Goal: Task Accomplishment & Management: Use online tool/utility

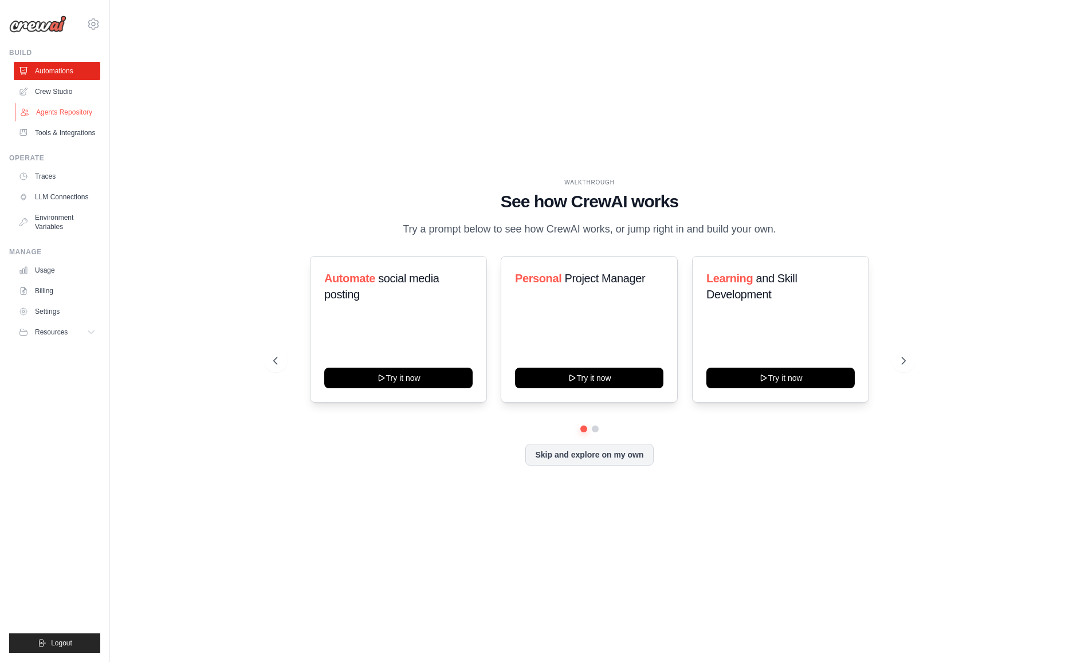
click at [68, 108] on link "Agents Repository" at bounding box center [58, 112] width 86 height 18
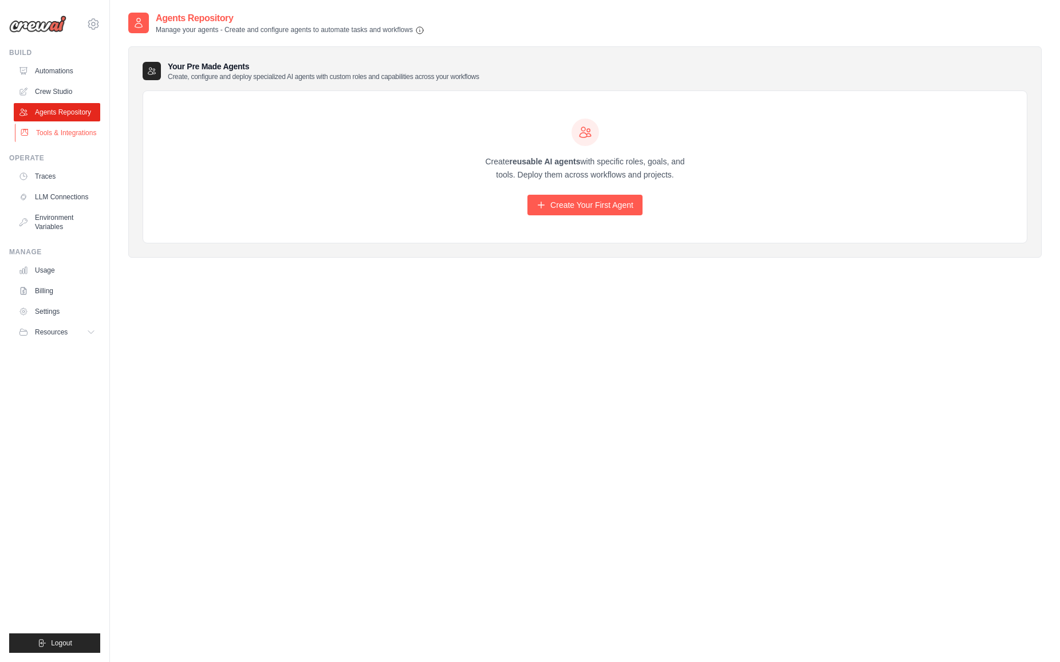
click at [70, 134] on link "Tools & Integrations" at bounding box center [58, 133] width 86 height 18
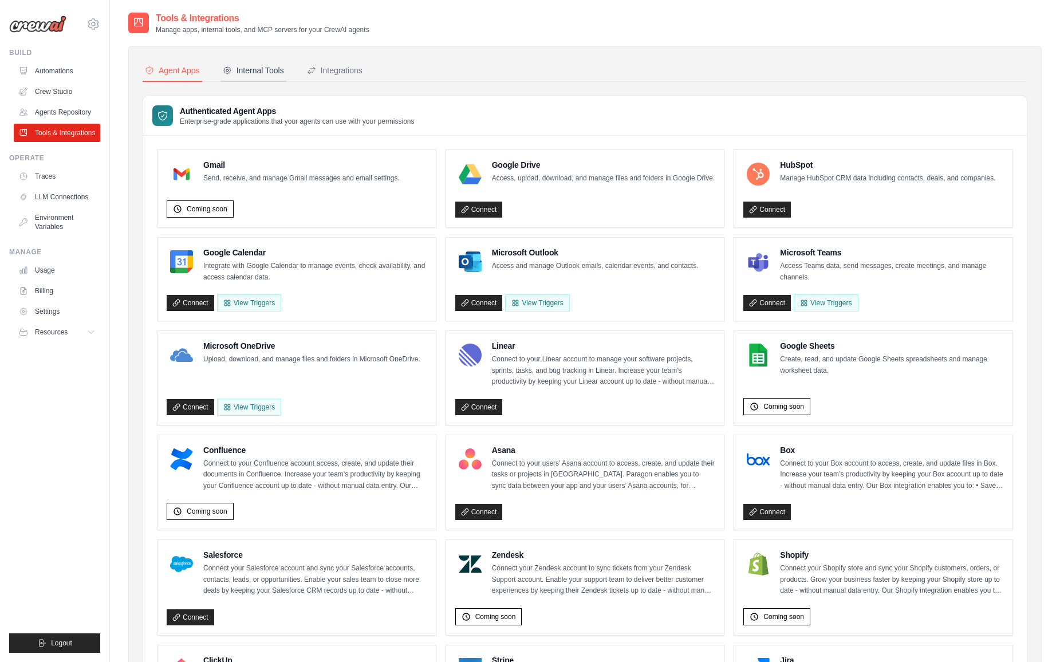
click at [283, 77] on button "Internal Tools" at bounding box center [253, 71] width 66 height 22
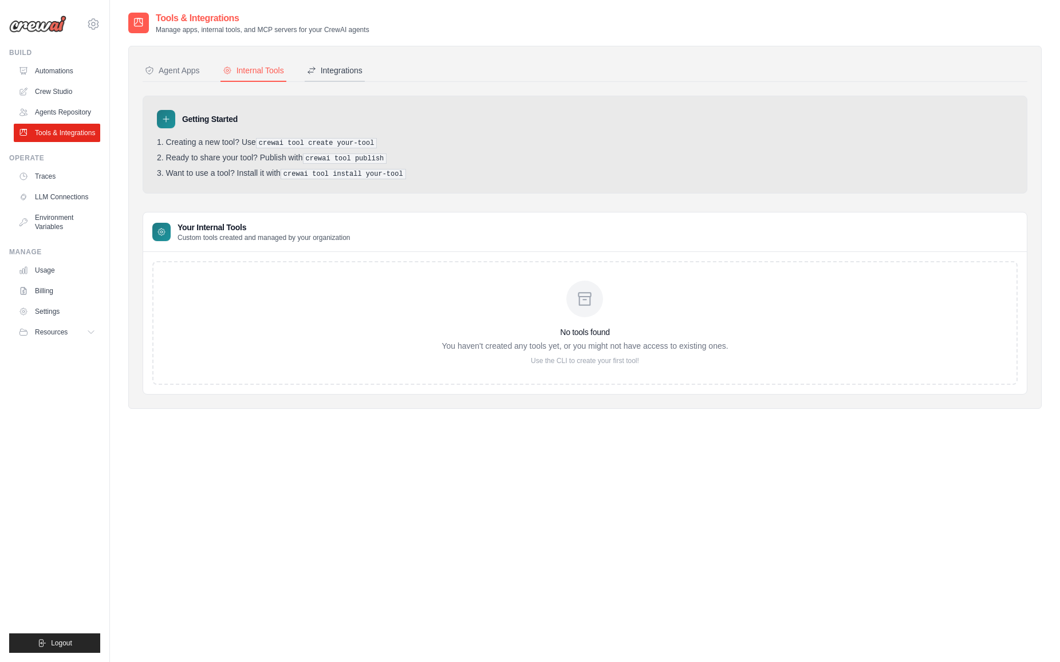
click at [336, 66] on div "Integrations" at bounding box center [335, 70] width 56 height 11
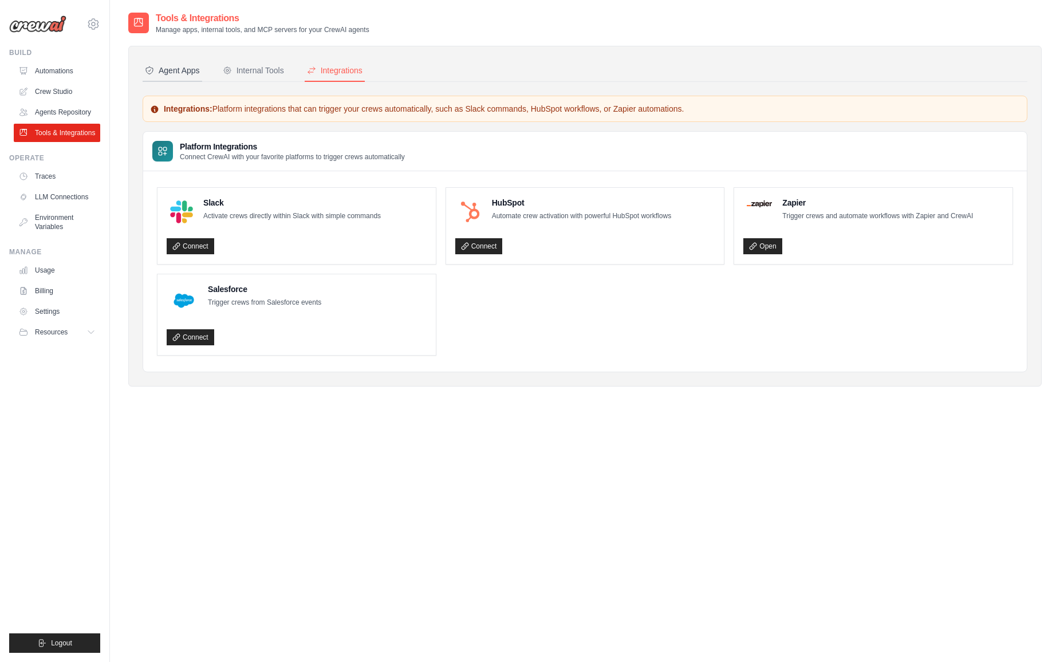
click at [183, 66] on div "Agent Apps" at bounding box center [172, 70] width 55 height 11
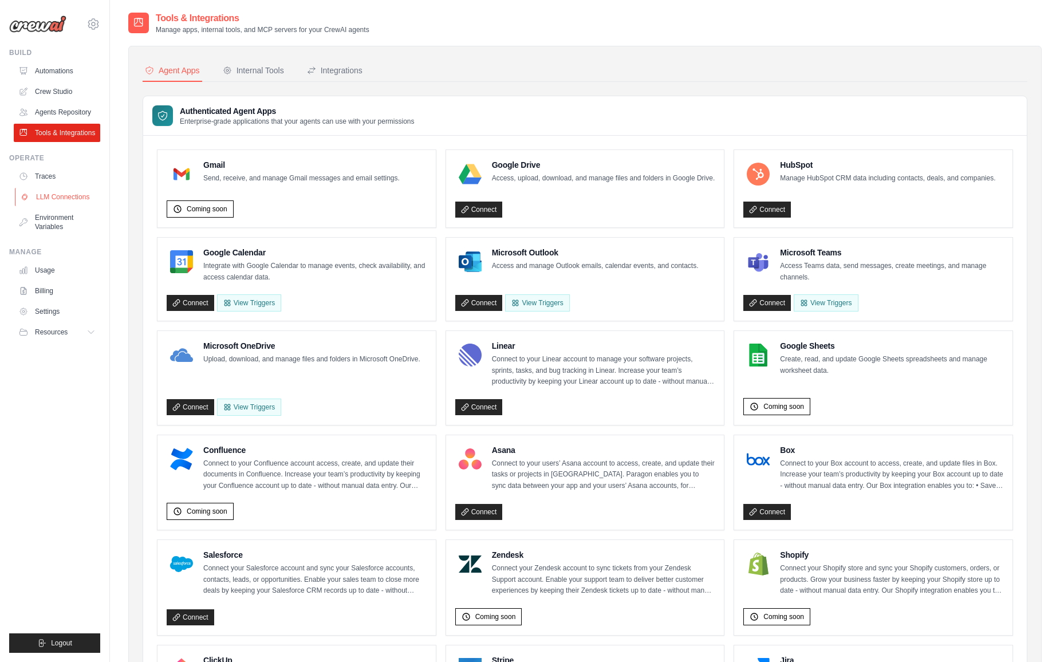
click at [61, 198] on link "LLM Connections" at bounding box center [58, 197] width 86 height 18
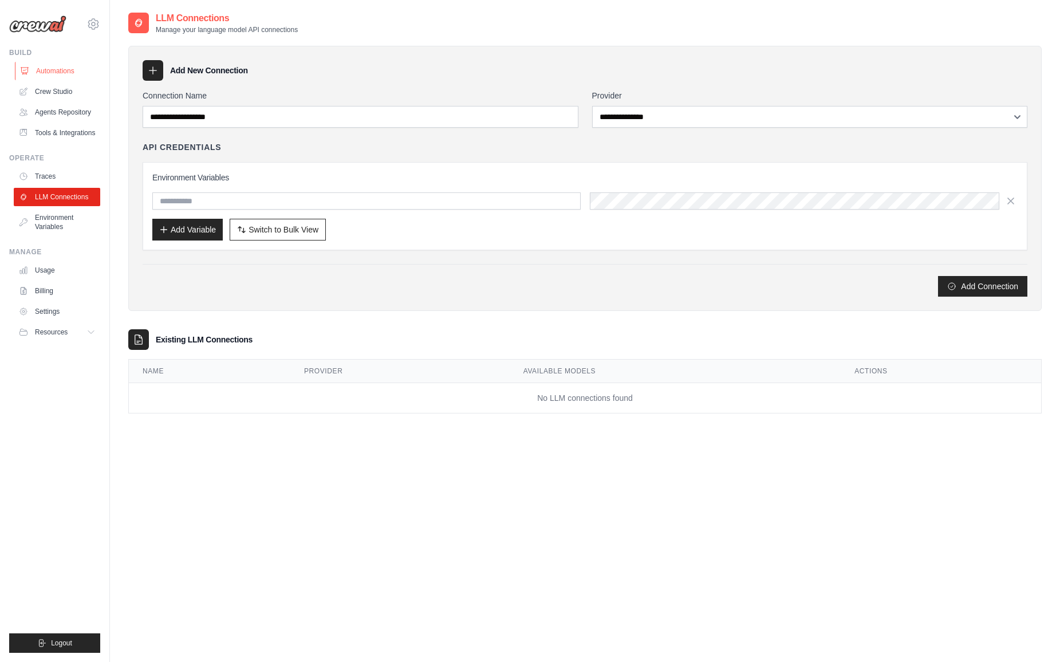
click at [40, 70] on link "Automations" at bounding box center [58, 71] width 86 height 18
click at [51, 178] on link "Traces" at bounding box center [58, 176] width 86 height 18
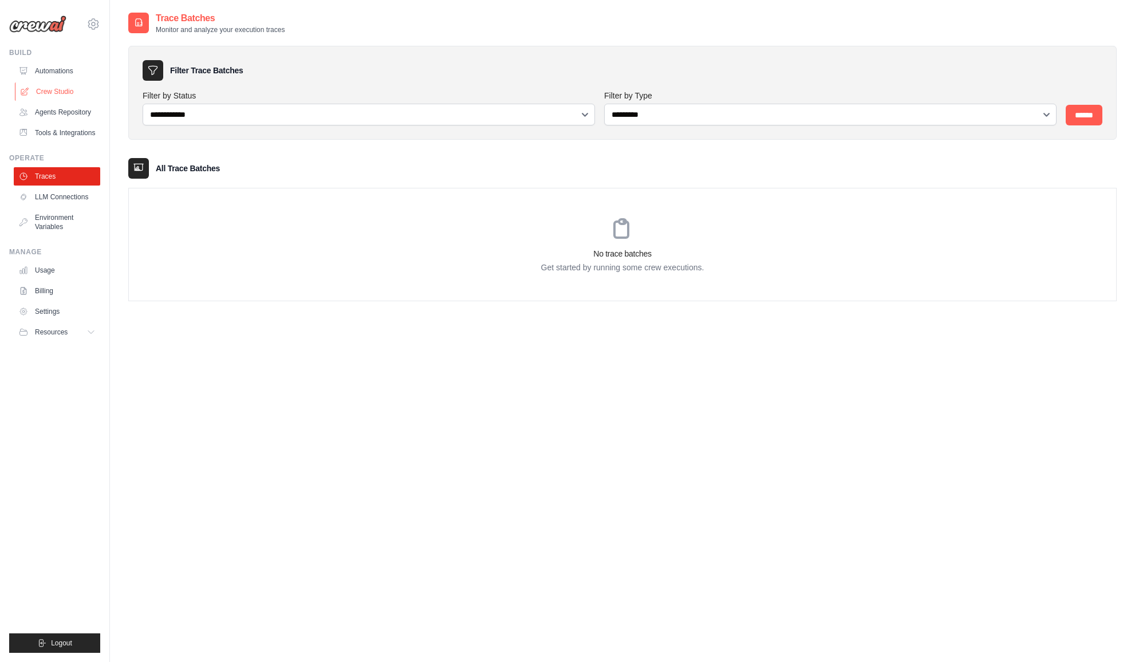
click at [43, 91] on link "Crew Studio" at bounding box center [58, 91] width 86 height 18
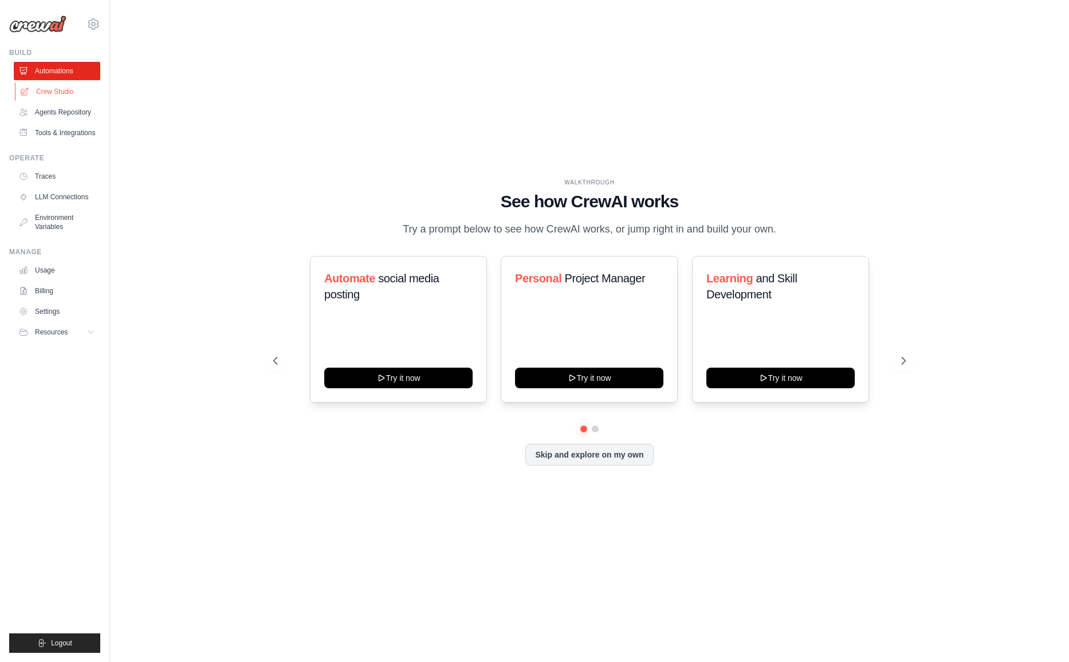
click at [62, 94] on link "Crew Studio" at bounding box center [58, 91] width 86 height 18
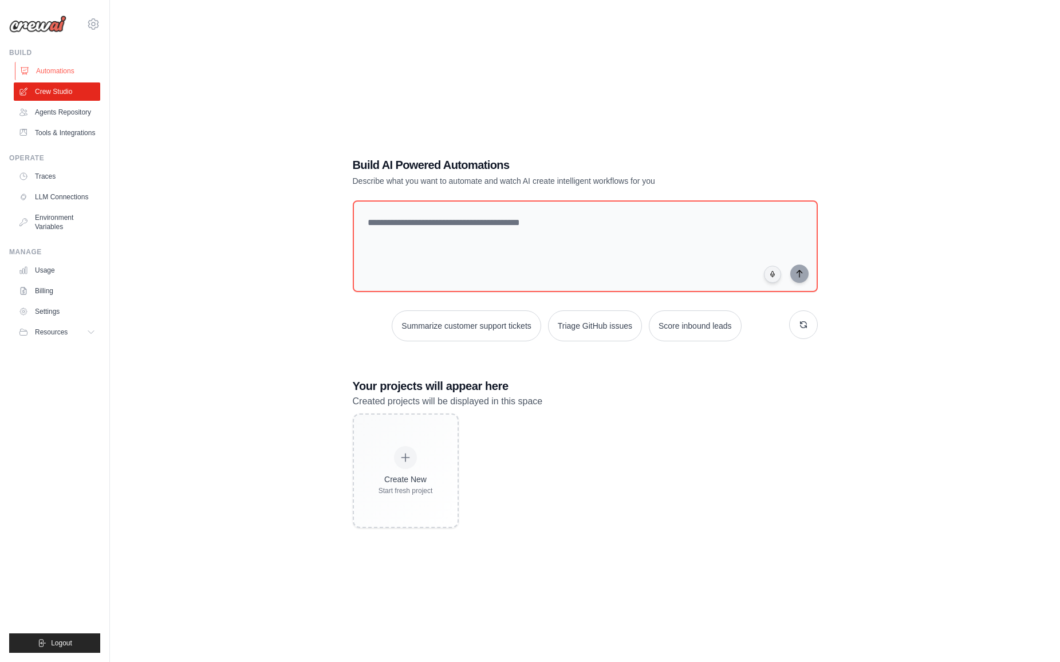
click at [66, 66] on link "Automations" at bounding box center [58, 71] width 86 height 18
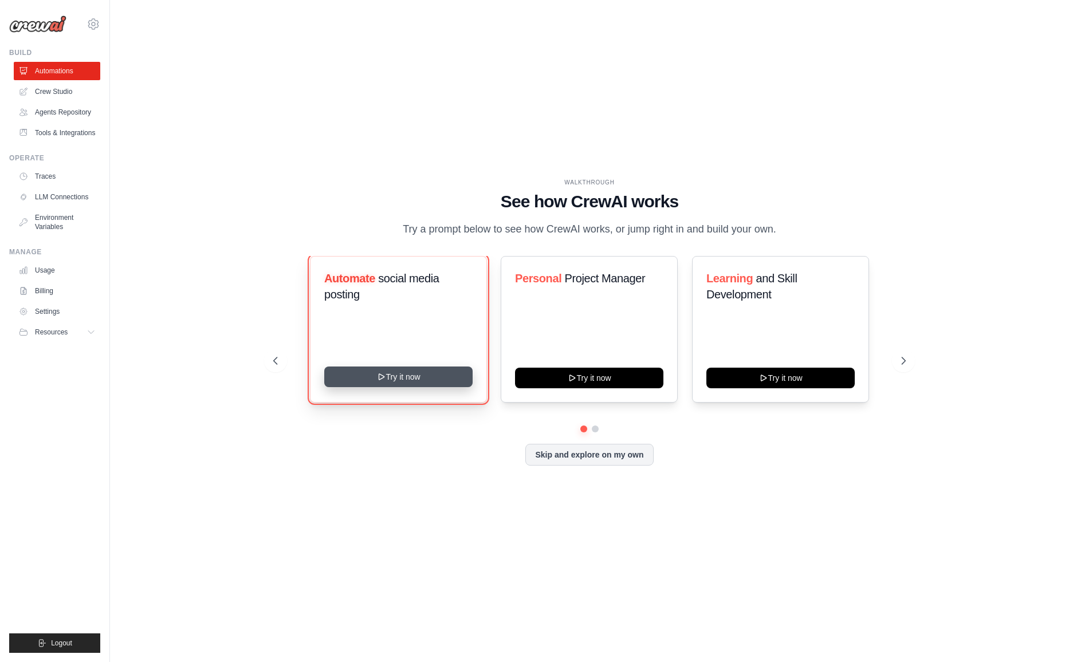
click at [409, 380] on button "Try it now" at bounding box center [398, 377] width 148 height 21
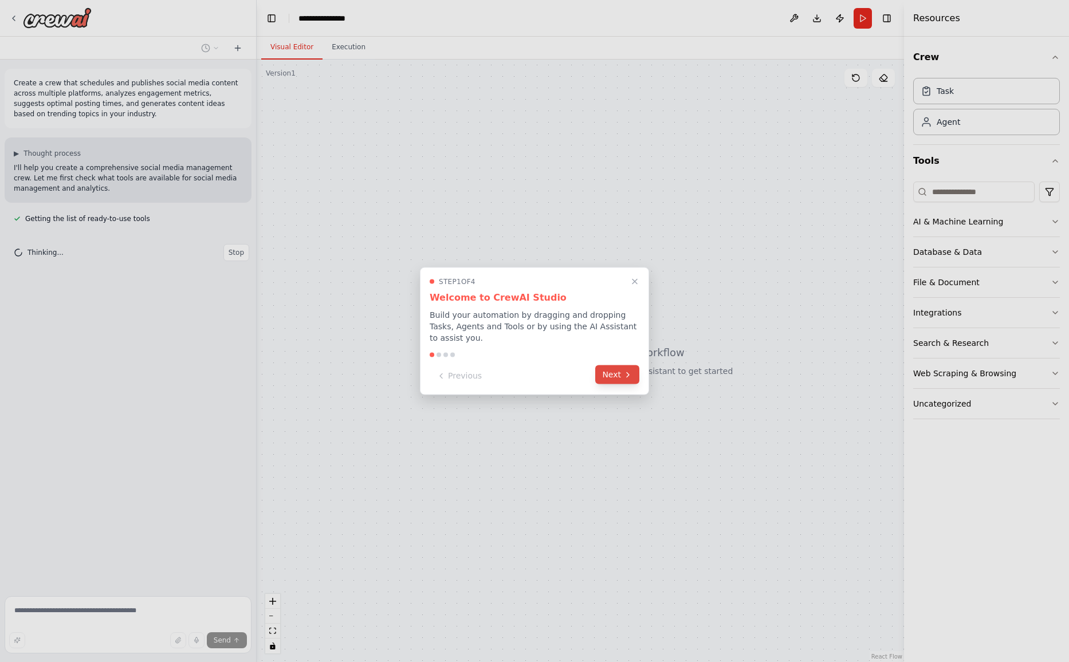
click at [614, 379] on button "Next" at bounding box center [617, 374] width 44 height 19
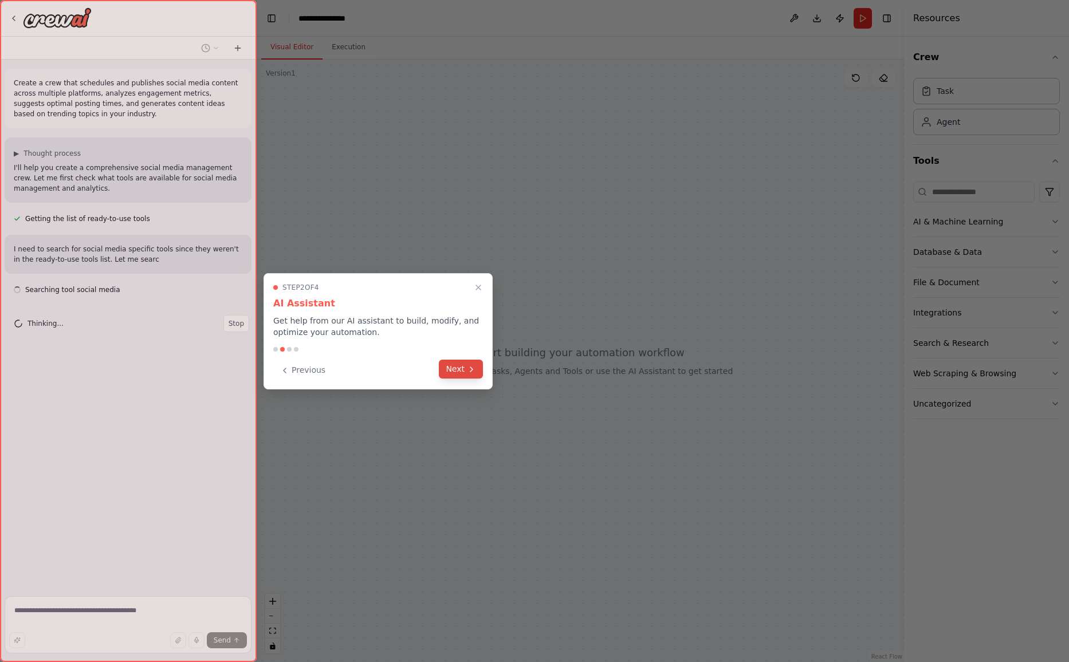
click at [472, 368] on icon at bounding box center [471, 369] width 9 height 9
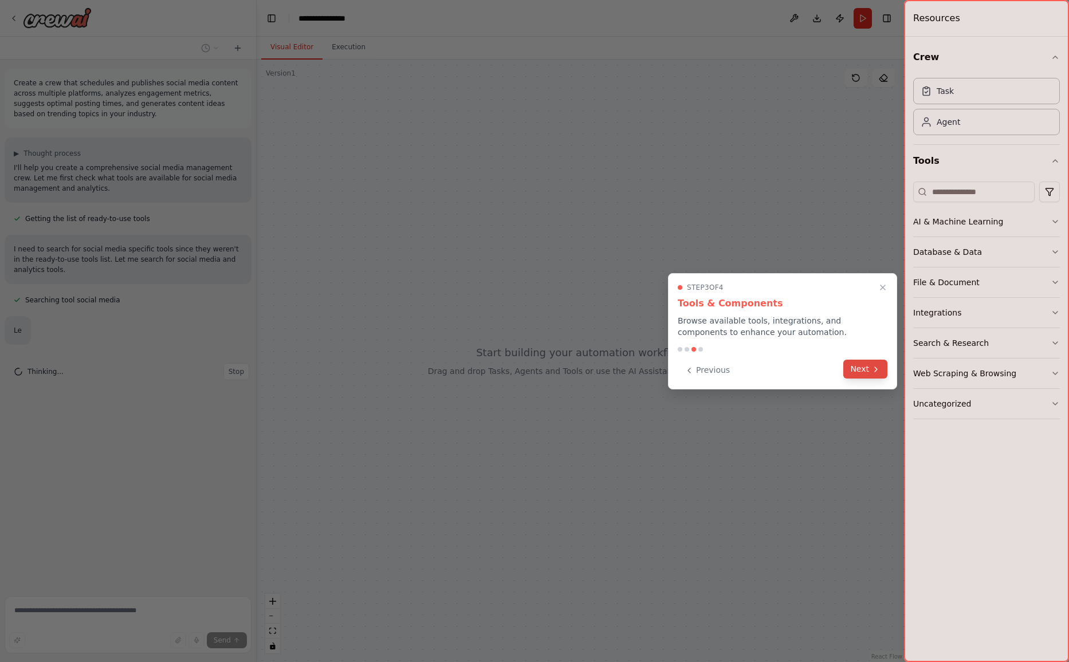
click at [877, 375] on button "Next" at bounding box center [865, 369] width 44 height 19
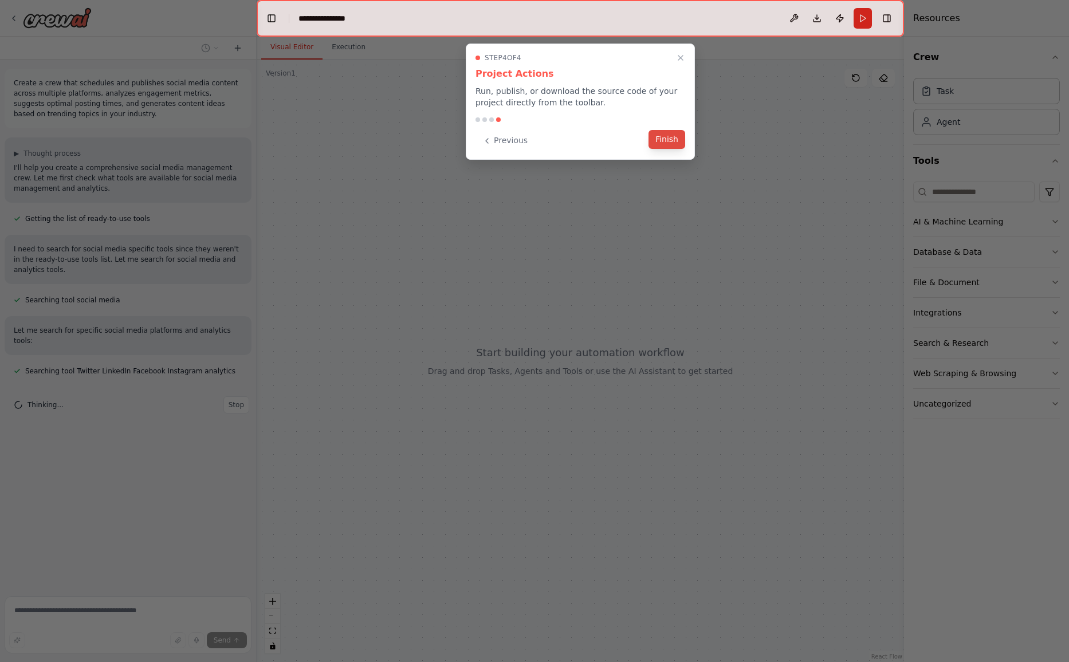
click at [668, 140] on button "Finish" at bounding box center [666, 139] width 37 height 19
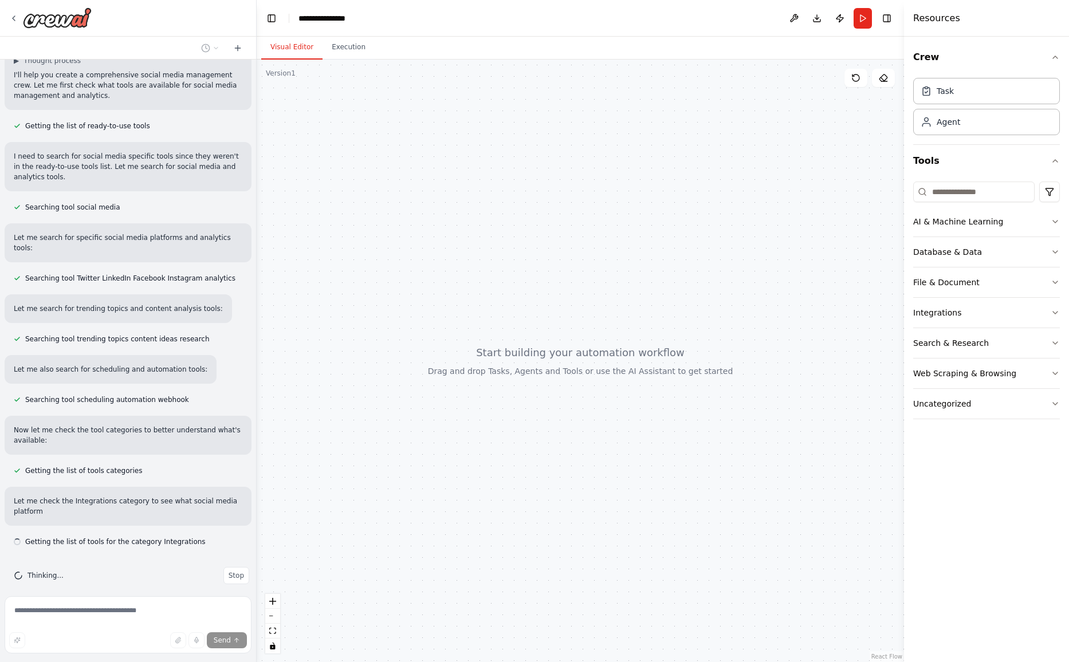
scroll to position [103, 0]
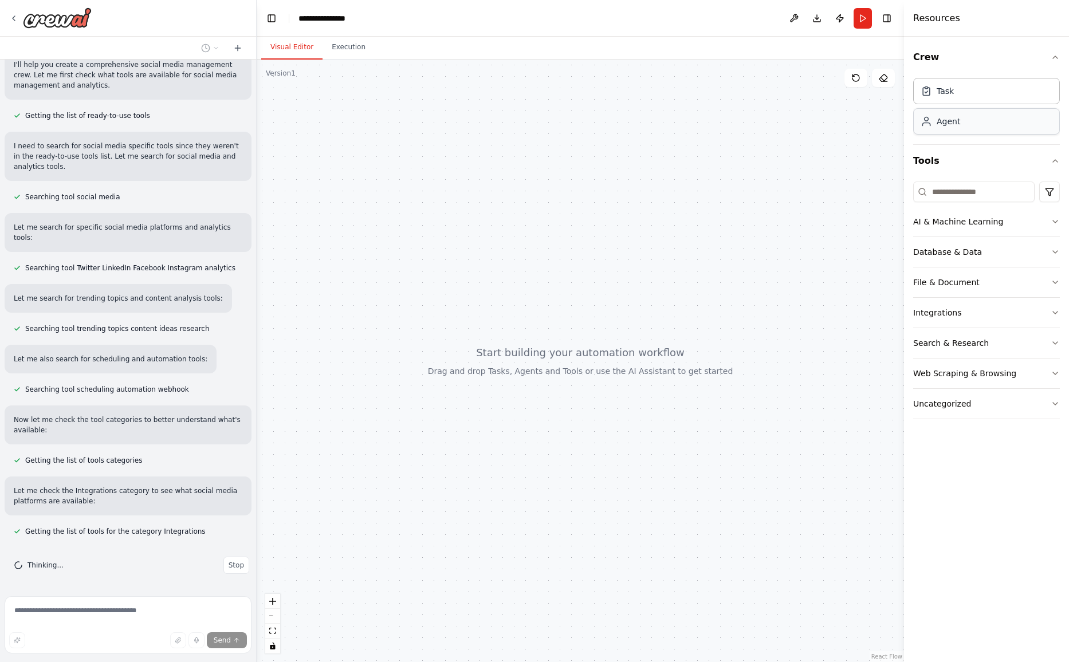
click at [949, 121] on div "Agent" at bounding box center [947, 121] width 23 height 11
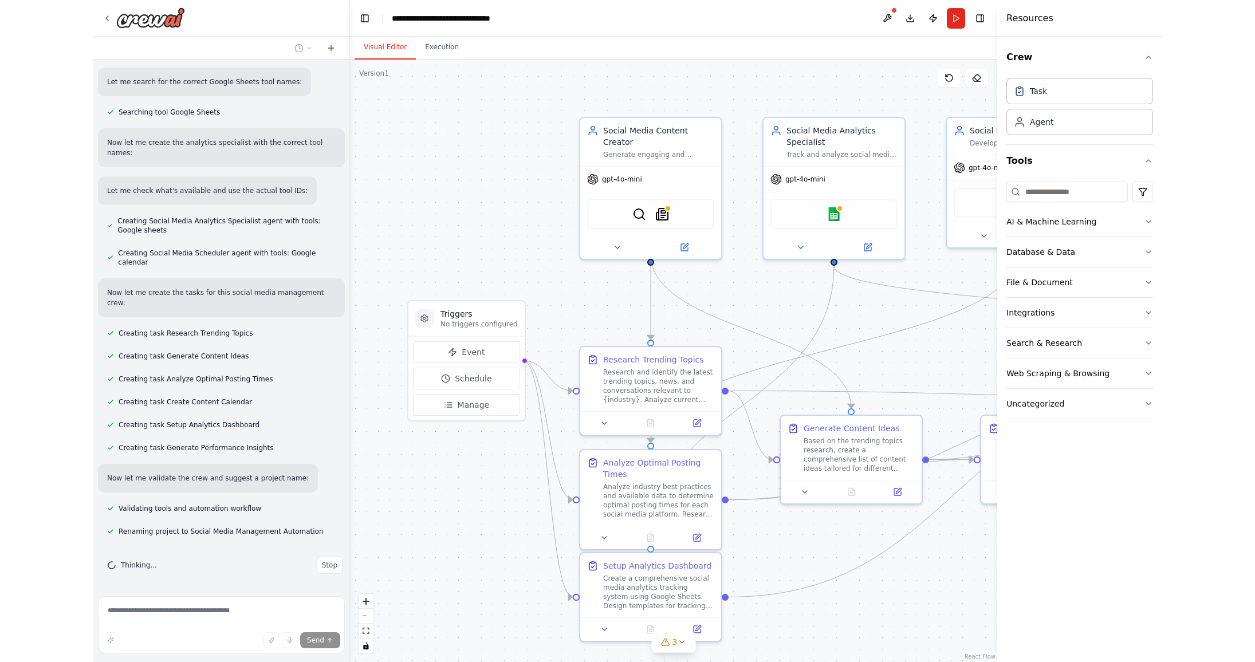
scroll to position [756, 0]
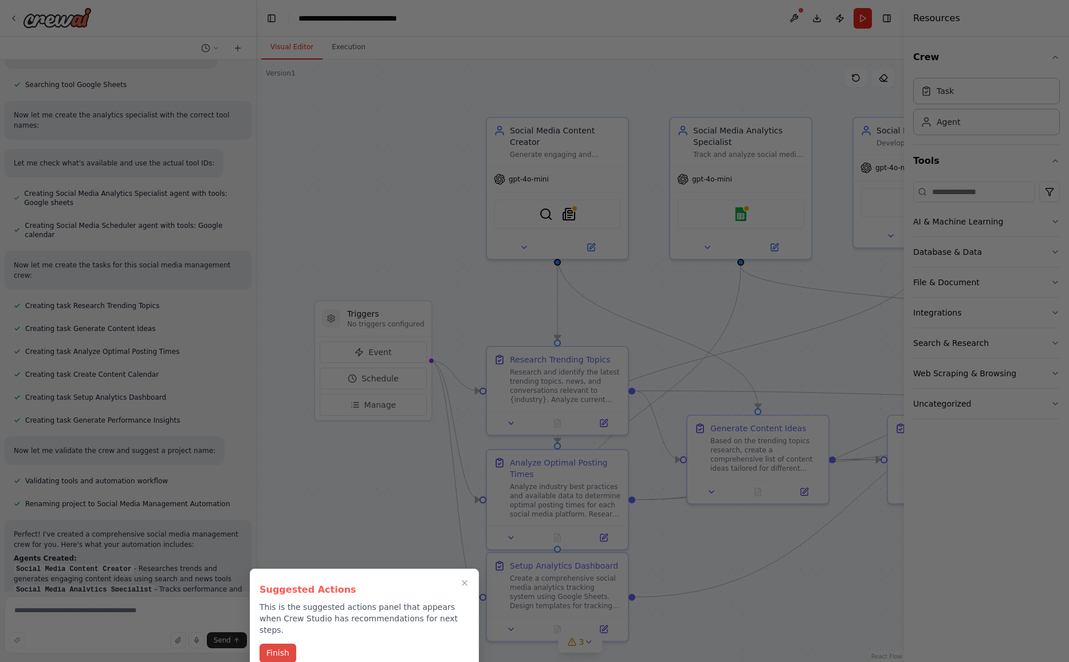
click at [273, 644] on button "Finish" at bounding box center [277, 653] width 37 height 19
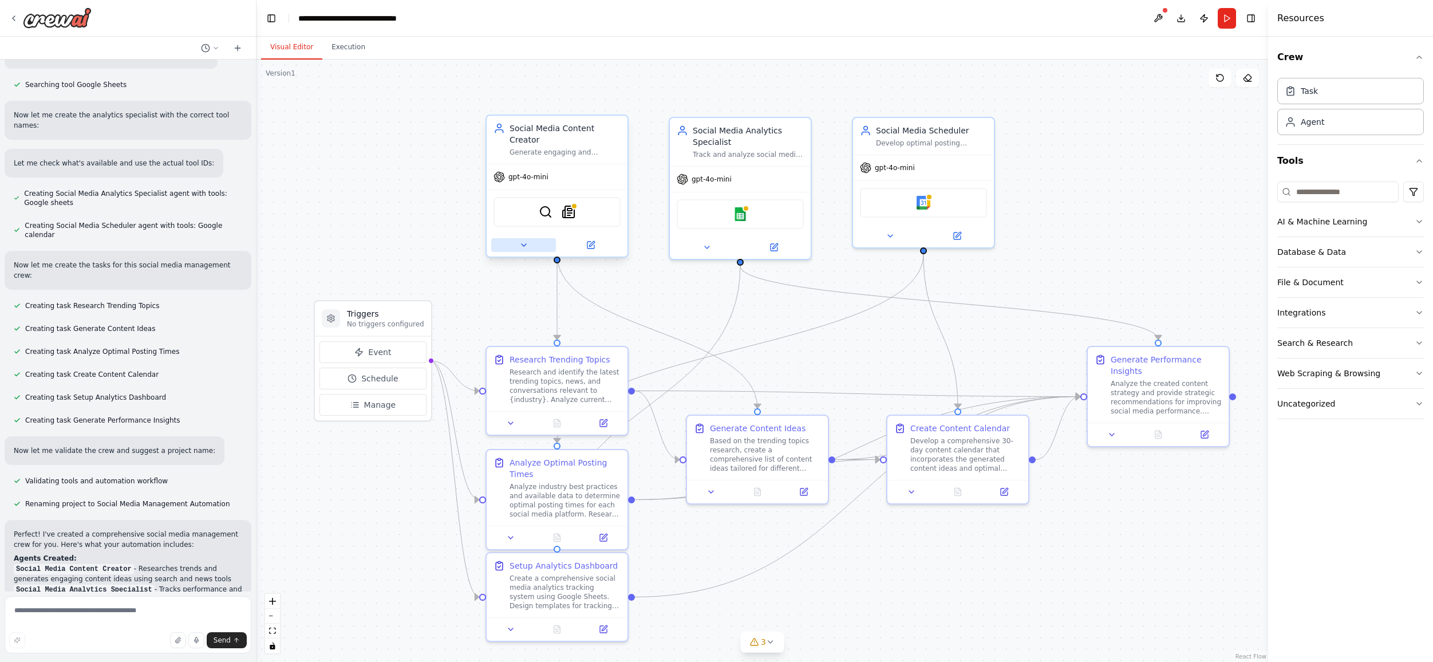
click at [529, 238] on button at bounding box center [523, 245] width 65 height 14
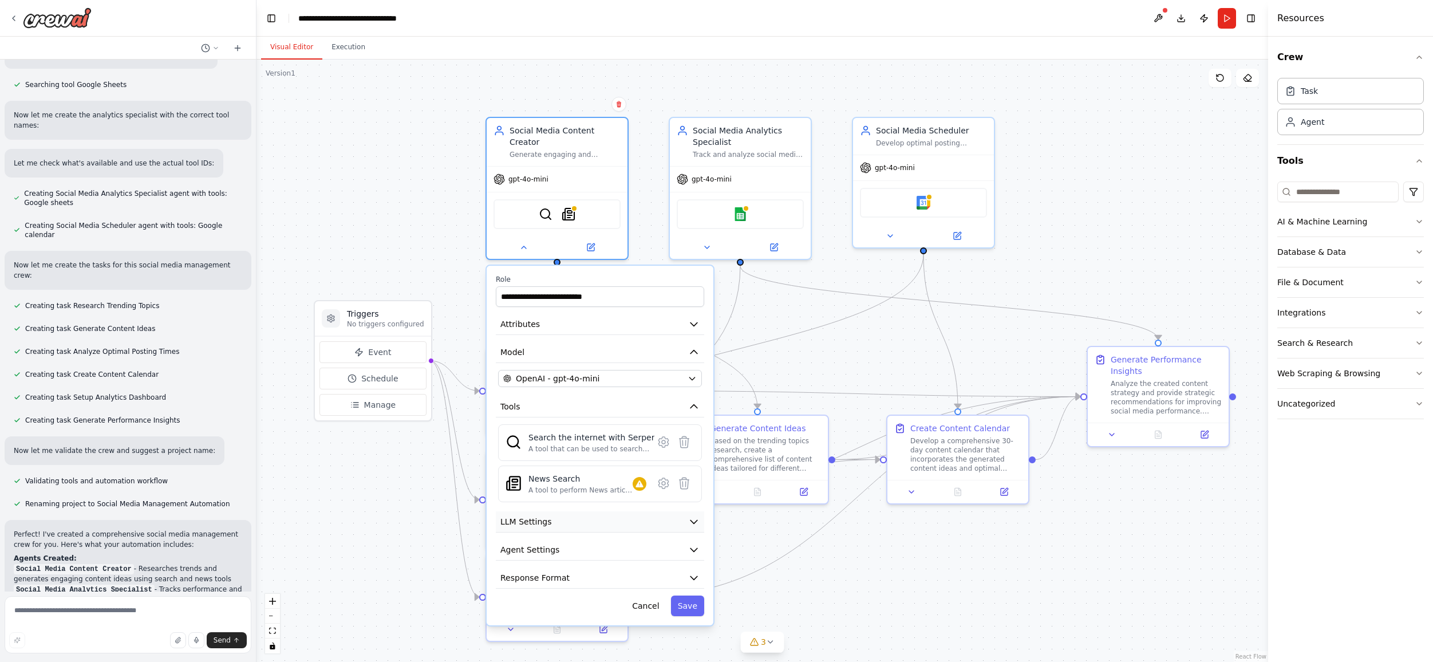
click at [586, 511] on button "LLM Settings" at bounding box center [600, 521] width 208 height 21
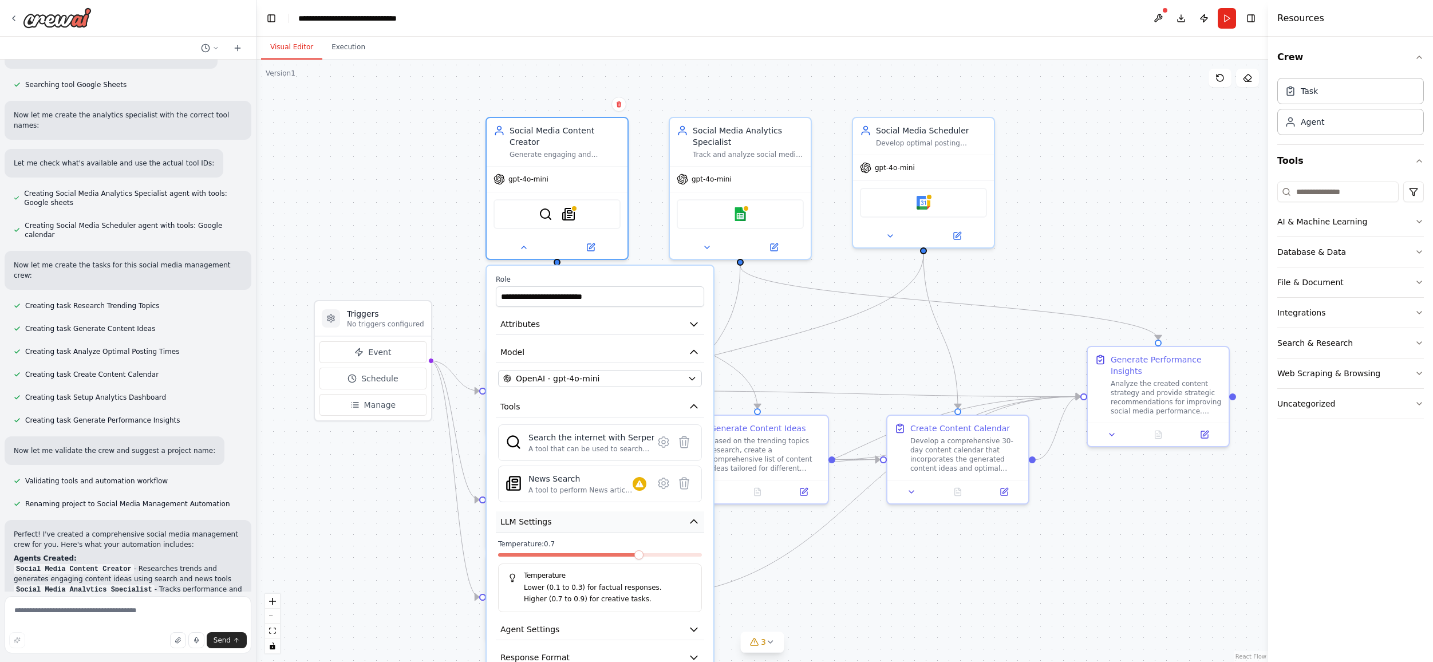
click at [586, 511] on button "LLM Settings" at bounding box center [600, 521] width 208 height 21
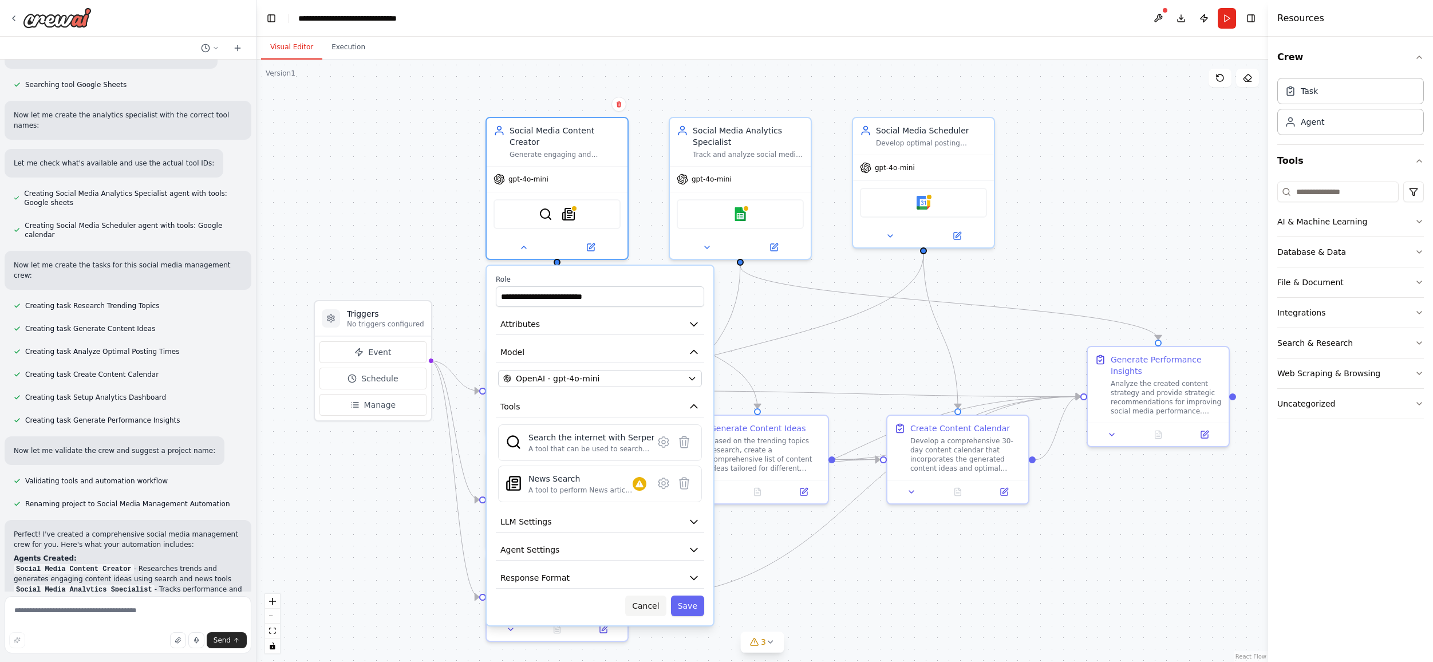
click at [653, 596] on button "Cancel" at bounding box center [645, 606] width 41 height 21
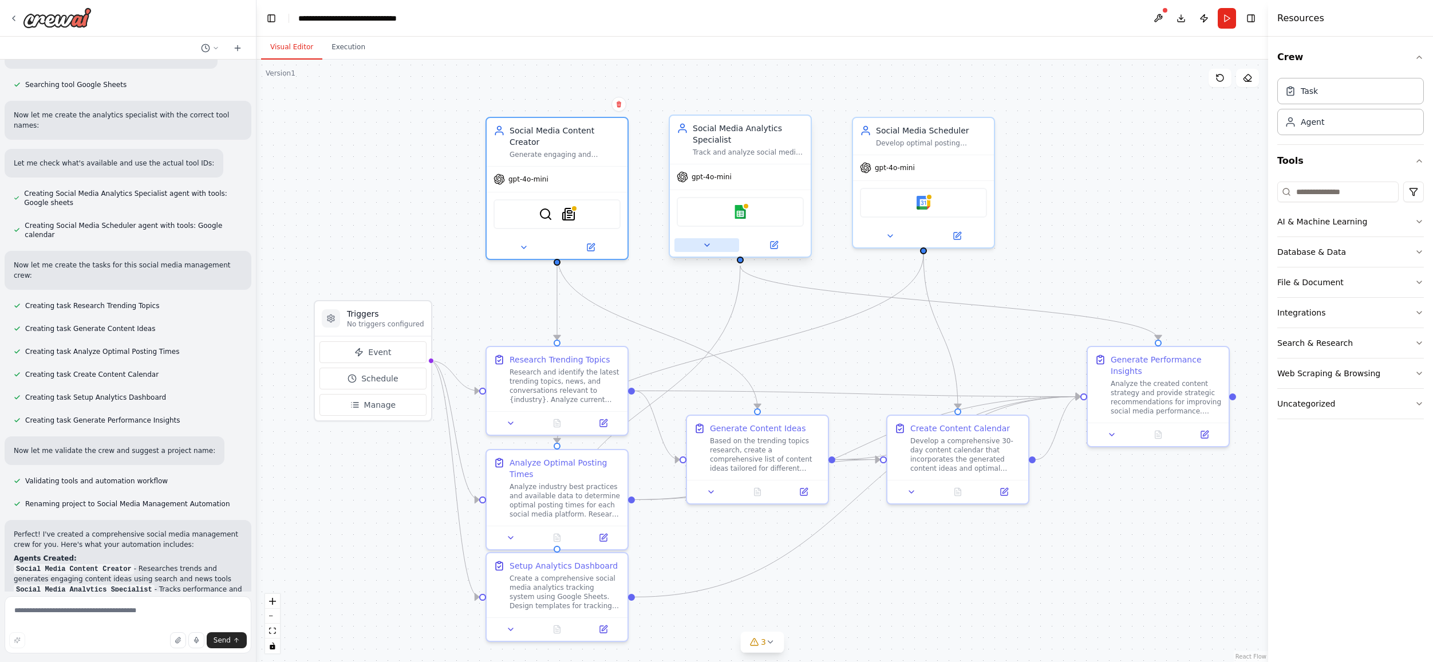
click at [704, 246] on icon at bounding box center [707, 245] width 9 height 9
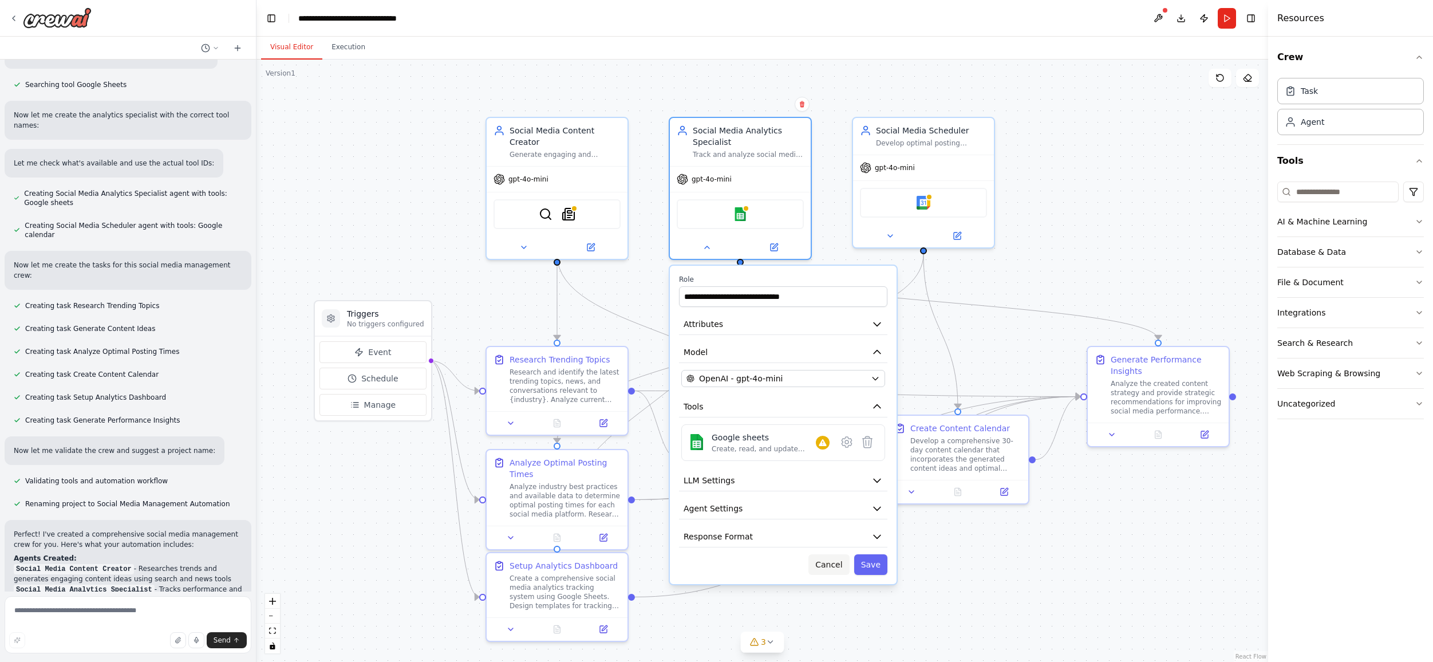
click at [847, 572] on button "Cancel" at bounding box center [829, 564] width 41 height 21
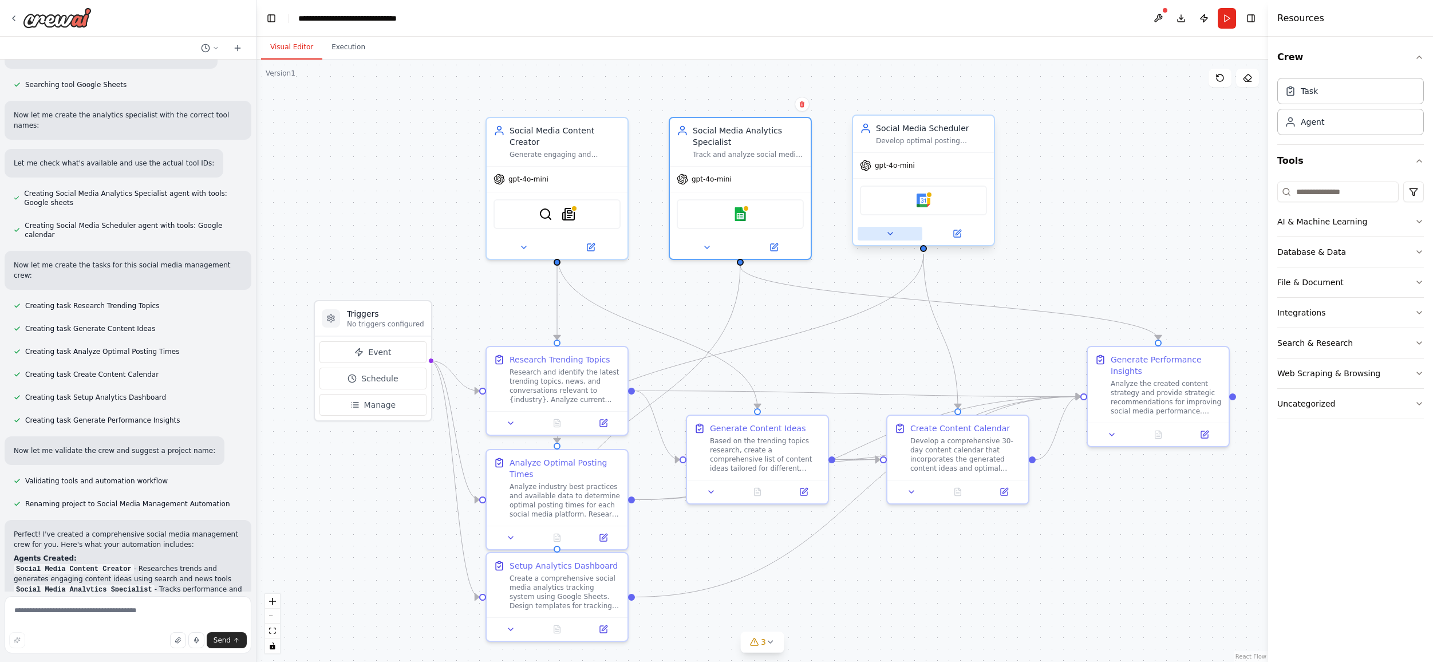
click at [887, 233] on icon at bounding box center [890, 233] width 9 height 9
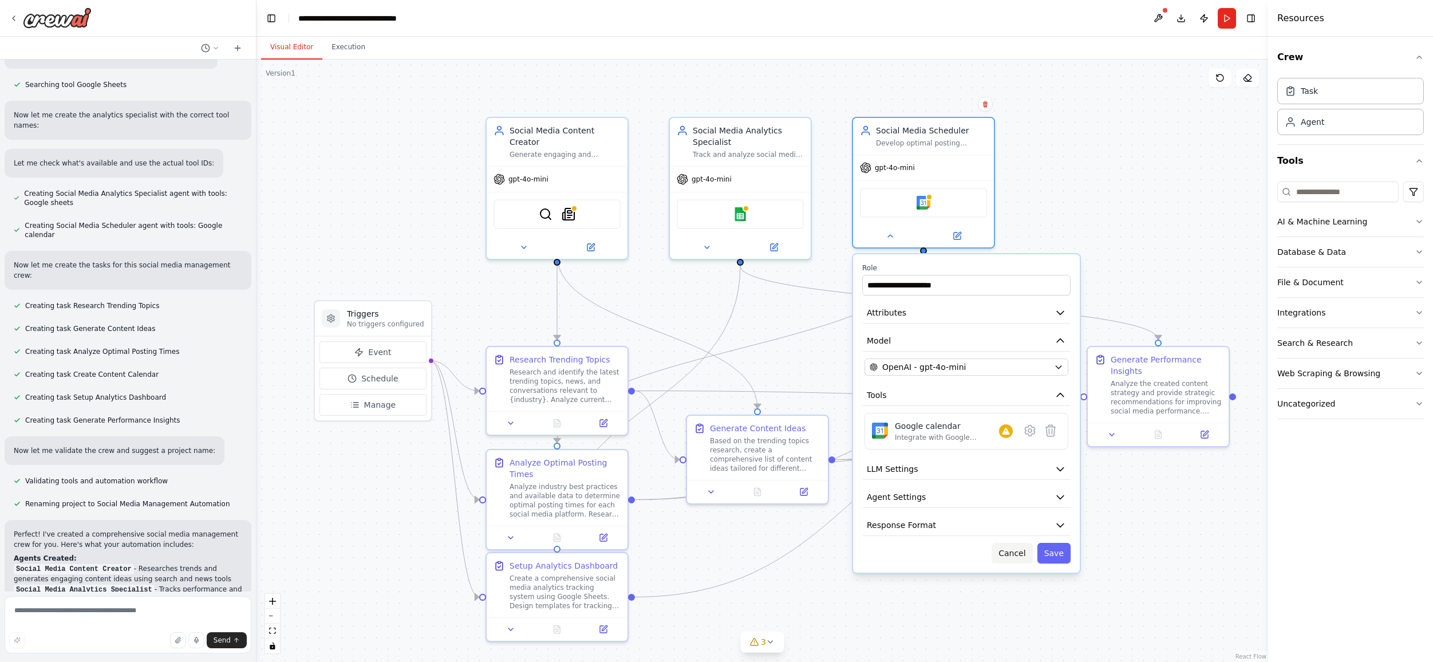
click at [1014, 556] on button "Cancel" at bounding box center [1012, 553] width 41 height 21
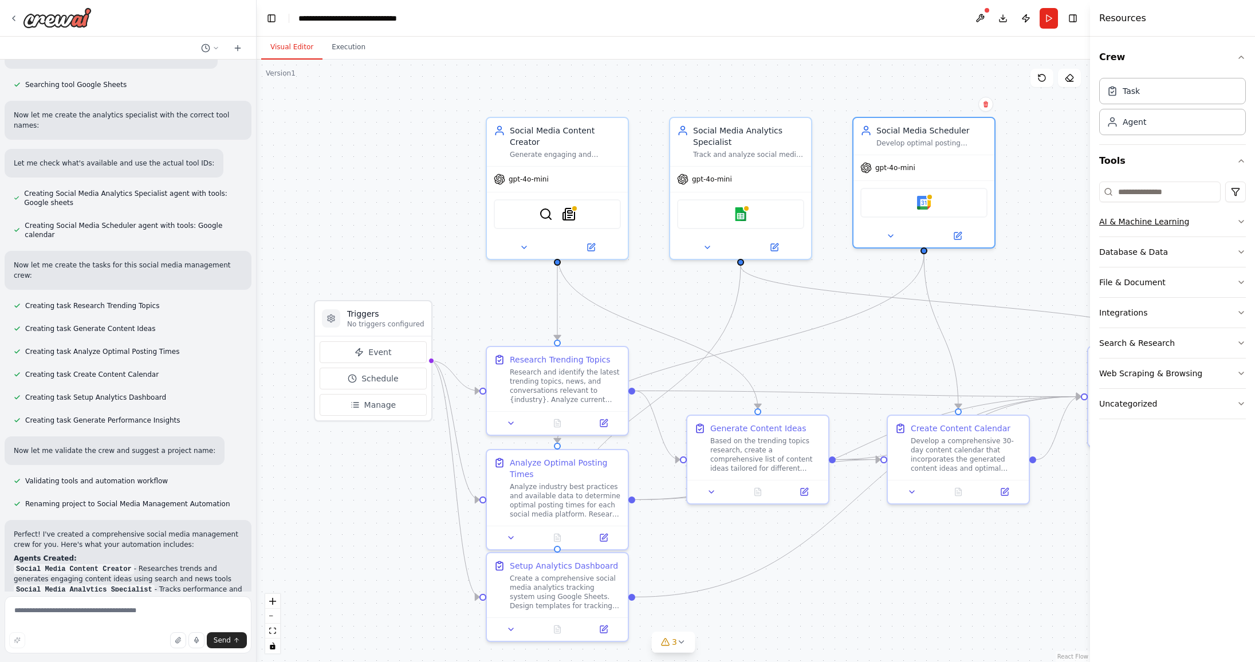
click at [1068, 223] on div "AI & Machine Learning" at bounding box center [1144, 221] width 90 height 11
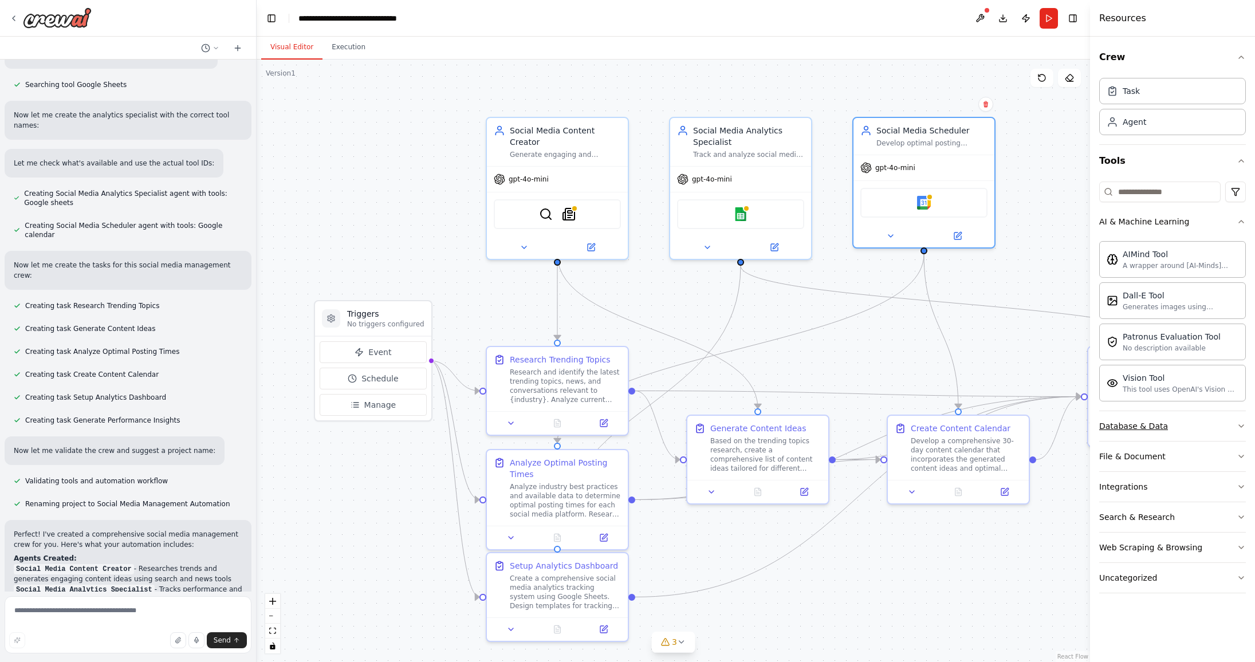
click at [1068, 427] on div "Database & Data" at bounding box center [1133, 425] width 69 height 11
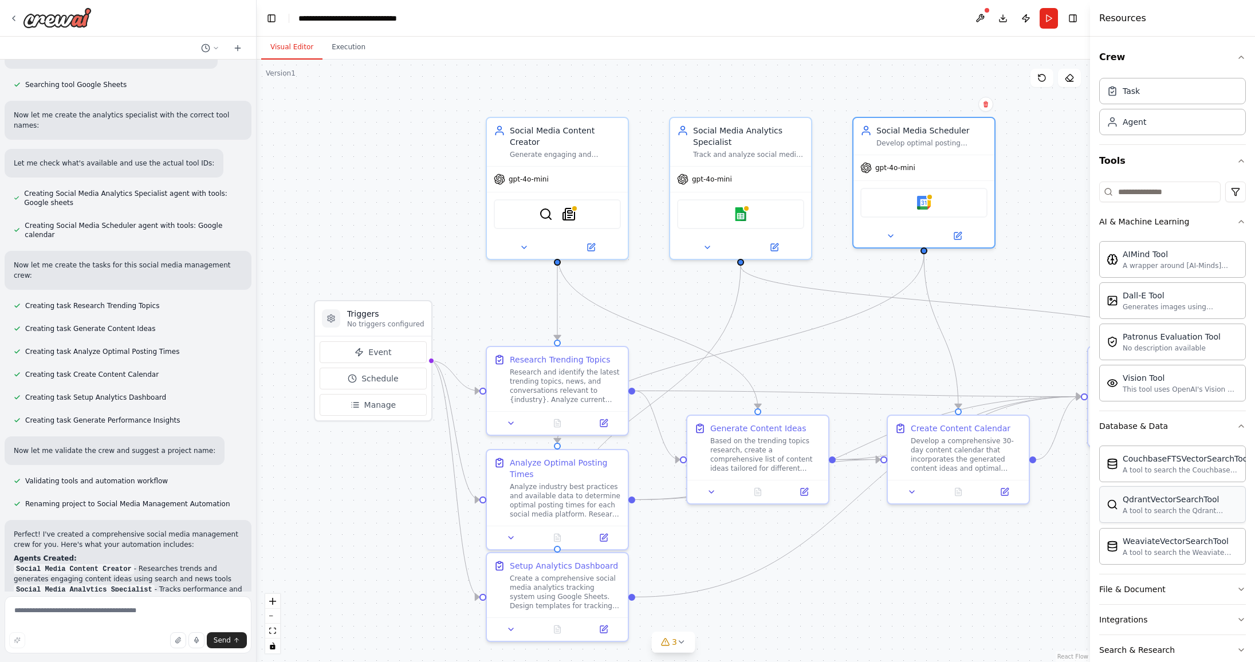
scroll to position [82, 0]
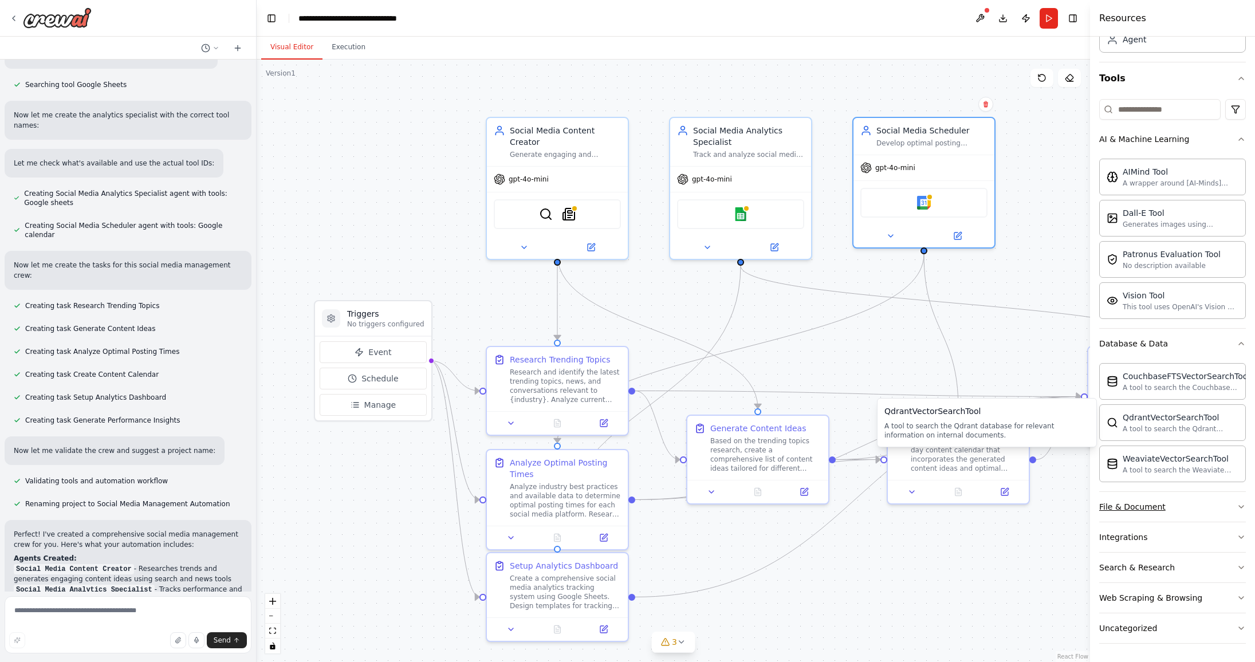
click at [1068, 507] on div "File & Document" at bounding box center [1132, 506] width 66 height 11
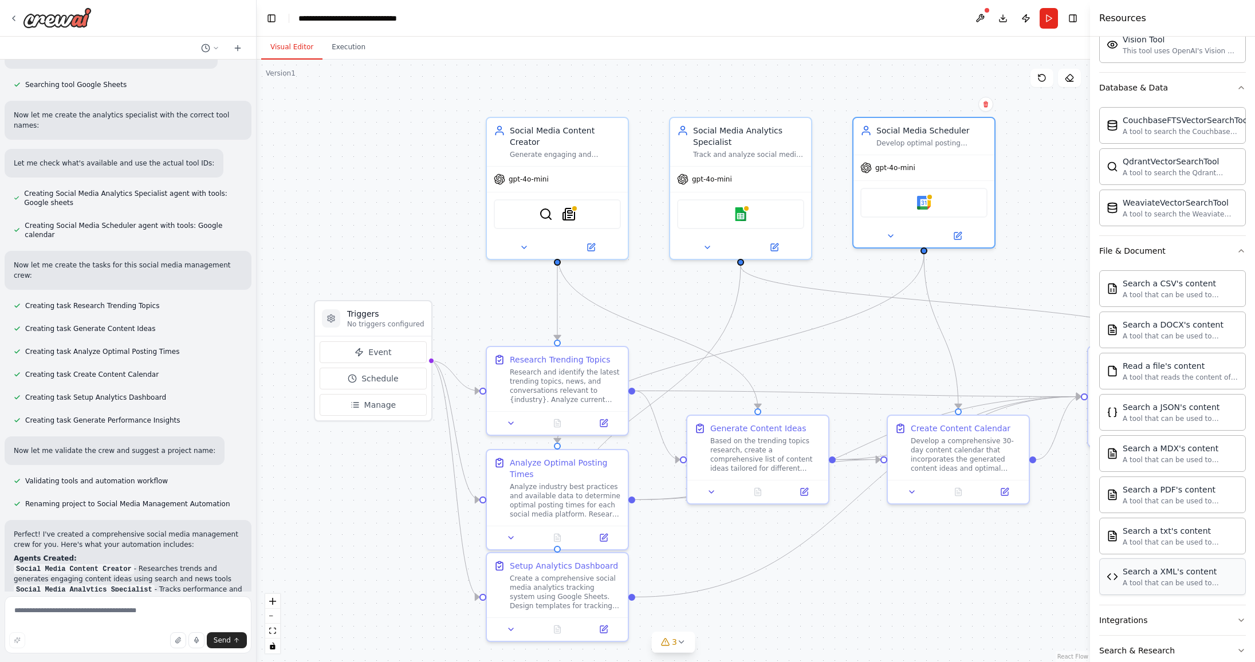
scroll to position [413, 0]
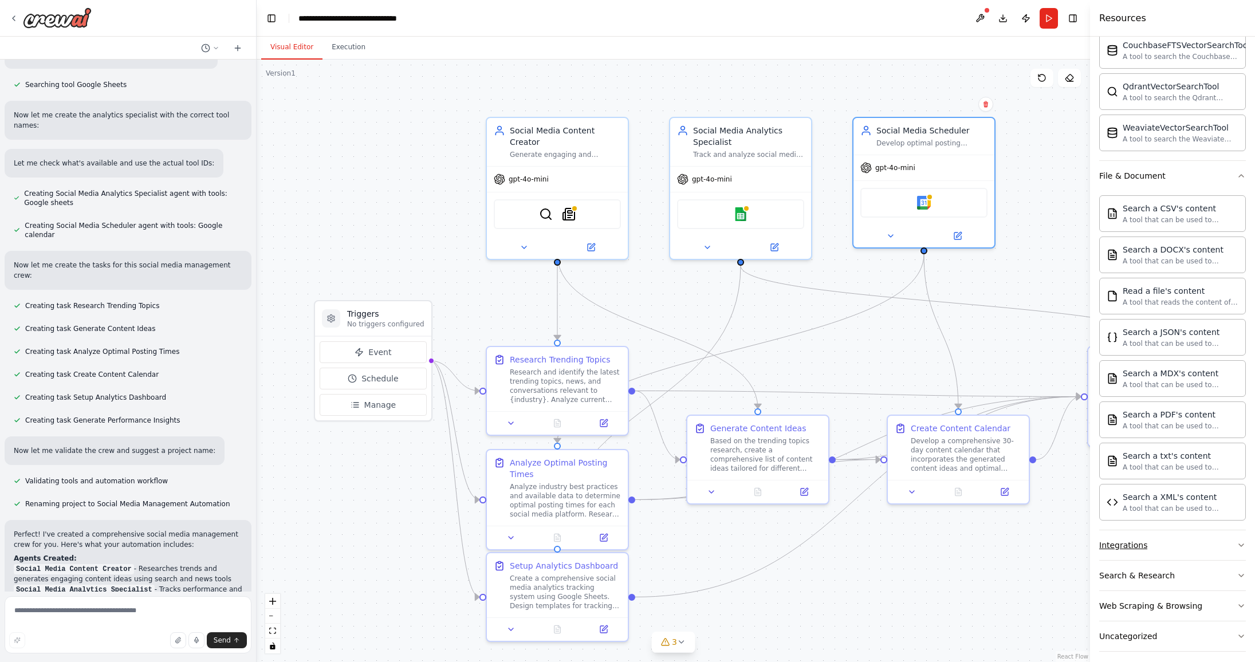
click at [1068, 557] on button "Integrations" at bounding box center [1172, 545] width 147 height 30
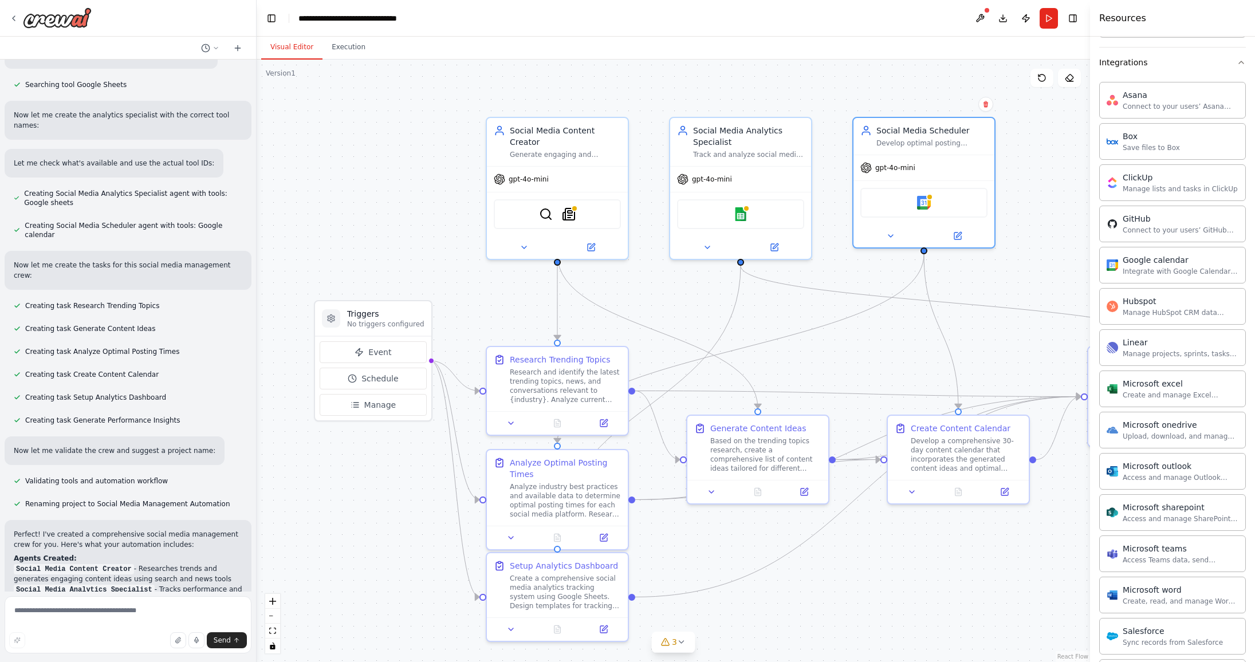
scroll to position [1090, 0]
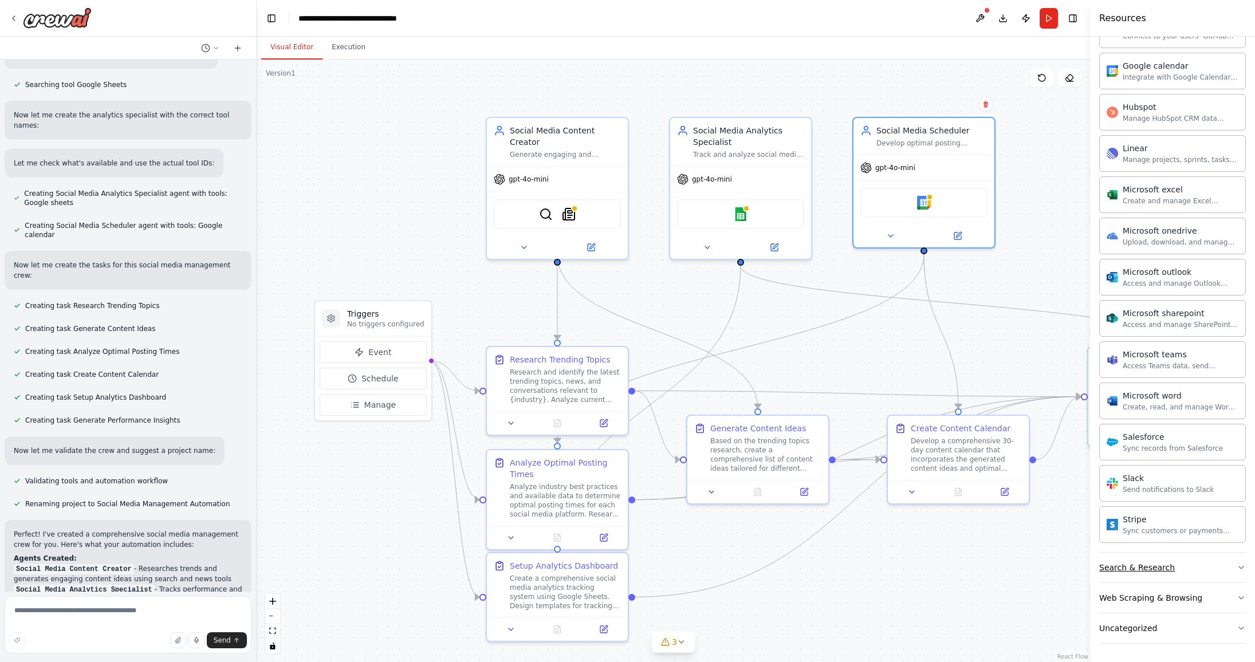
click at [1068, 569] on div "Search & Research" at bounding box center [1137, 567] width 76 height 11
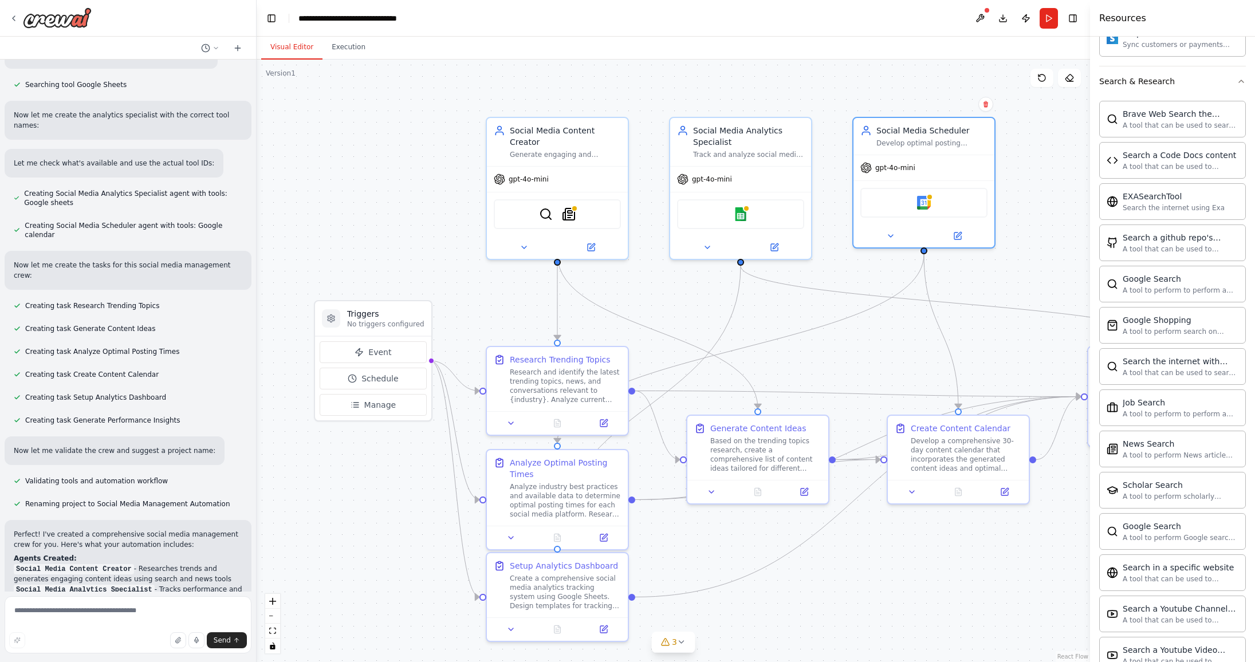
scroll to position [1677, 0]
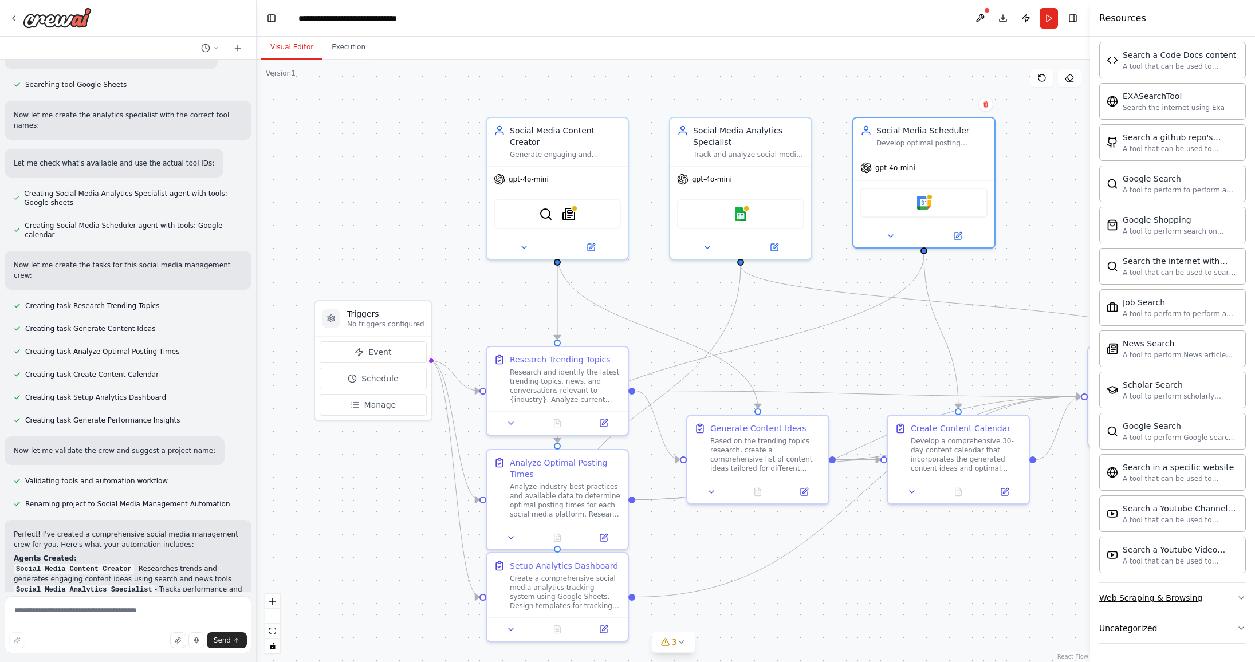
click at [1068, 592] on div "Web Scraping & Browsing" at bounding box center [1150, 597] width 103 height 11
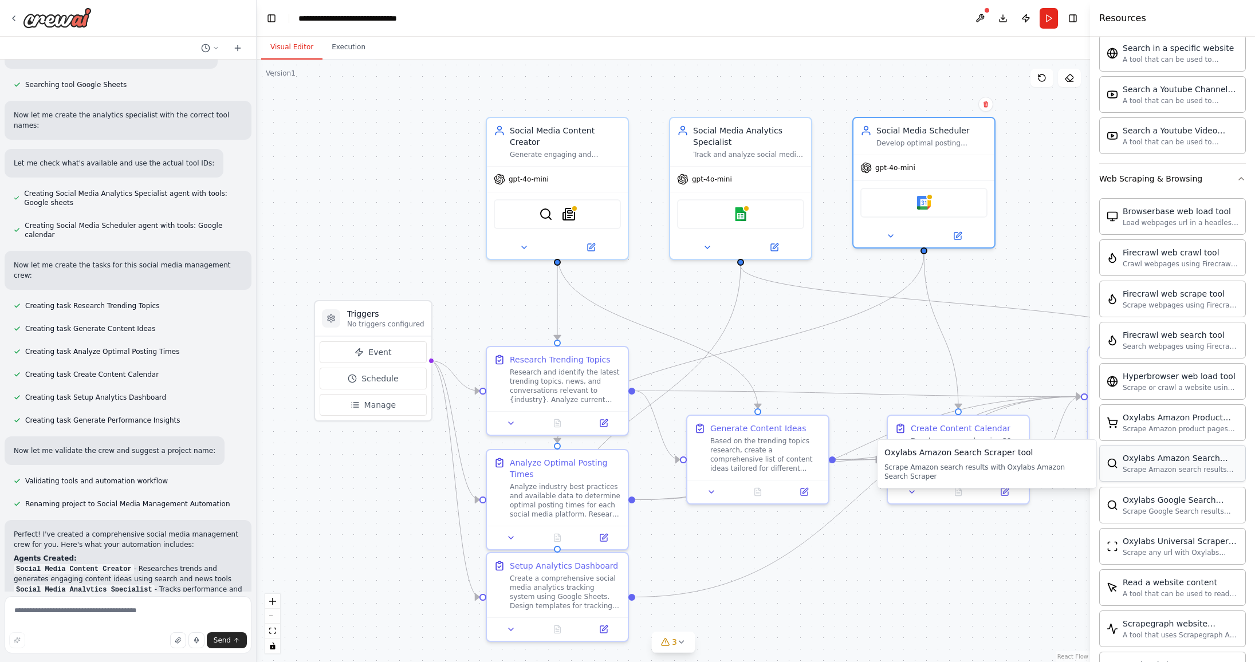
scroll to position [2305, 0]
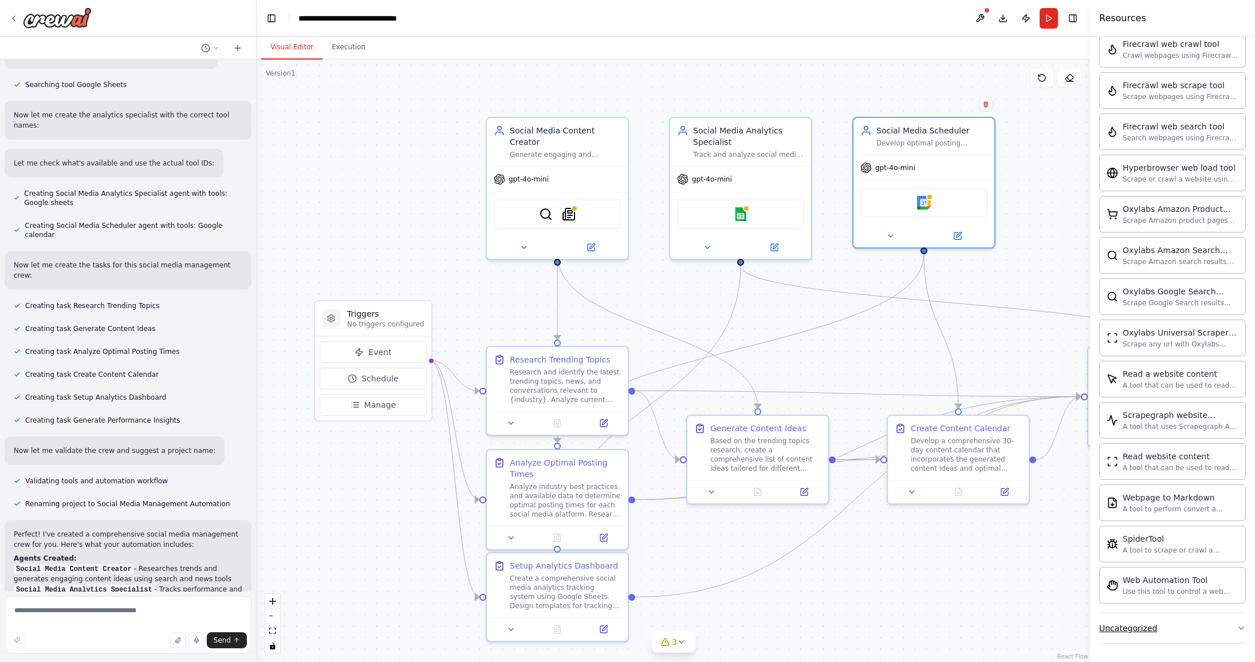
click at [1068, 629] on button "Uncategorized" at bounding box center [1172, 628] width 147 height 30
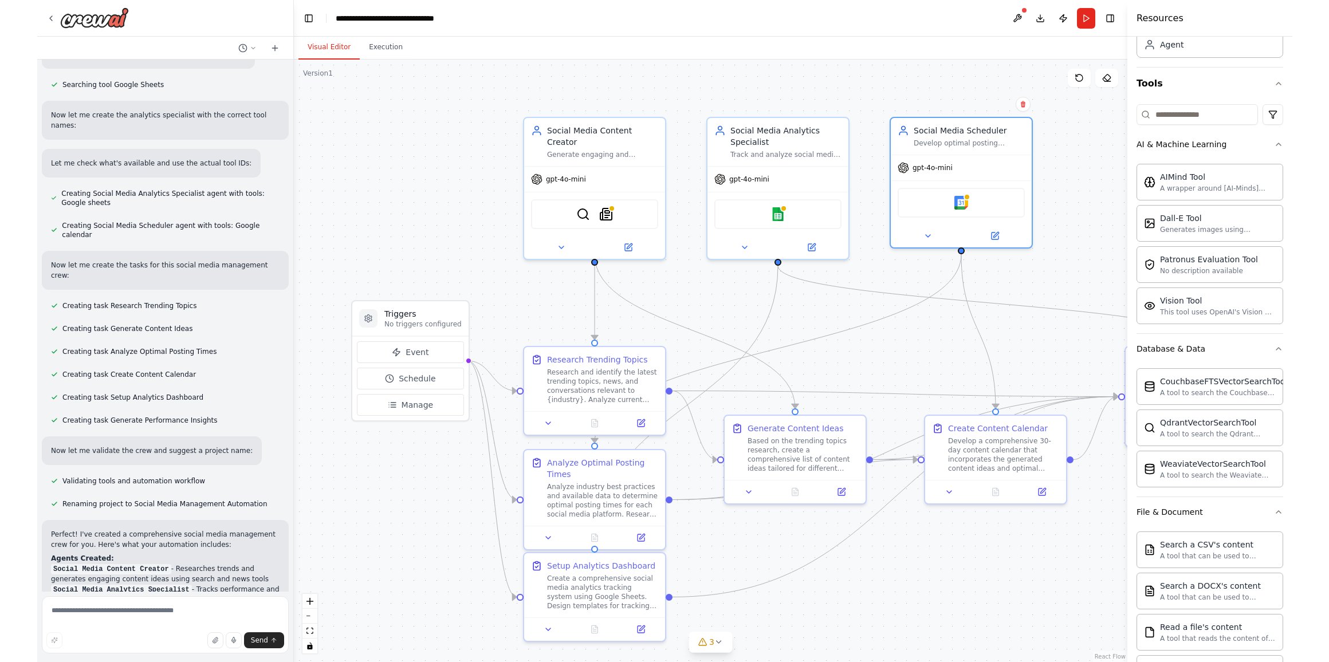
scroll to position [0, 0]
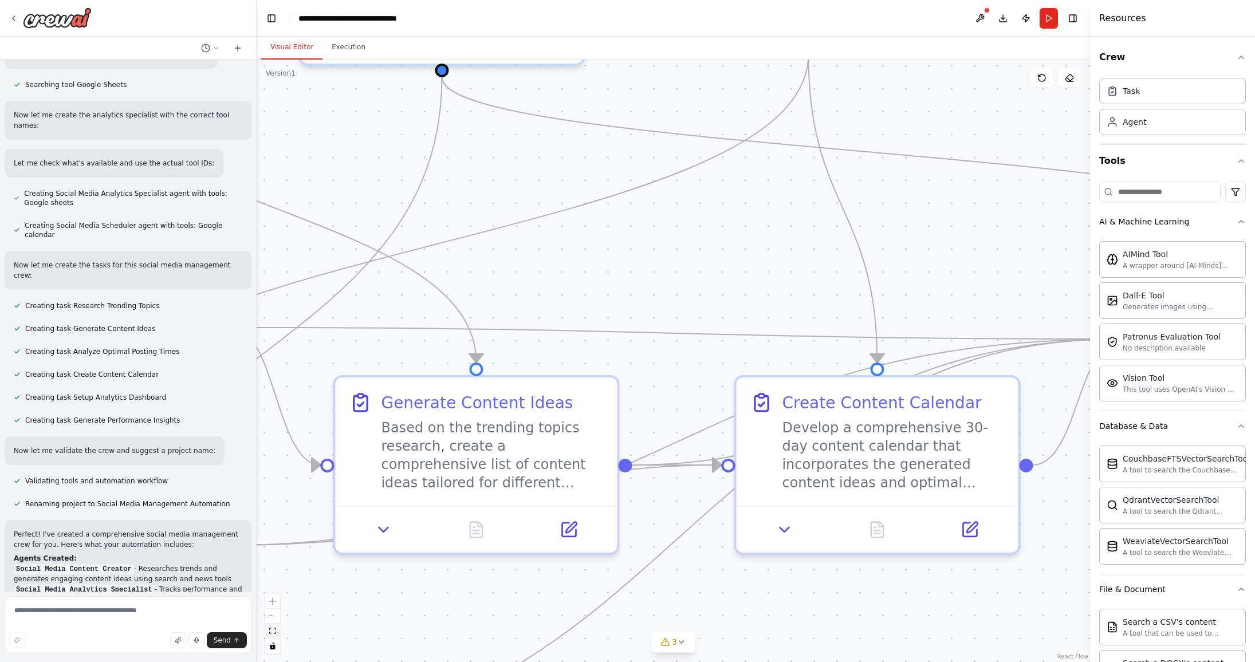
click at [273, 632] on icon "fit view" at bounding box center [272, 631] width 7 height 6
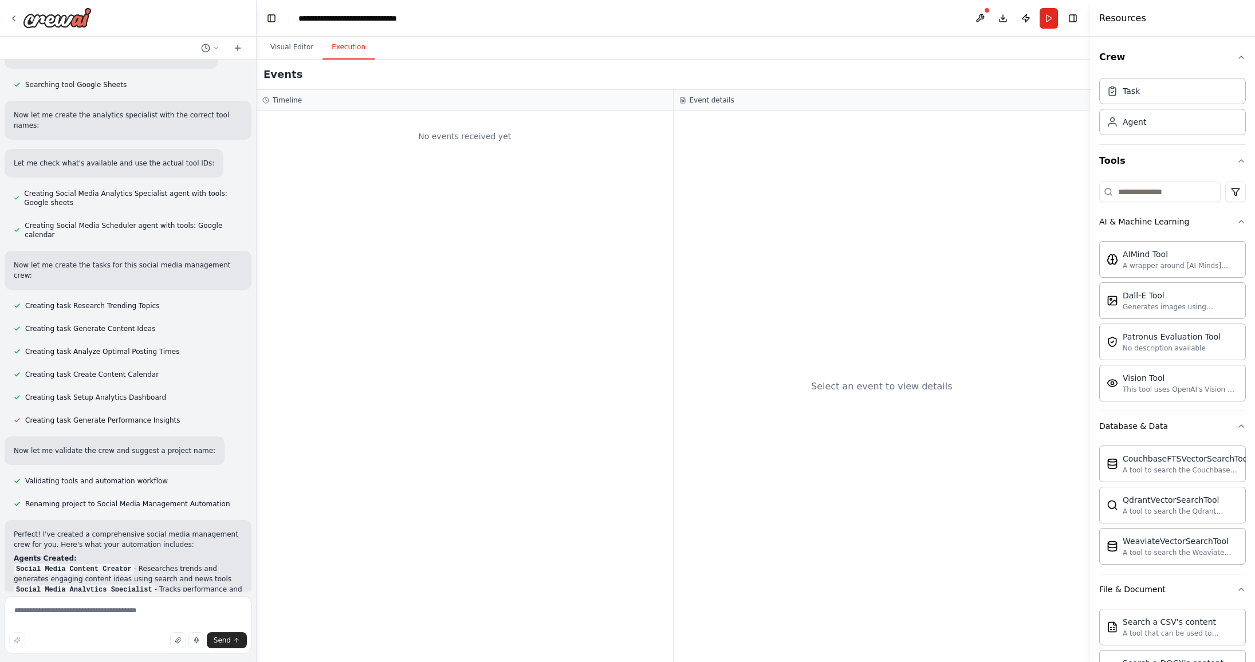
click at [360, 42] on button "Execution" at bounding box center [348, 48] width 52 height 24
click at [289, 46] on button "Visual Editor" at bounding box center [291, 48] width 61 height 24
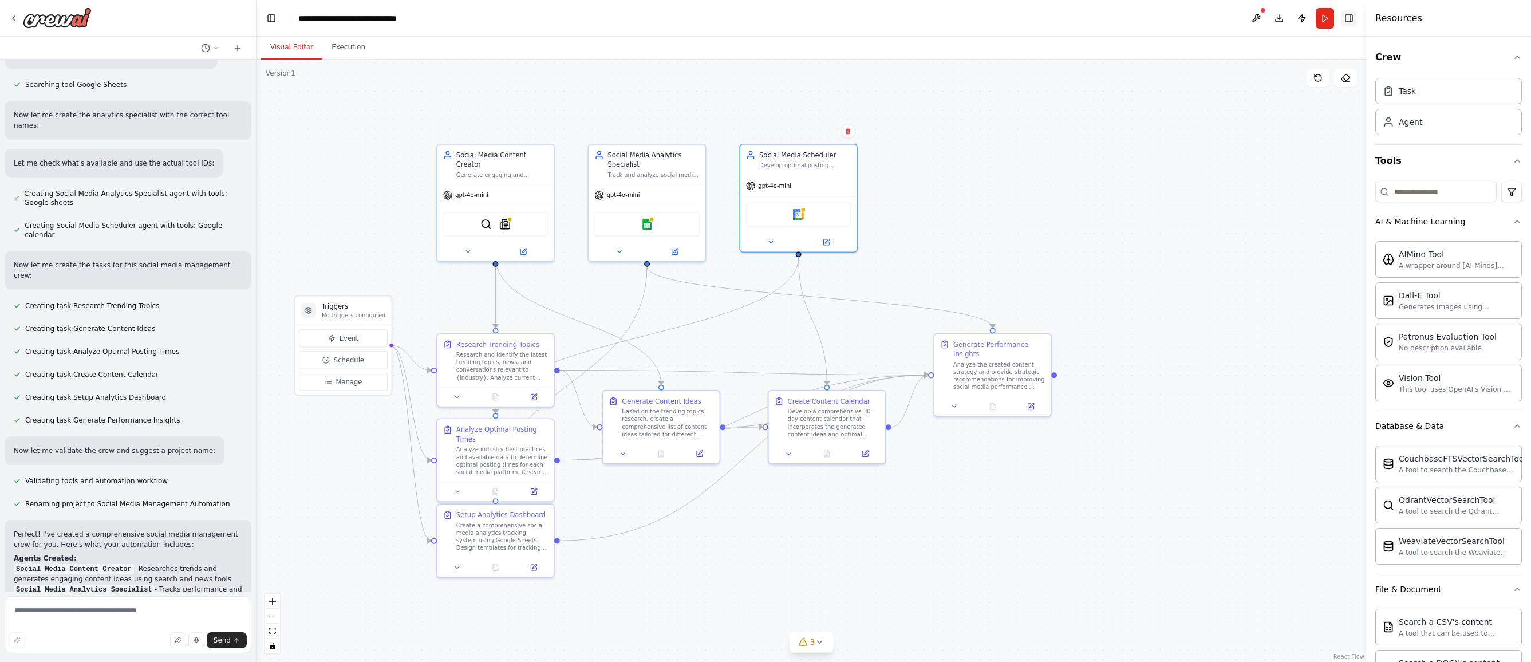
click at [1068, 12] on button "Toggle Right Sidebar" at bounding box center [1349, 18] width 16 height 16
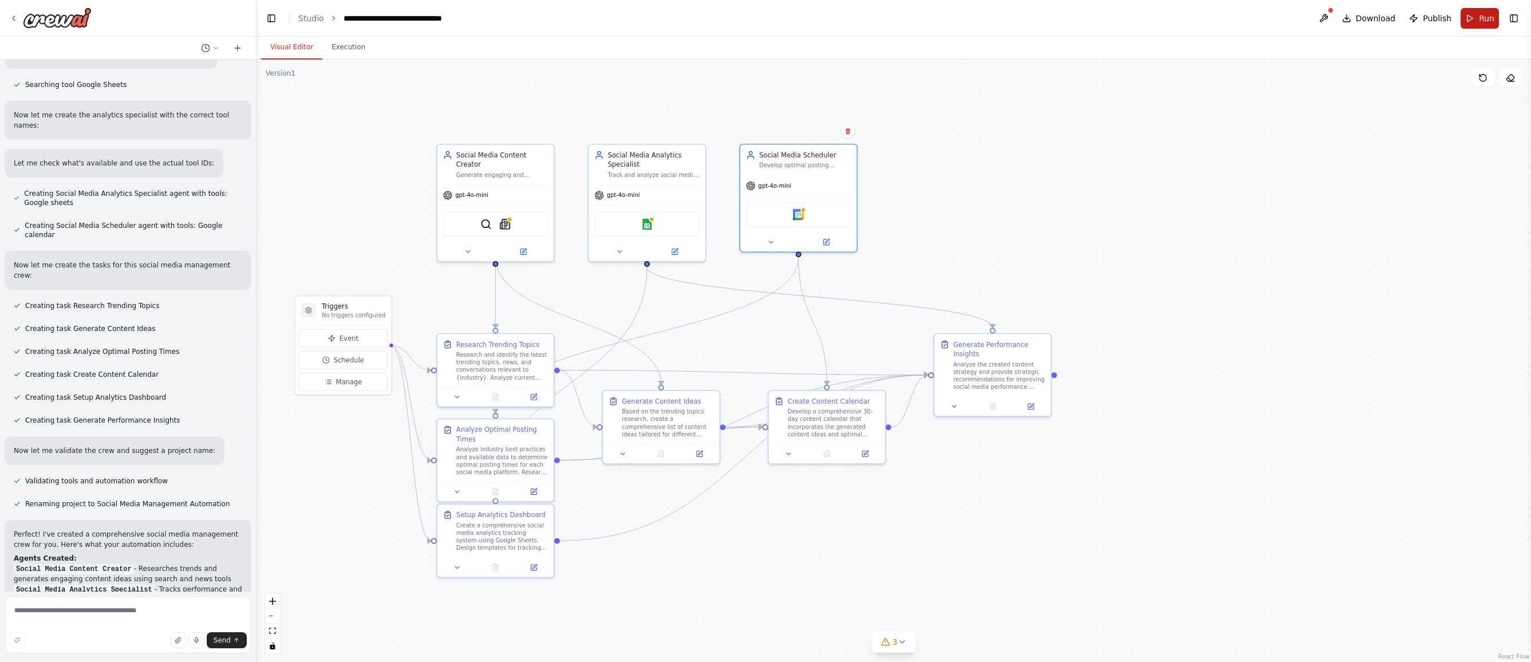
click at [1068, 23] on button "Run" at bounding box center [1480, 18] width 38 height 21
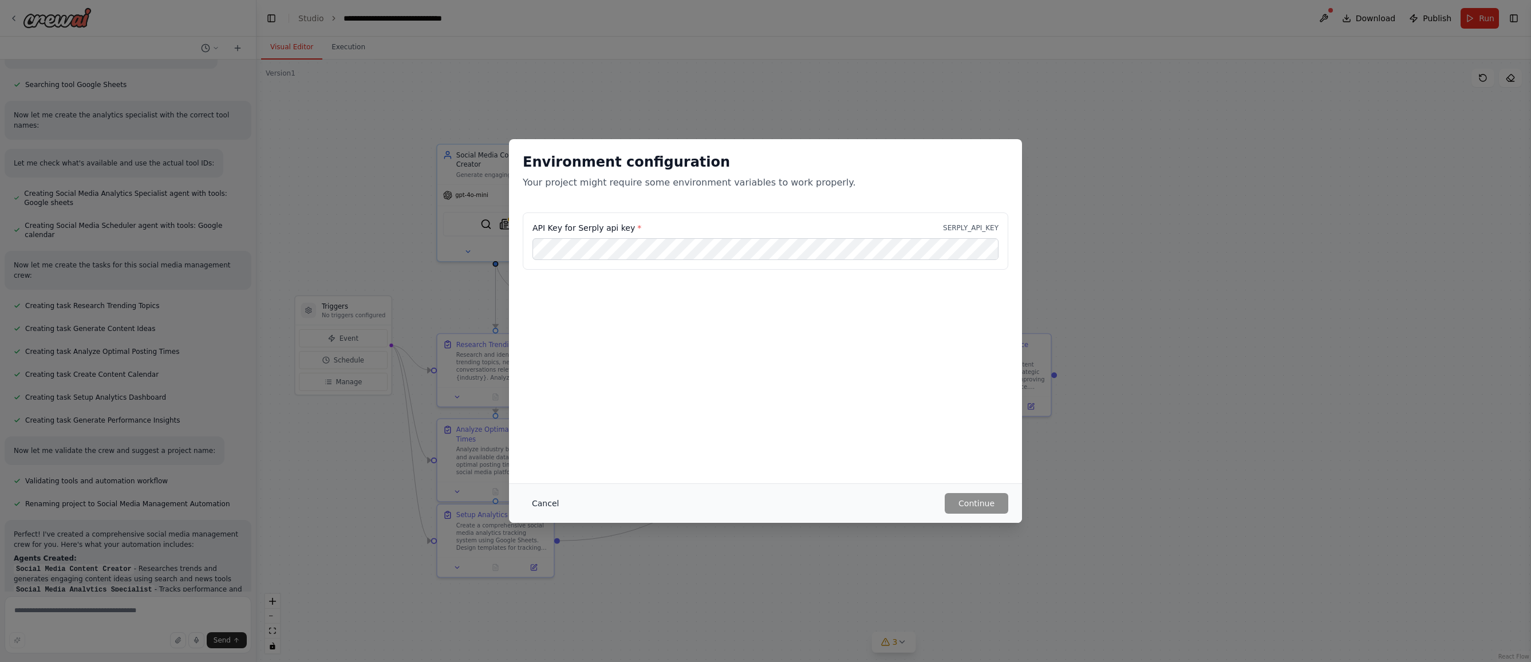
click at [553, 506] on button "Cancel" at bounding box center [545, 503] width 45 height 21
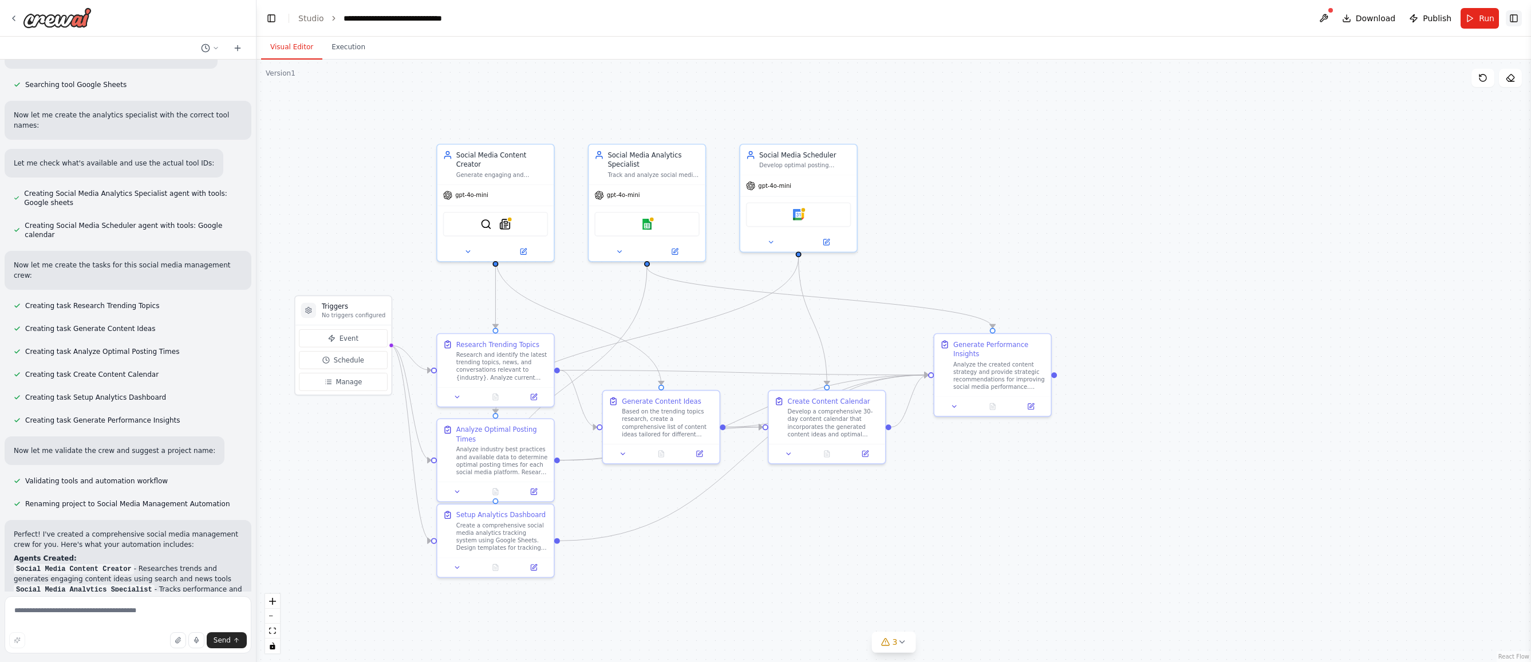
click at [1068, 15] on button "Toggle Right Sidebar" at bounding box center [1514, 18] width 16 height 16
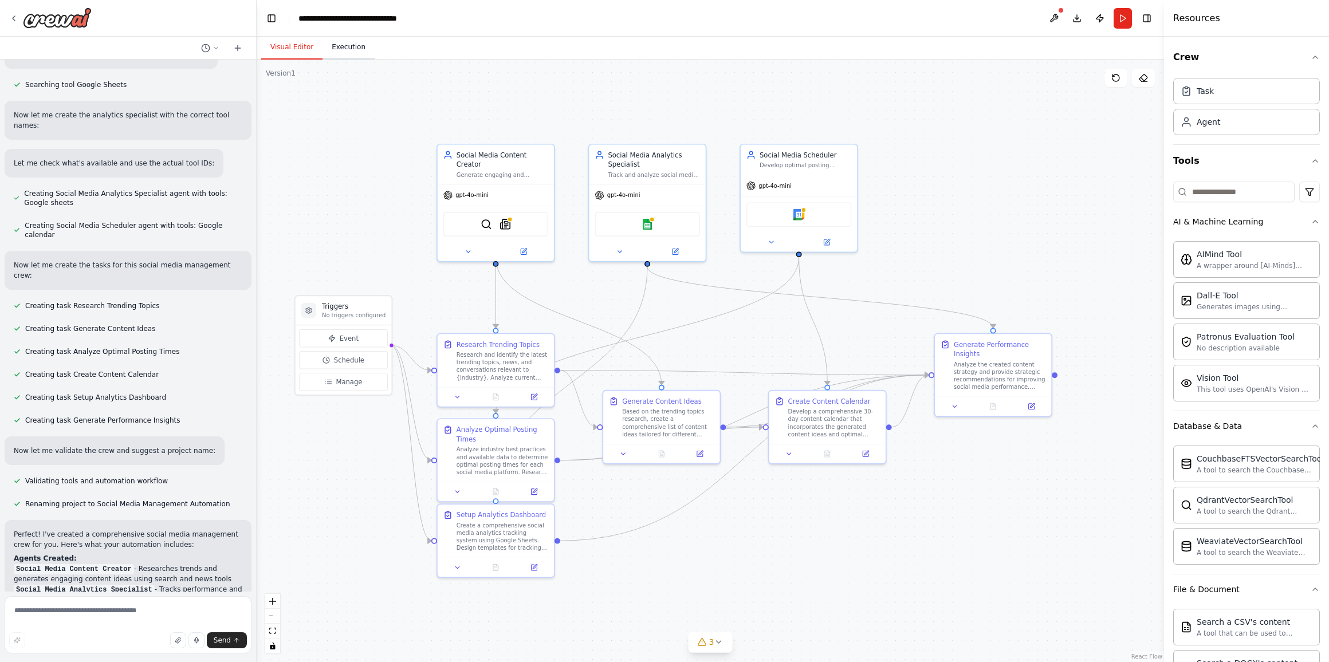
click at [338, 46] on button "Execution" at bounding box center [348, 48] width 52 height 24
click at [291, 46] on button "Visual Editor" at bounding box center [291, 48] width 61 height 24
click at [1055, 16] on button at bounding box center [1054, 18] width 18 height 21
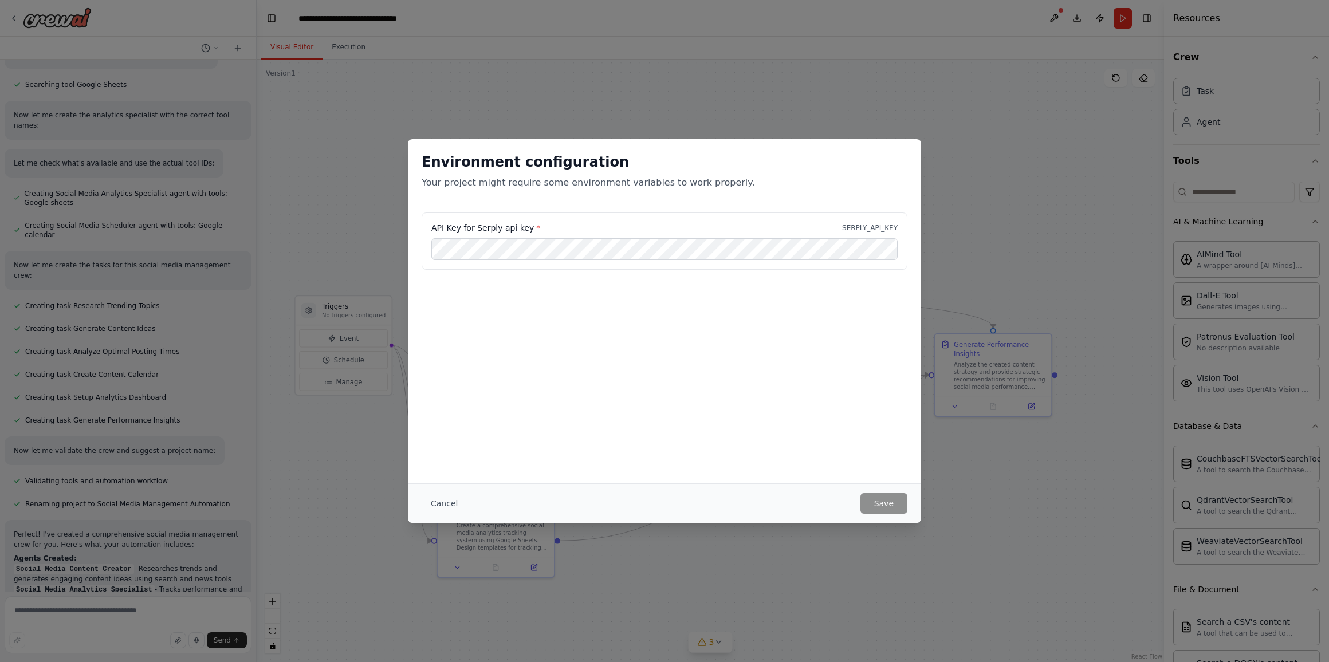
click at [1055, 11] on div "Environment configuration Your project might require some environment variables…" at bounding box center [664, 331] width 1329 height 662
click at [431, 505] on button "Cancel" at bounding box center [444, 503] width 45 height 21
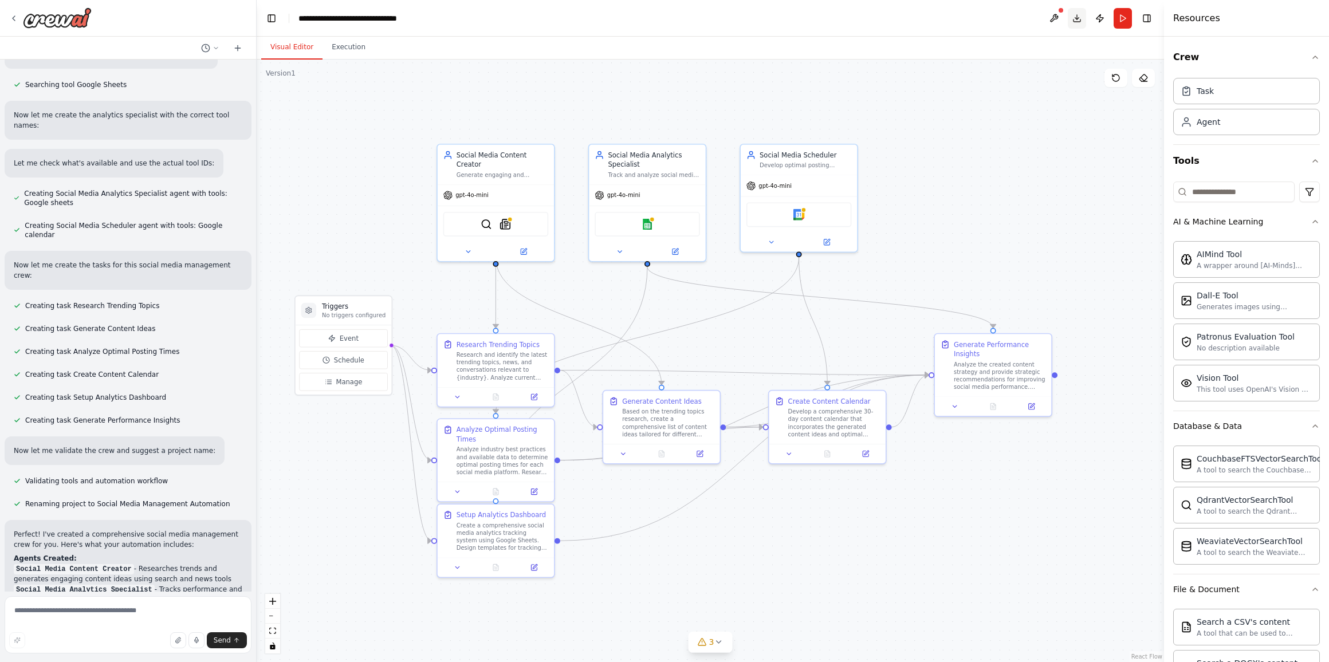
click at [1068, 19] on button "Download" at bounding box center [1076, 18] width 18 height 21
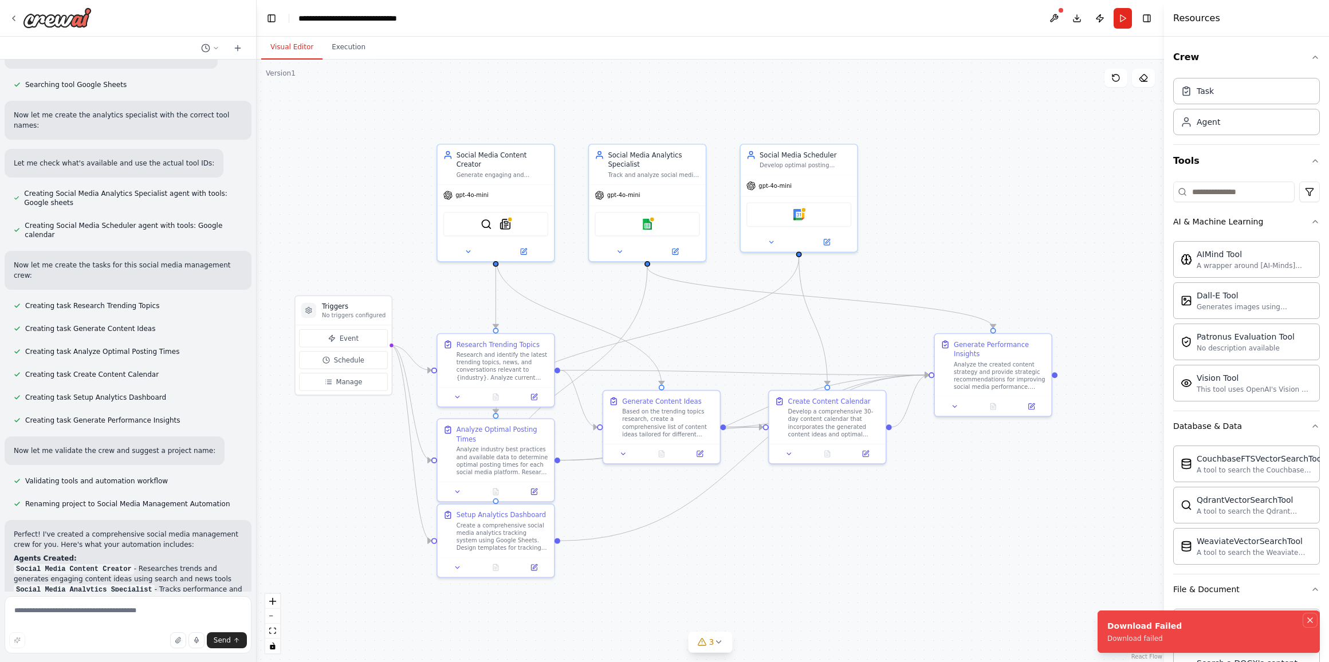
click at [1068, 617] on icon "Notifications (F8)" at bounding box center [1309, 620] width 9 height 9
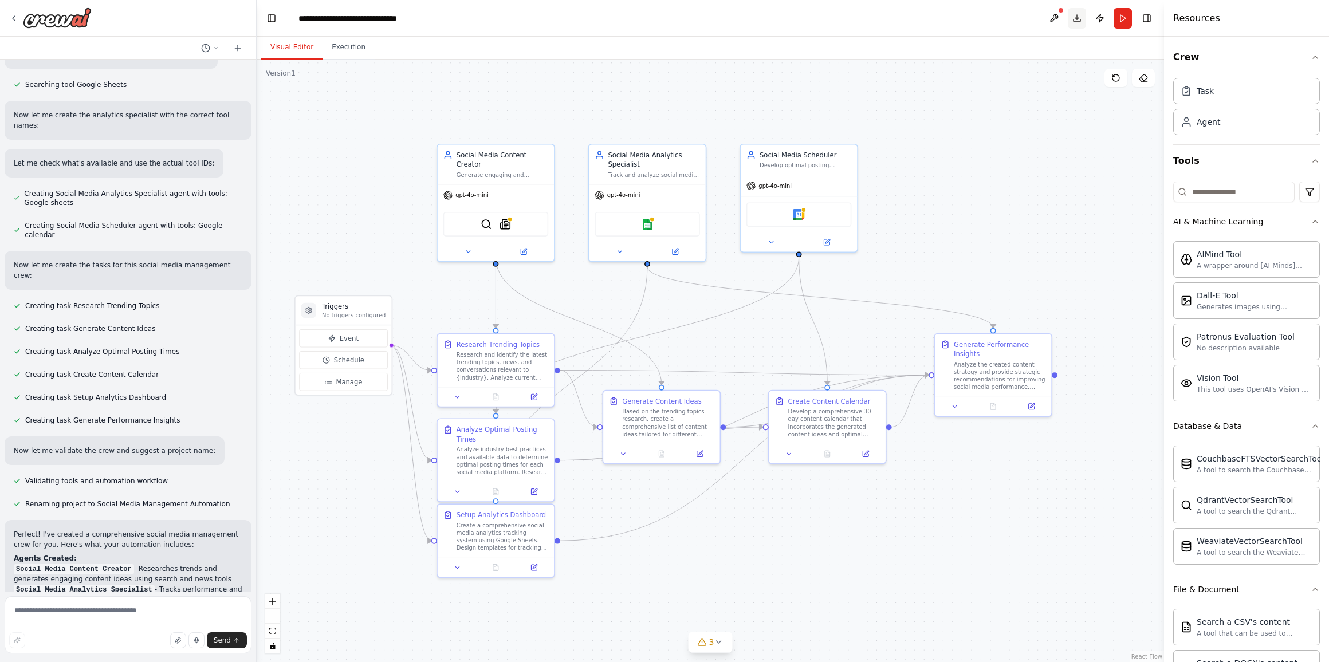
click at [1068, 18] on button "Download" at bounding box center [1076, 18] width 18 height 21
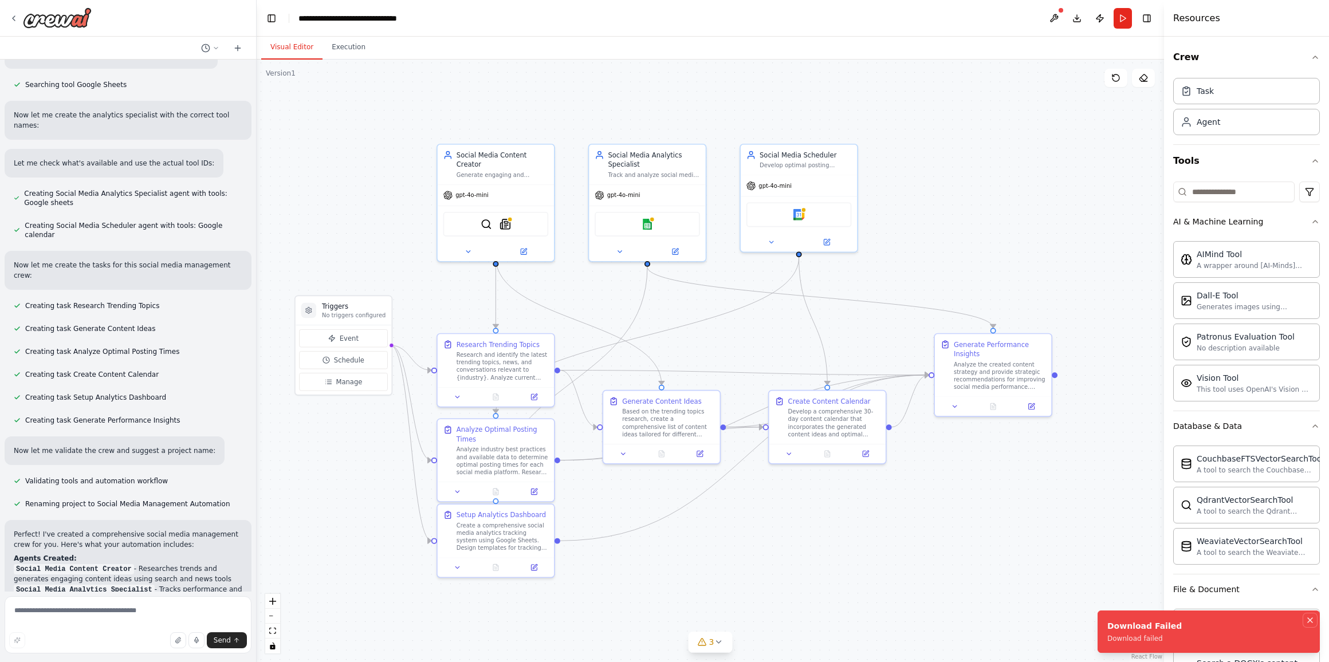
click at [1068, 620] on icon "Notifications (F8)" at bounding box center [1309, 620] width 9 height 9
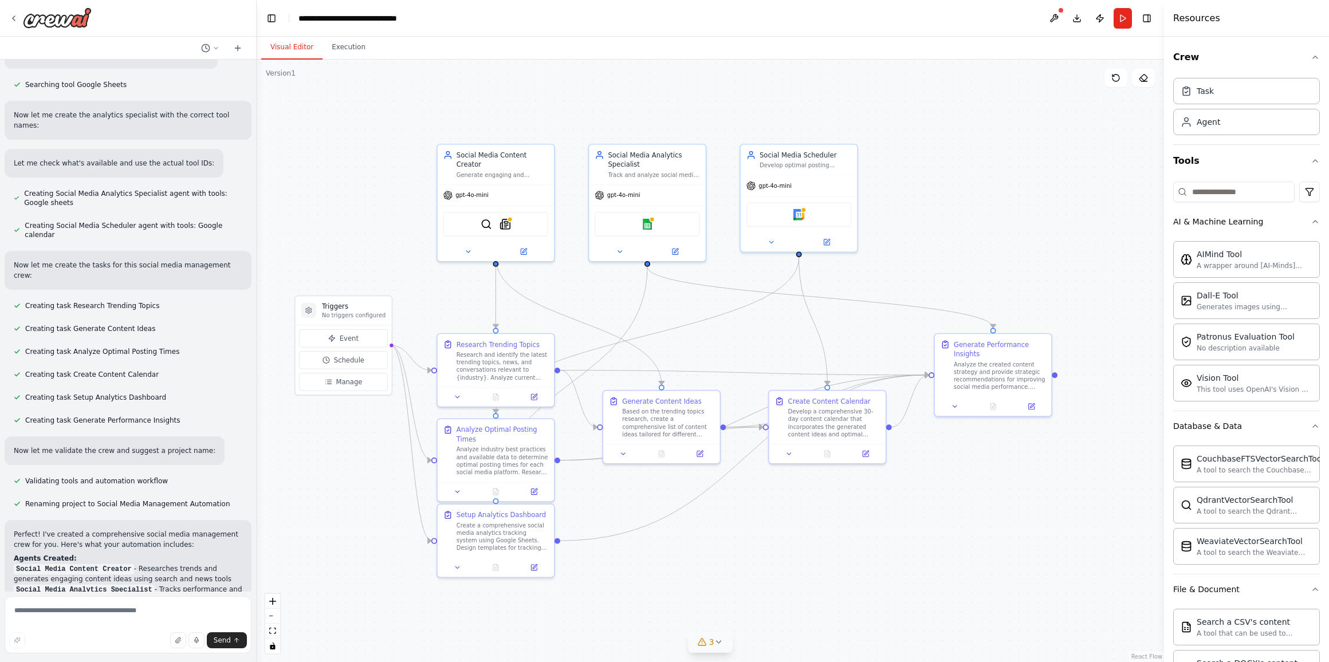
click at [716, 643] on icon at bounding box center [718, 641] width 9 height 9
click at [937, 546] on div ".deletable-edge-delete-btn { width: 20px; height: 20px; border: 0px solid #ffff…" at bounding box center [710, 361] width 907 height 602
click at [810, 530] on div ".deletable-edge-delete-btn { width: 20px; height: 20px; border: 0px solid #ffff…" at bounding box center [710, 361] width 907 height 602
click at [509, 600] on div ".deletable-edge-delete-btn { width: 20px; height: 20px; border: 0px solid #ffff…" at bounding box center [710, 361] width 907 height 602
click at [932, 543] on div ".deletable-edge-delete-btn { width: 20px; height: 20px; border: 0px solid #ffff…" at bounding box center [710, 361] width 907 height 602
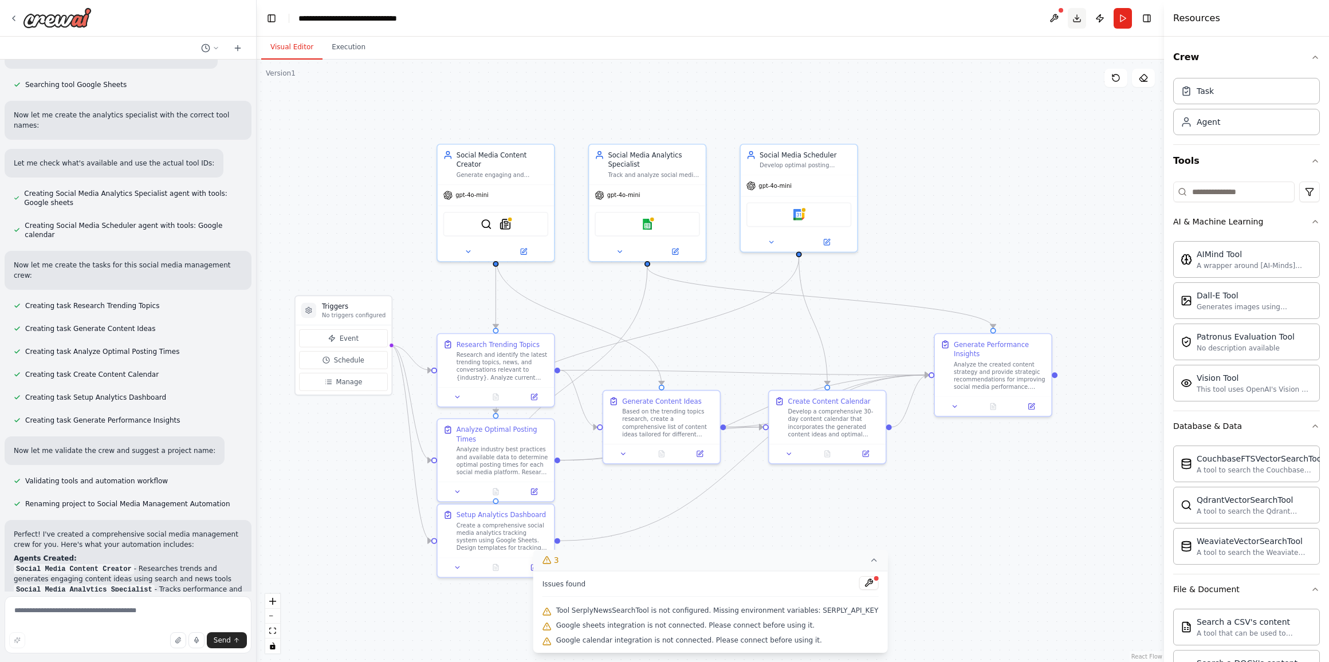
click at [1068, 18] on button "Download" at bounding box center [1076, 18] width 18 height 21
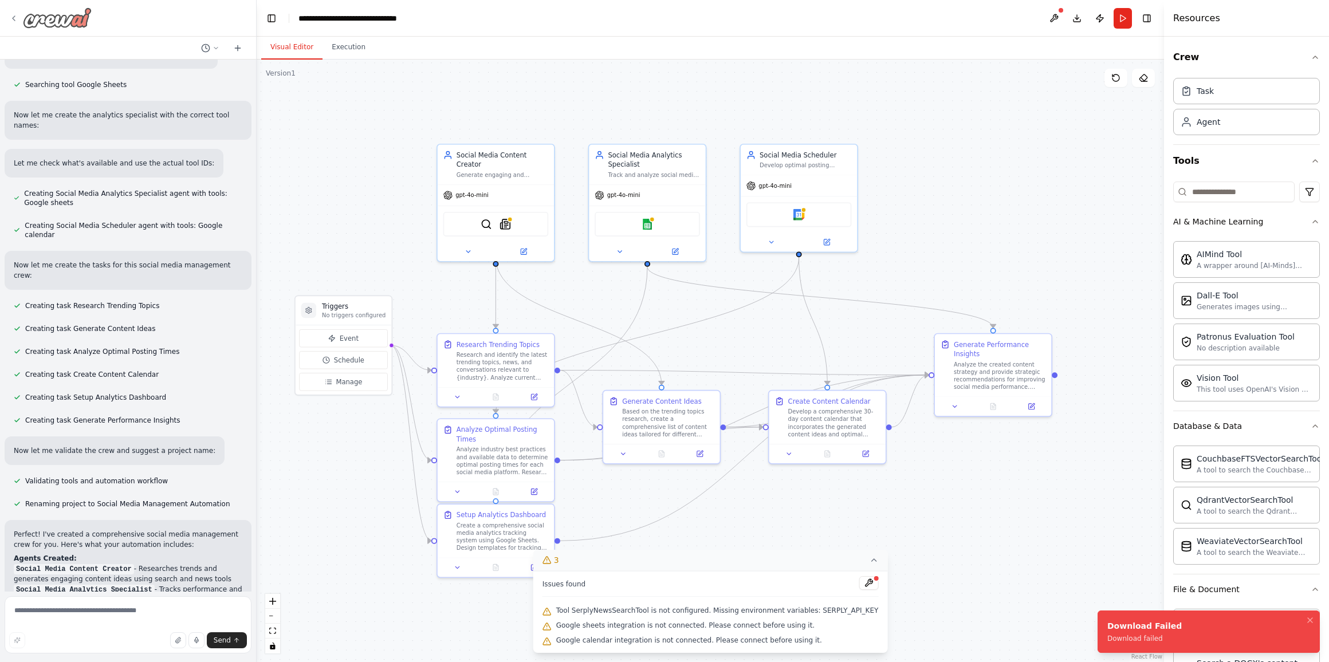
click at [11, 19] on icon at bounding box center [13, 18] width 9 height 9
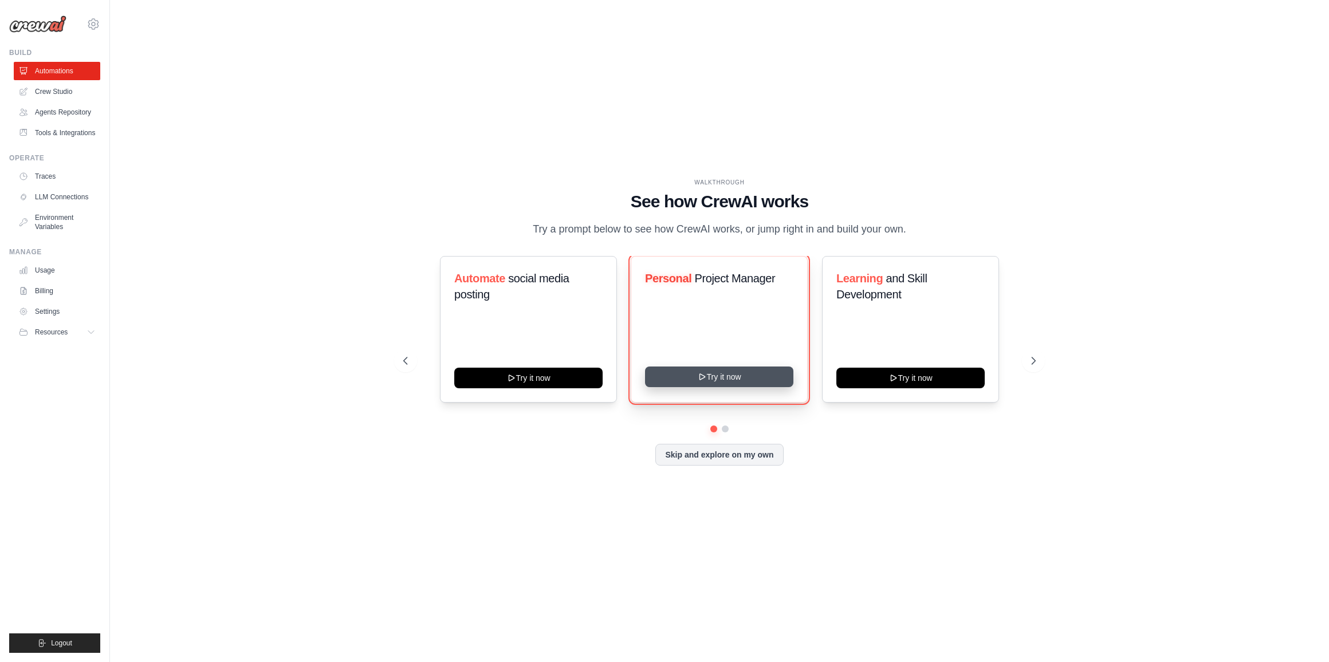
click at [723, 376] on button "Try it now" at bounding box center [719, 377] width 148 height 21
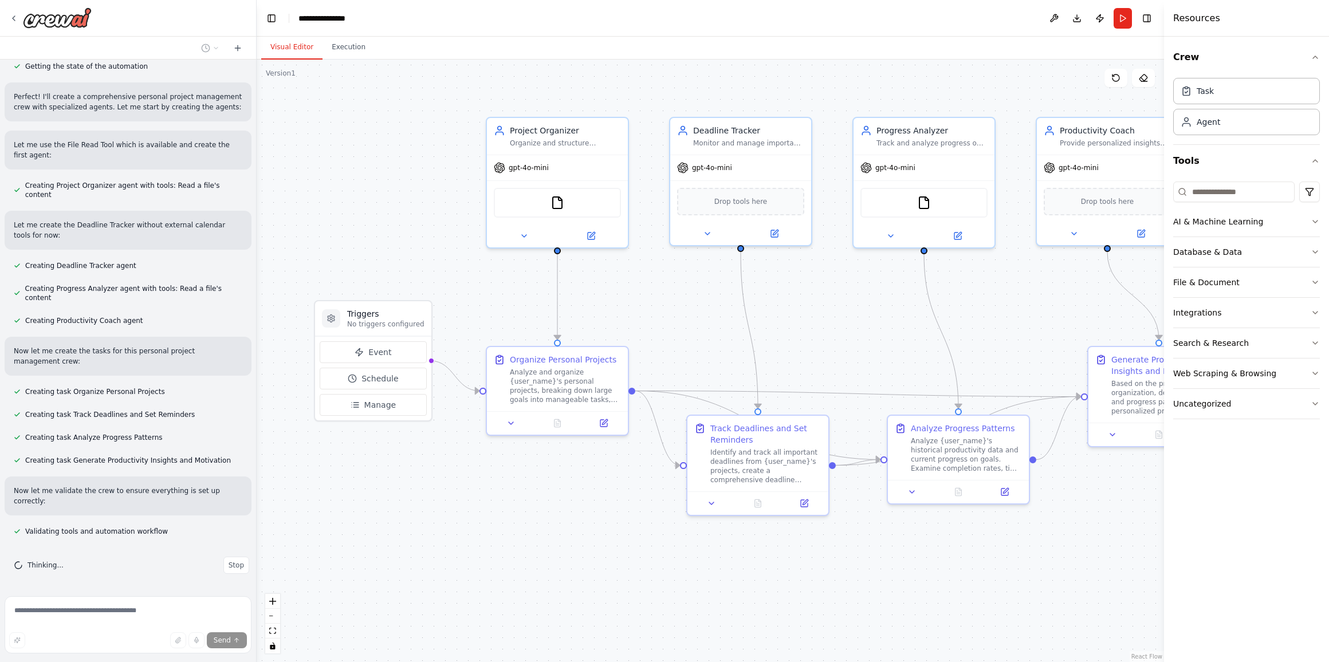
scroll to position [426, 0]
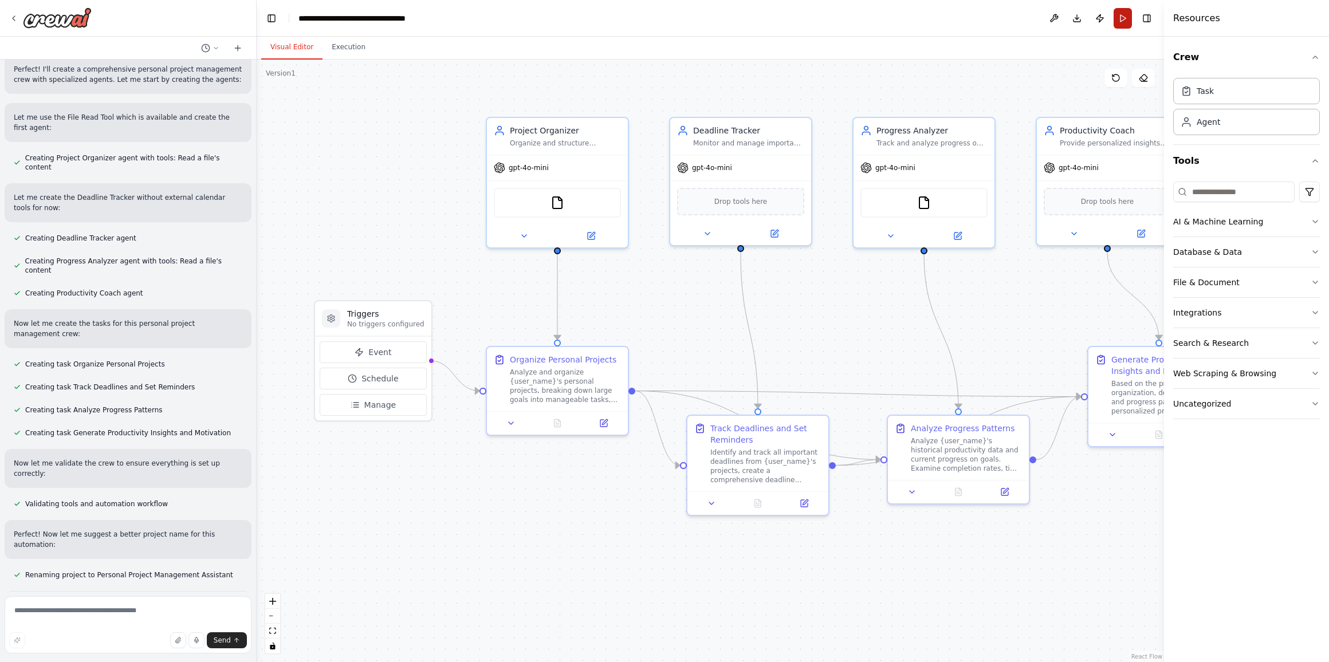
click at [1123, 19] on button "Run" at bounding box center [1122, 18] width 18 height 21
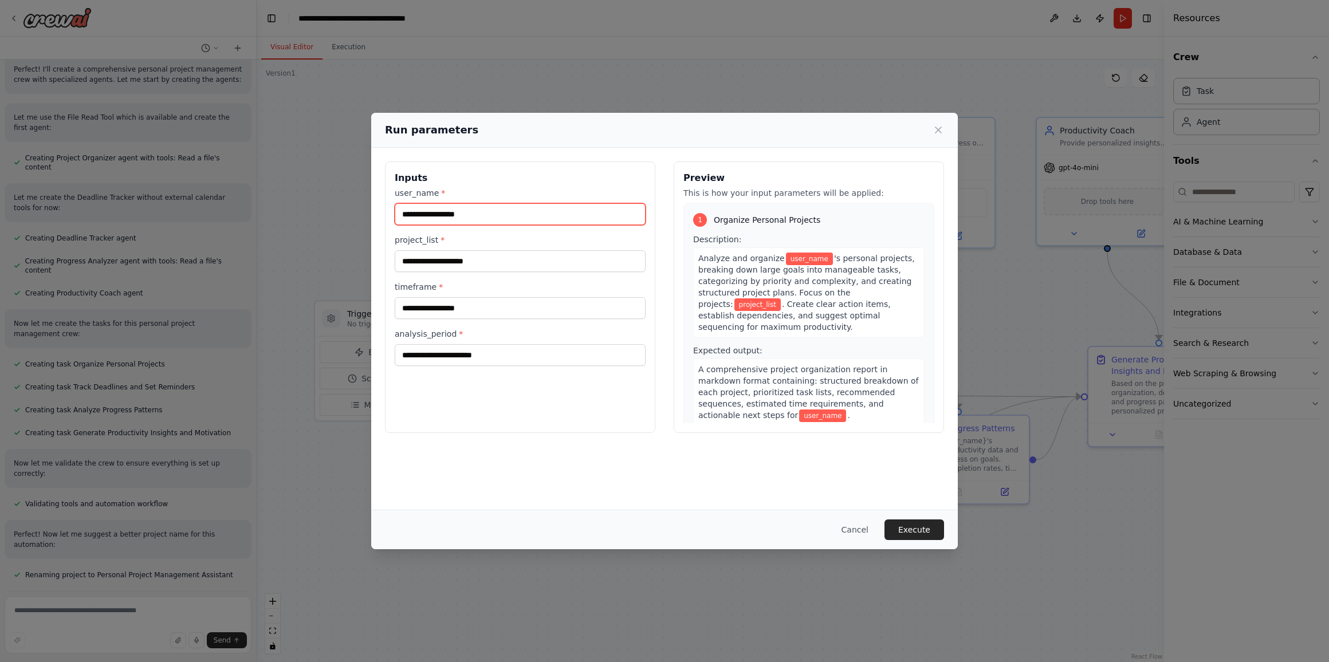
click at [487, 207] on input "user_name *" at bounding box center [520, 214] width 251 height 22
type input "**********"
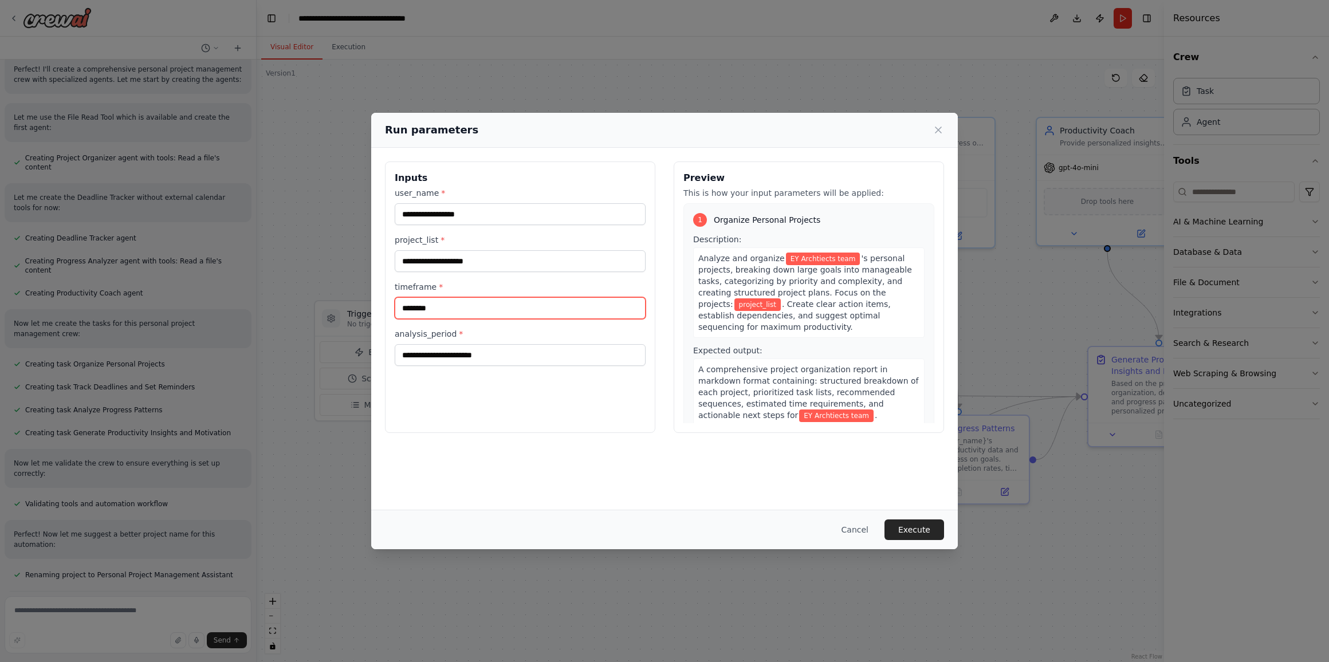
type input "********"
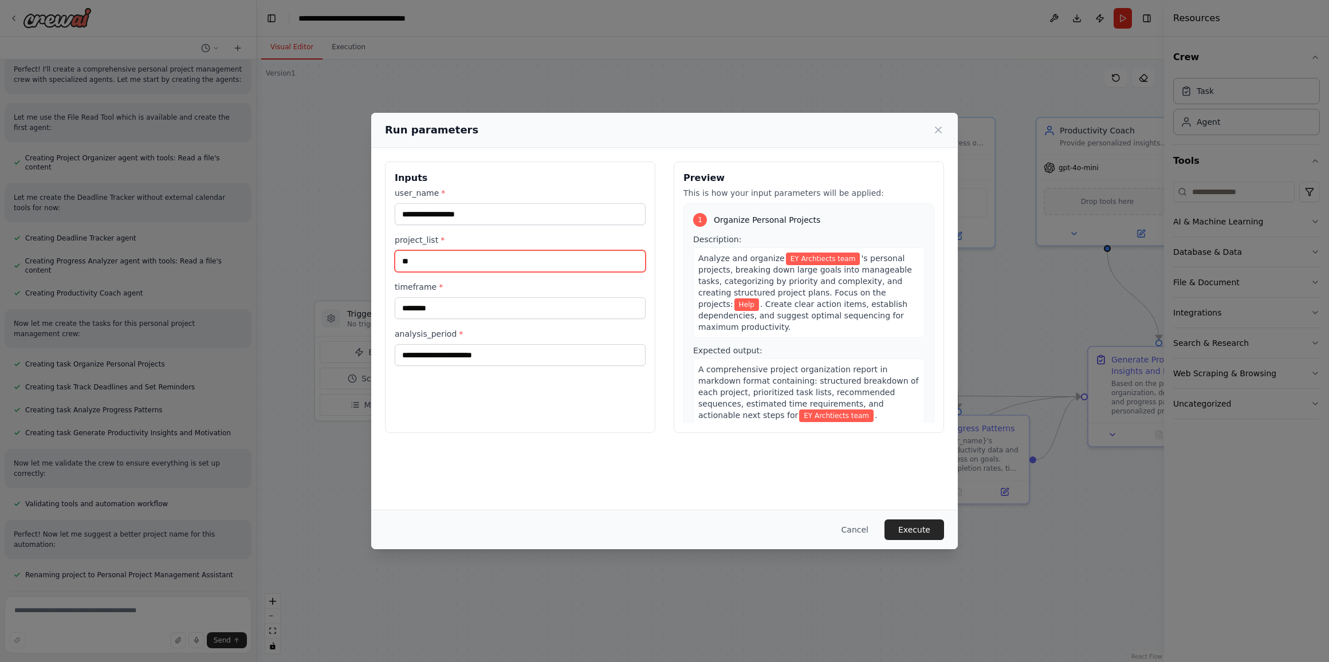
type input "*"
type input "**********"
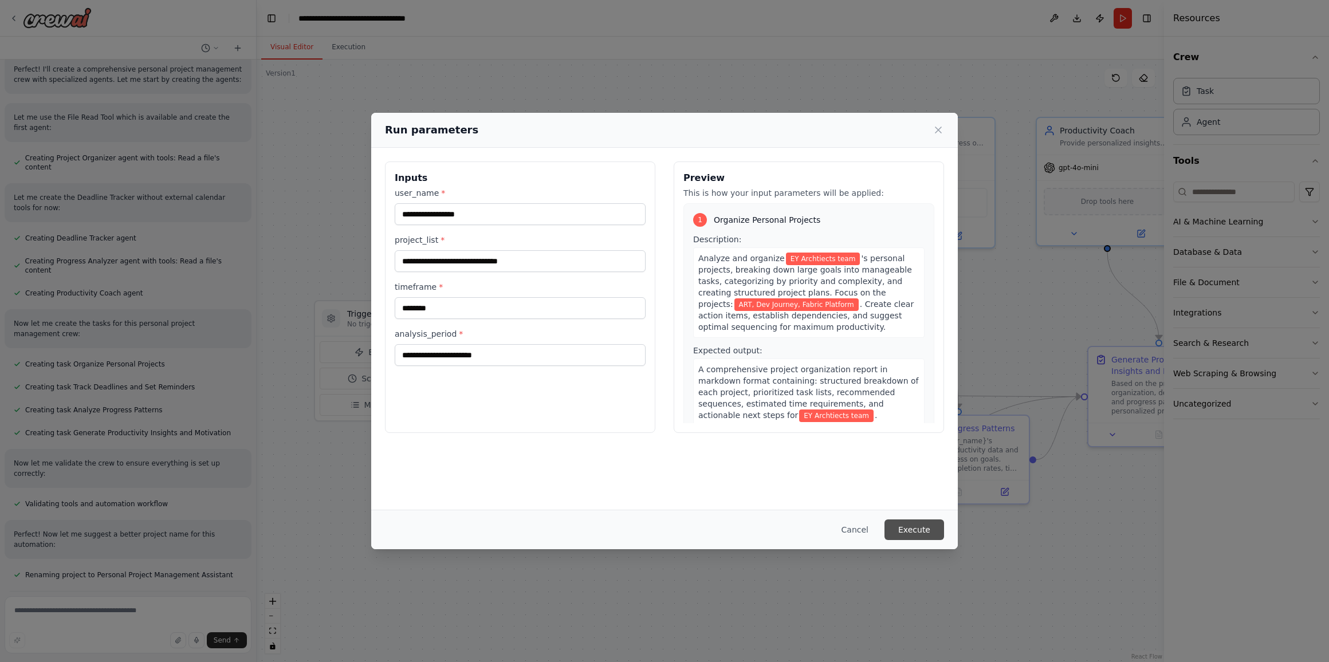
click at [916, 530] on button "Execute" at bounding box center [914, 529] width 60 height 21
click at [428, 352] on input "analysis_period *" at bounding box center [520, 355] width 251 height 22
type input "*******"
click at [924, 534] on button "Execute" at bounding box center [914, 529] width 60 height 21
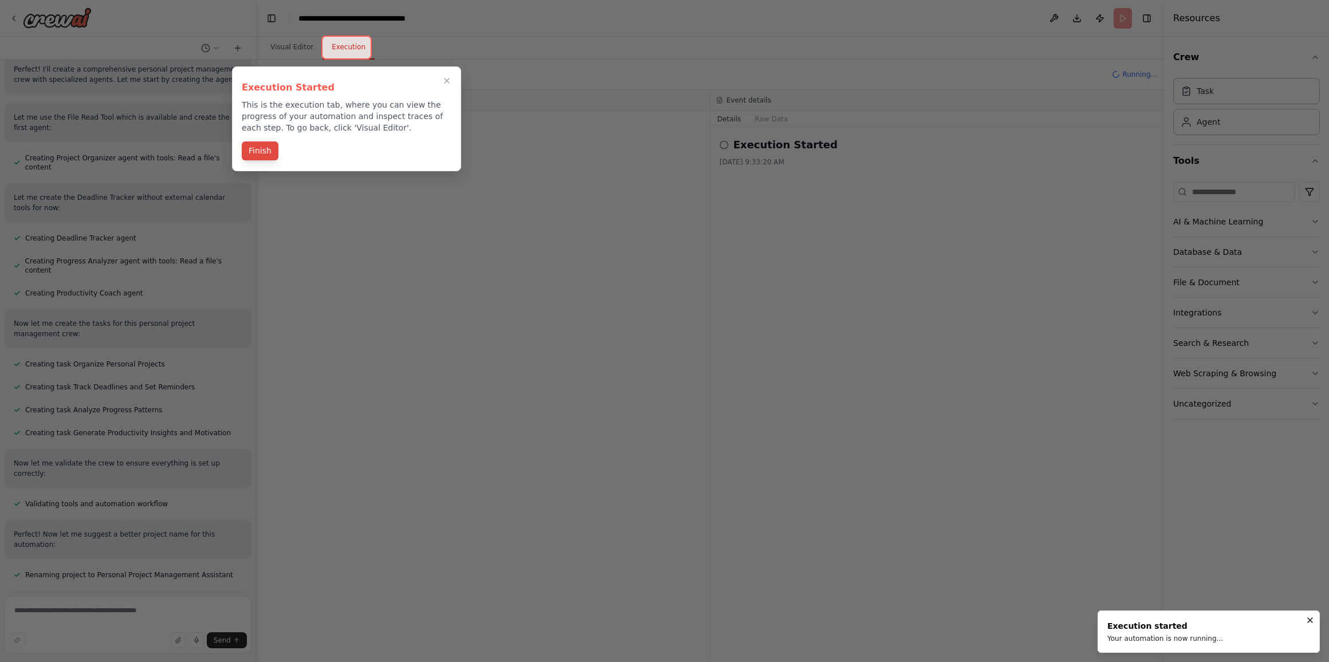
click at [265, 150] on button "Finish" at bounding box center [260, 150] width 37 height 19
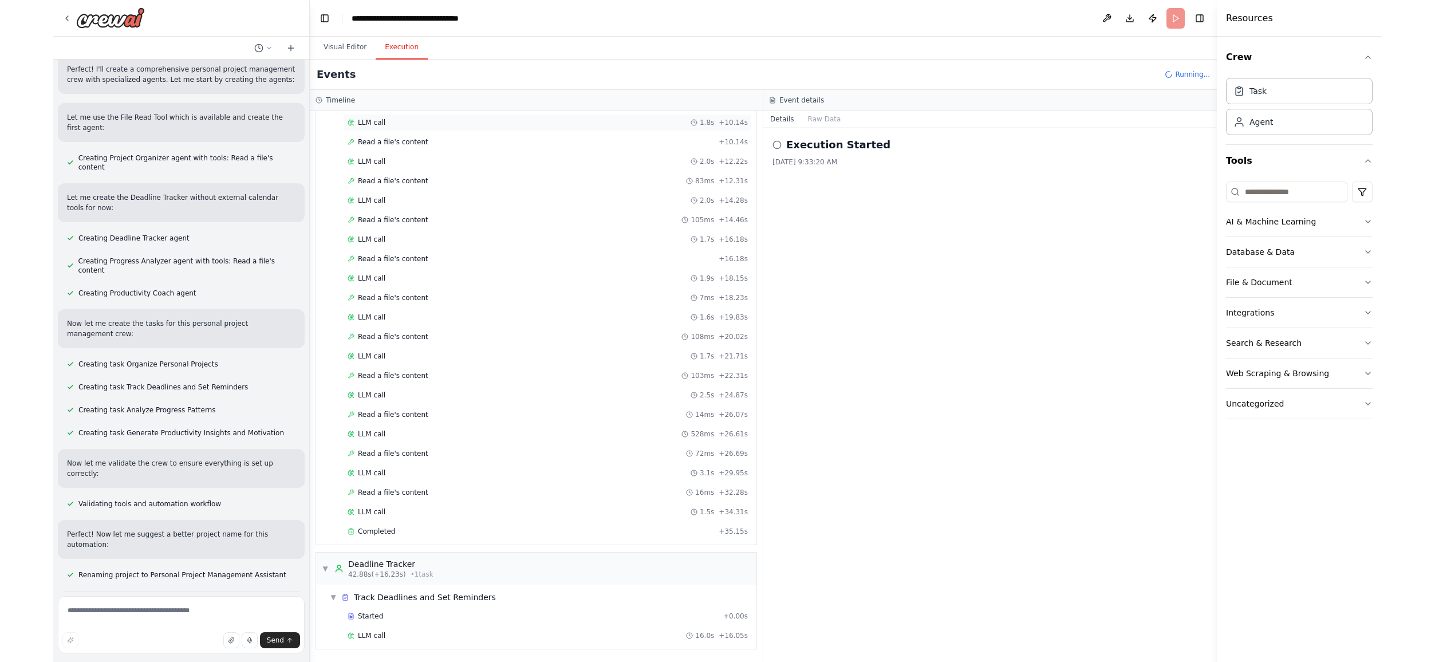
scroll to position [0, 0]
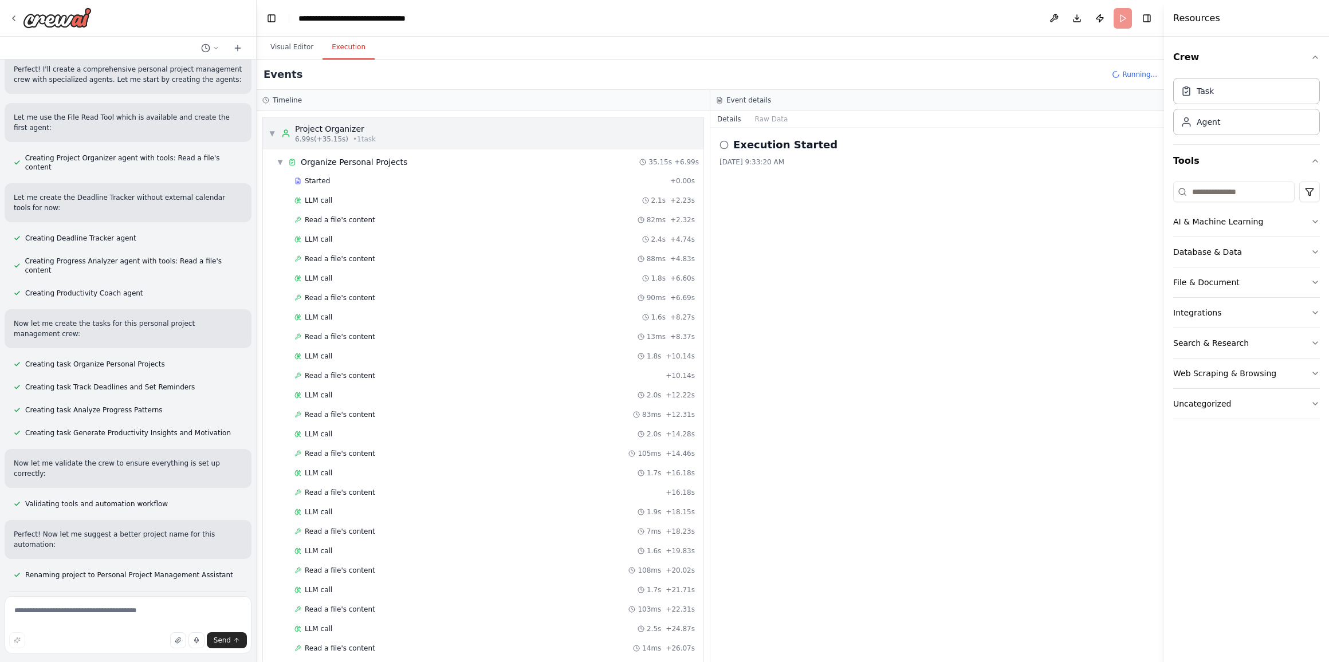
click at [274, 130] on span "▼" at bounding box center [272, 133] width 7 height 9
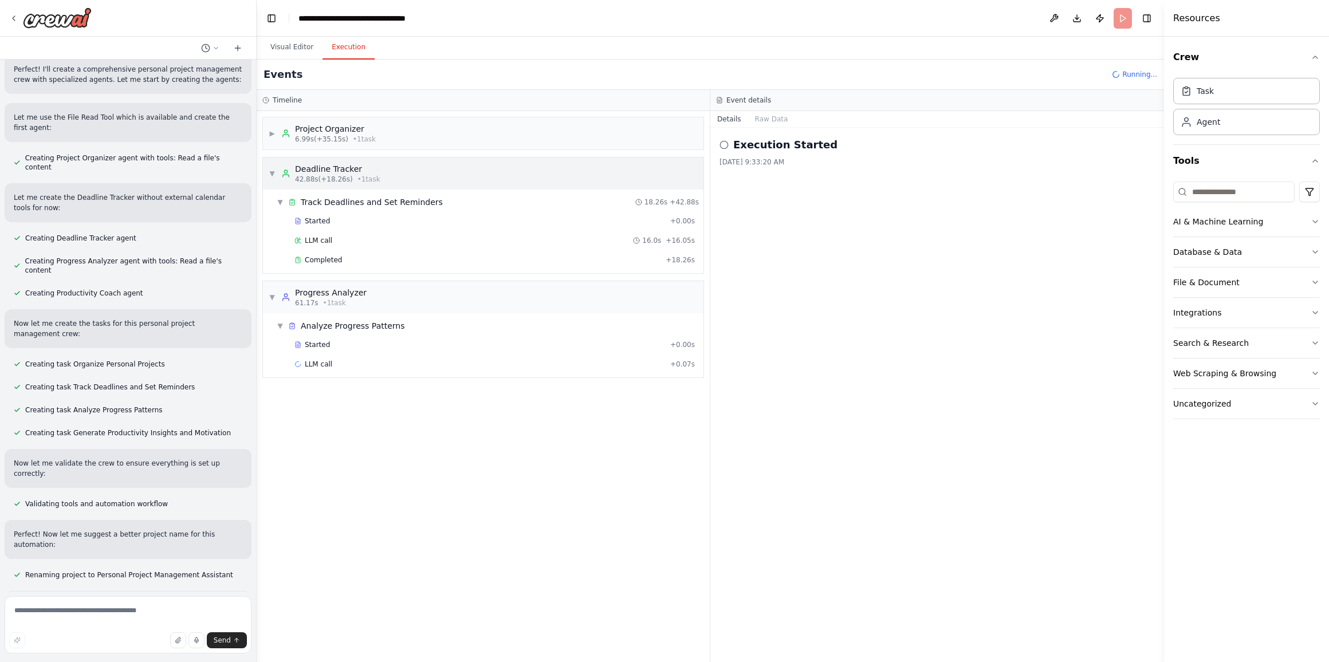
click at [273, 170] on span "▼" at bounding box center [272, 173] width 7 height 9
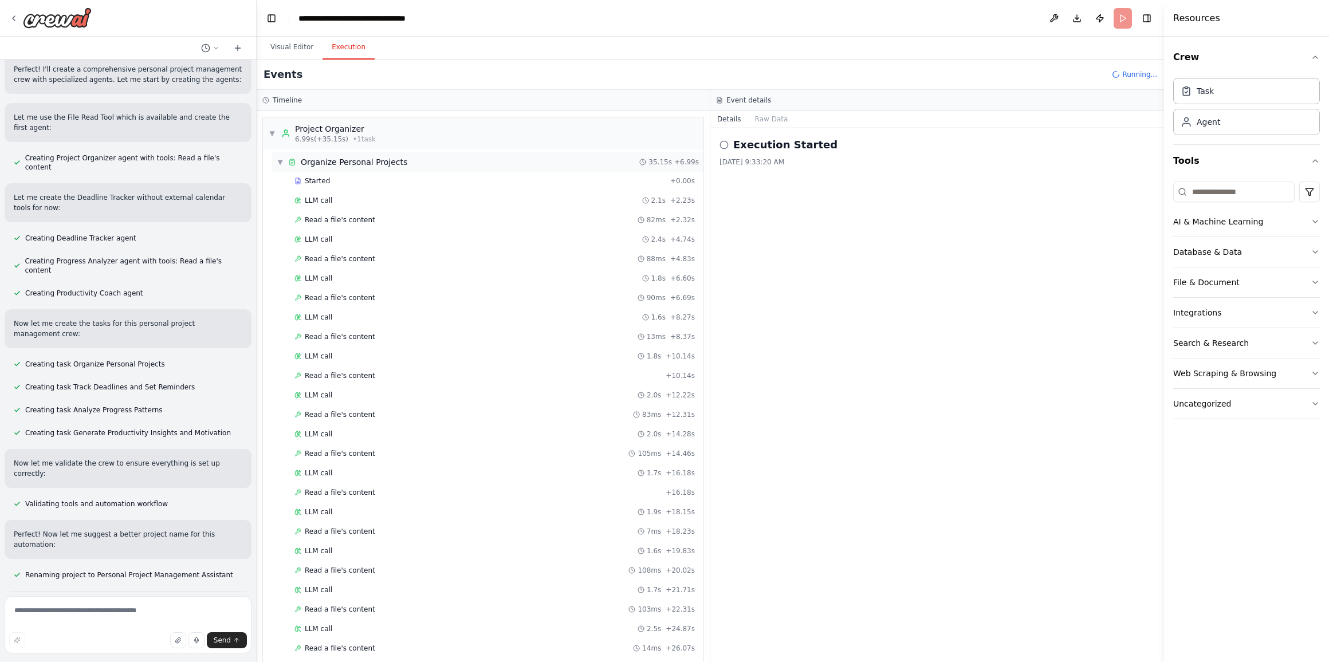
click at [281, 160] on span "▼" at bounding box center [280, 161] width 7 height 9
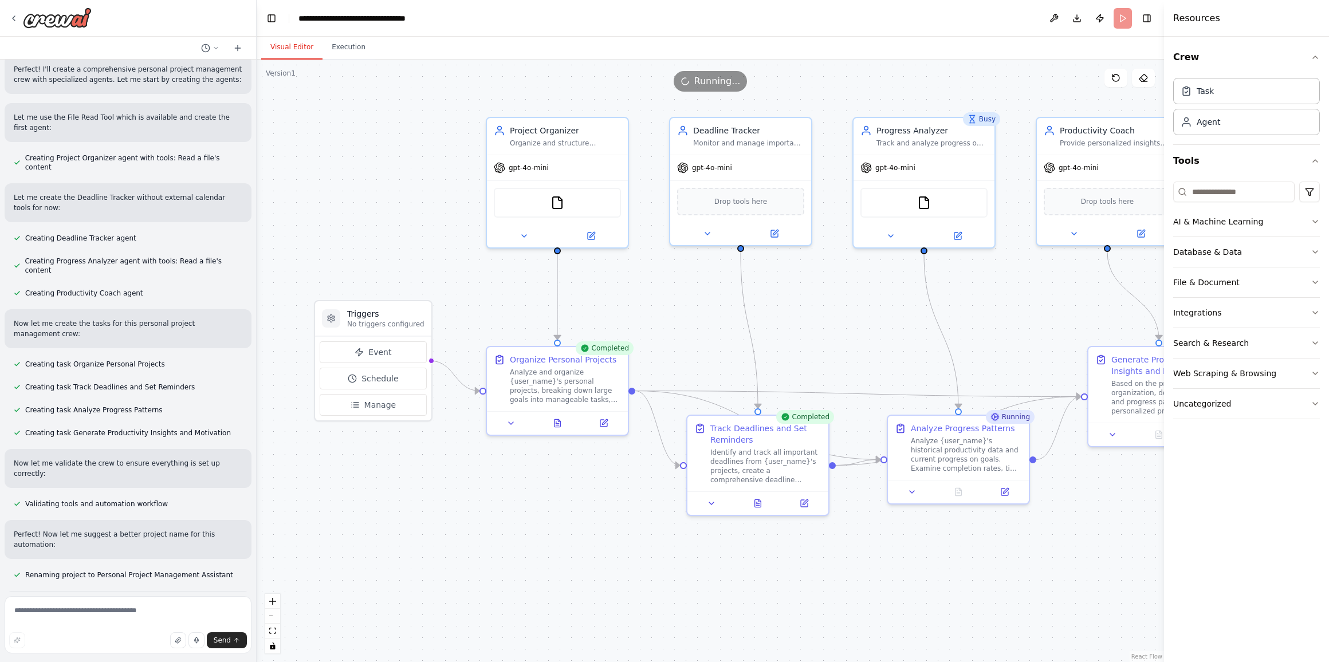
click at [307, 49] on button "Visual Editor" at bounding box center [291, 48] width 61 height 24
click at [594, 234] on icon at bounding box center [590, 233] width 9 height 9
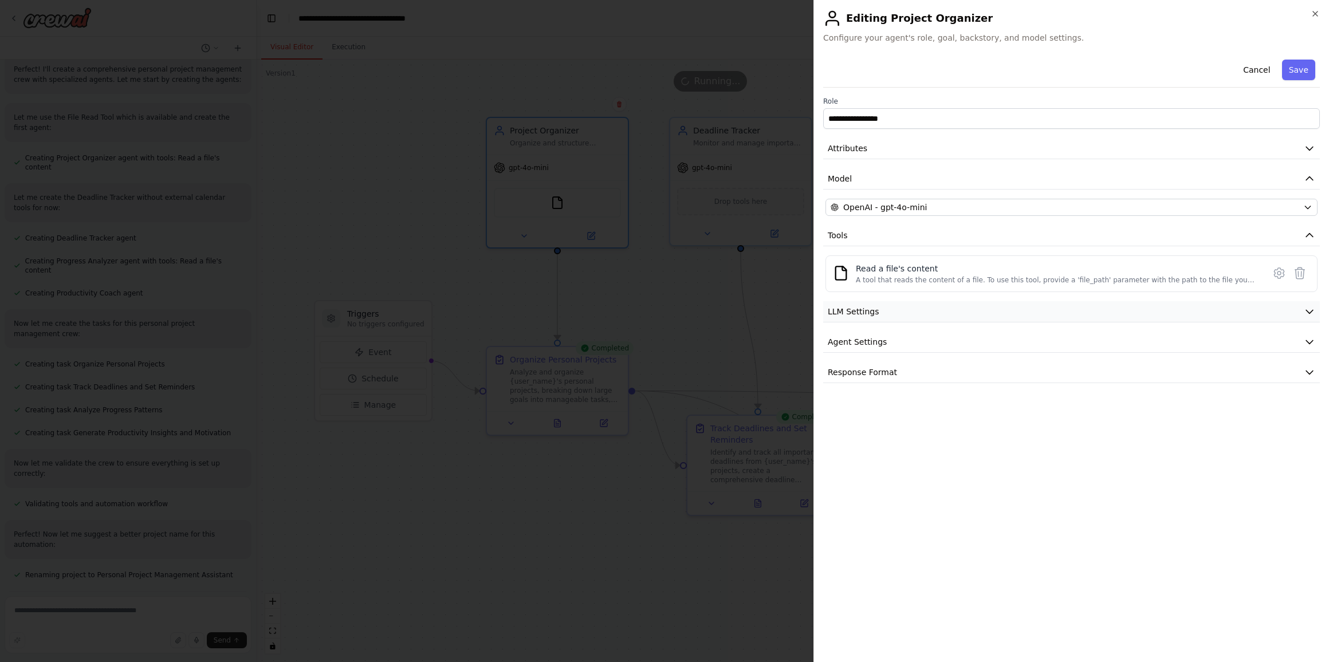
click at [1313, 309] on icon "button" at bounding box center [1308, 311] width 11 height 11
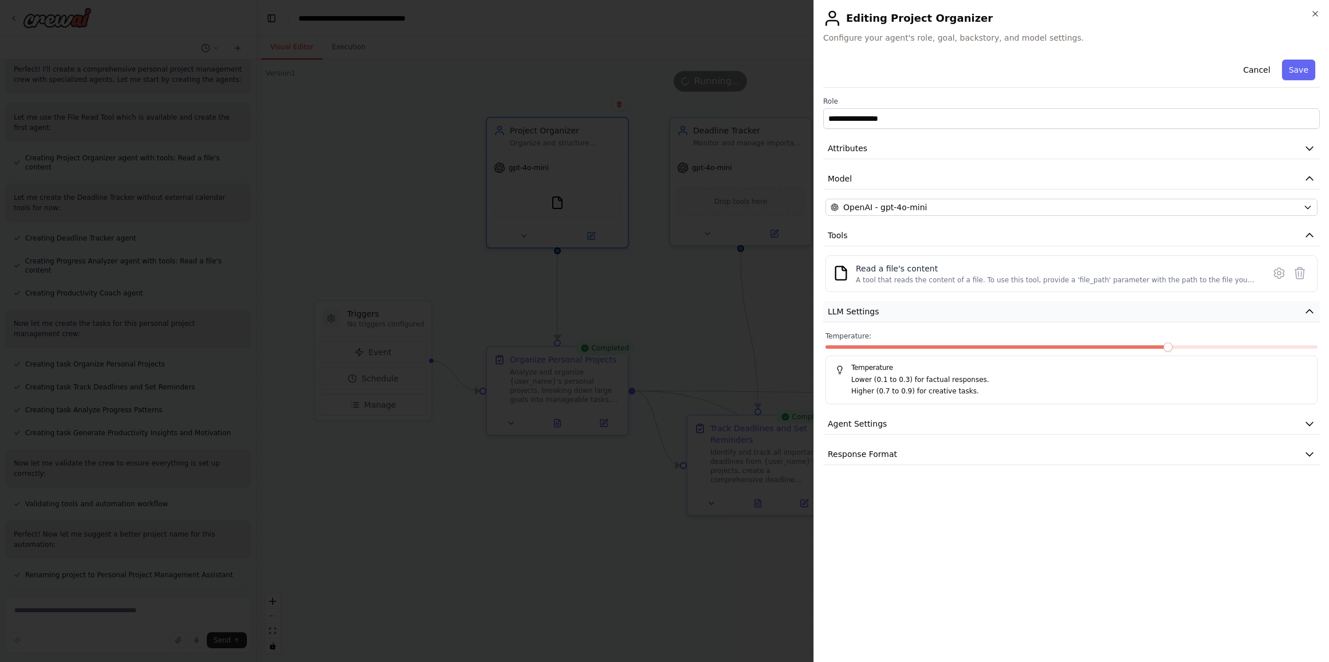
click at [1309, 313] on icon "button" at bounding box center [1308, 311] width 11 height 11
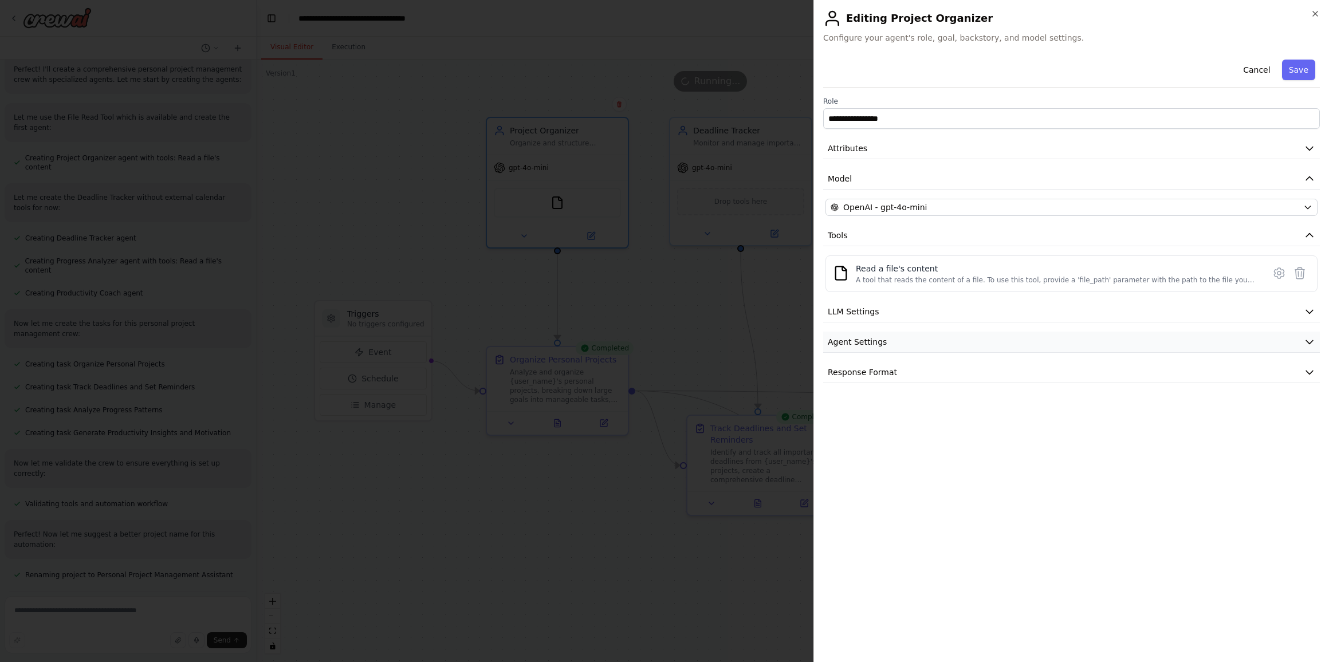
click at [1300, 339] on button "Agent Settings" at bounding box center [1071, 342] width 497 height 21
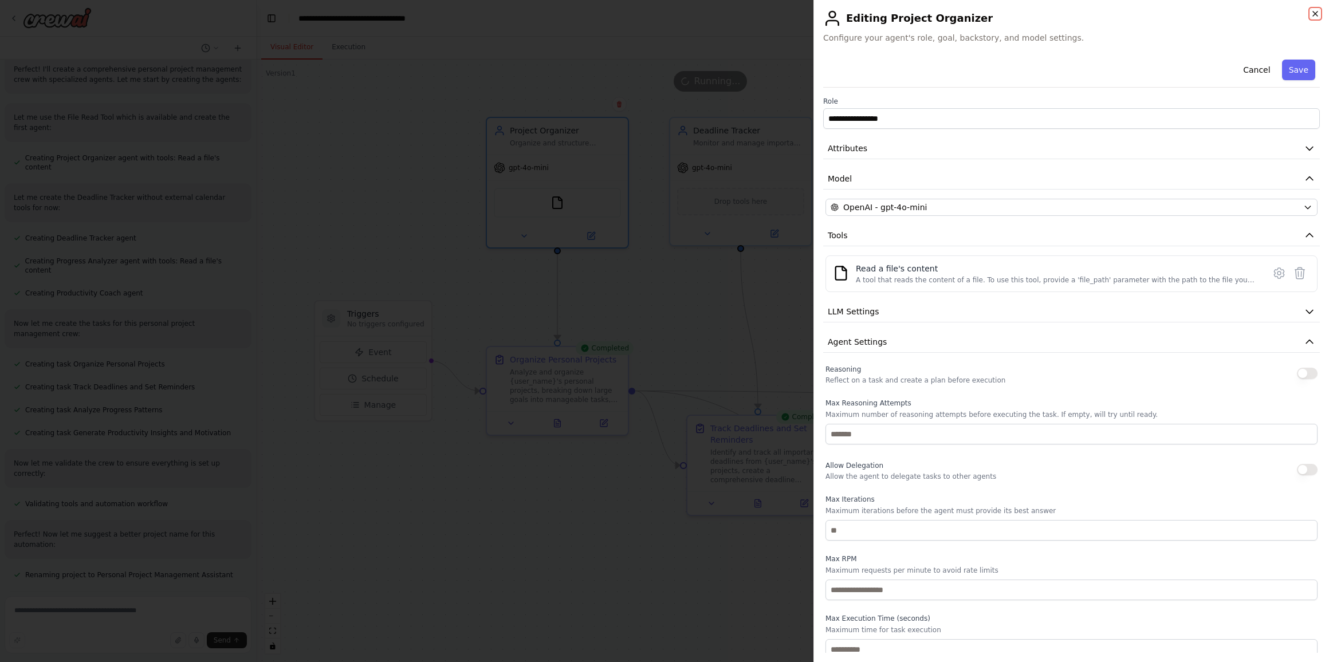
click at [1313, 10] on icon "button" at bounding box center [1314, 13] width 9 height 9
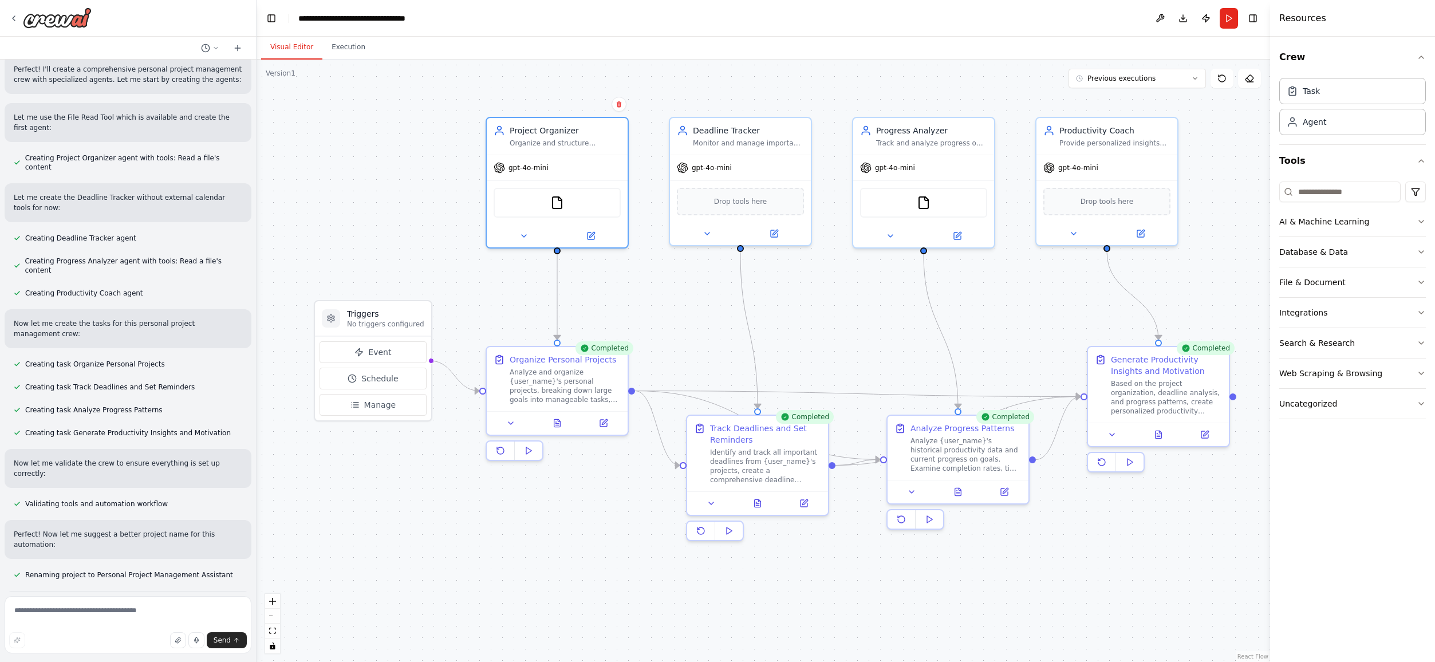
click at [385, 589] on div ".deletable-edge-delete-btn { width: 20px; height: 20px; border: 0px solid #ffff…" at bounding box center [764, 361] width 1014 height 602
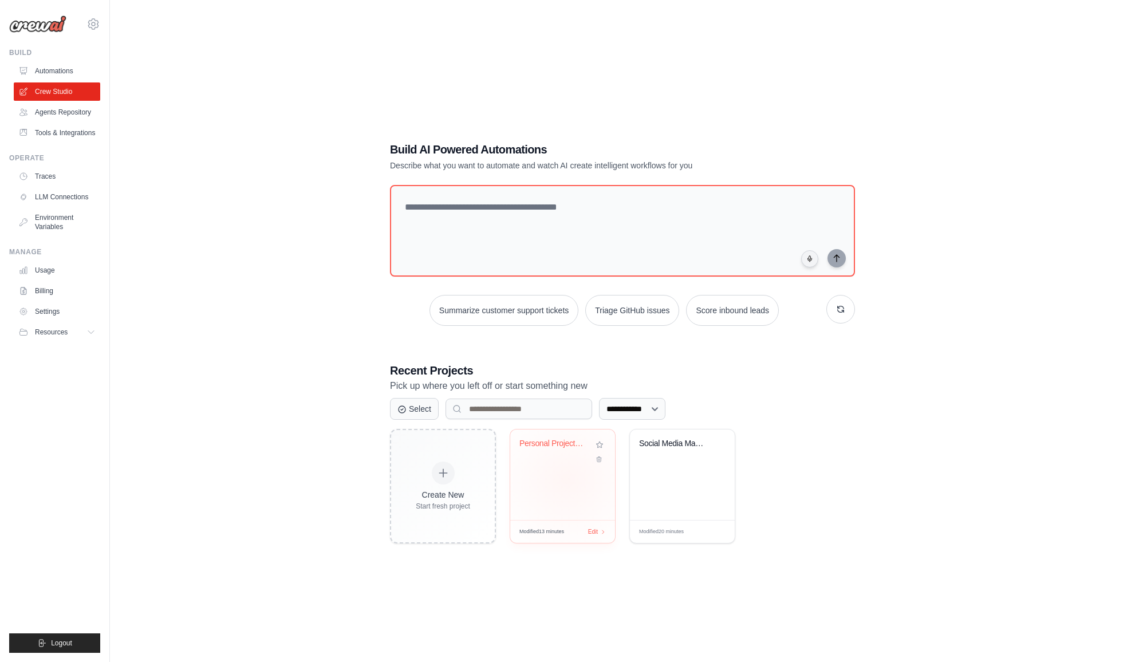
click at [567, 479] on div "Personal Project Management Assista..." at bounding box center [562, 475] width 105 height 90
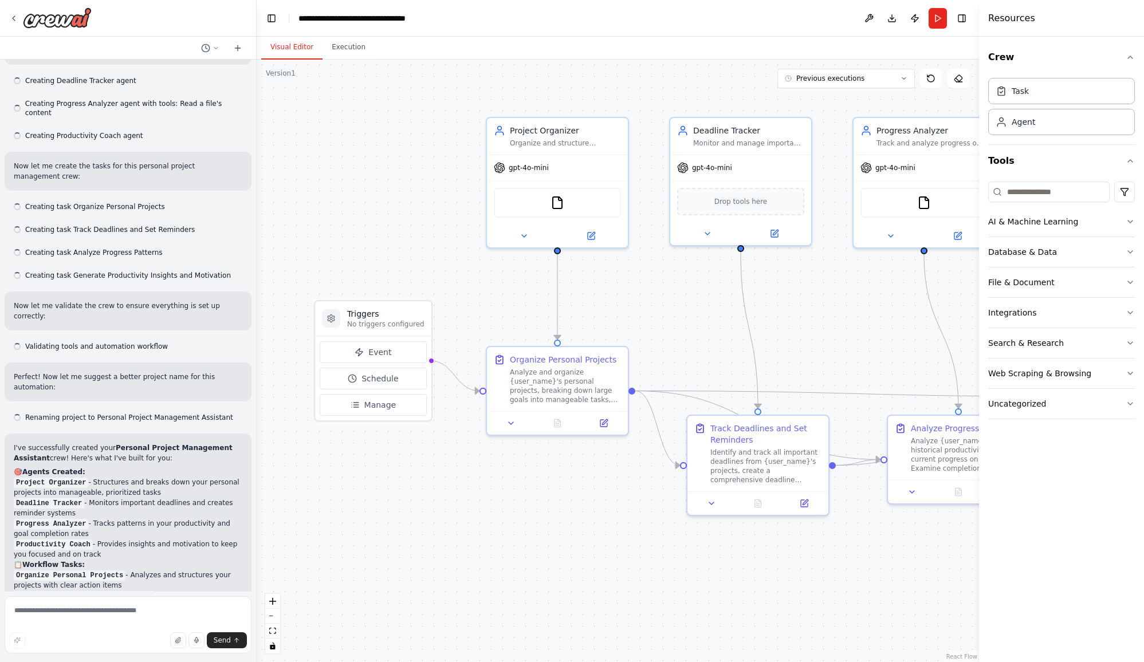
scroll to position [774, 0]
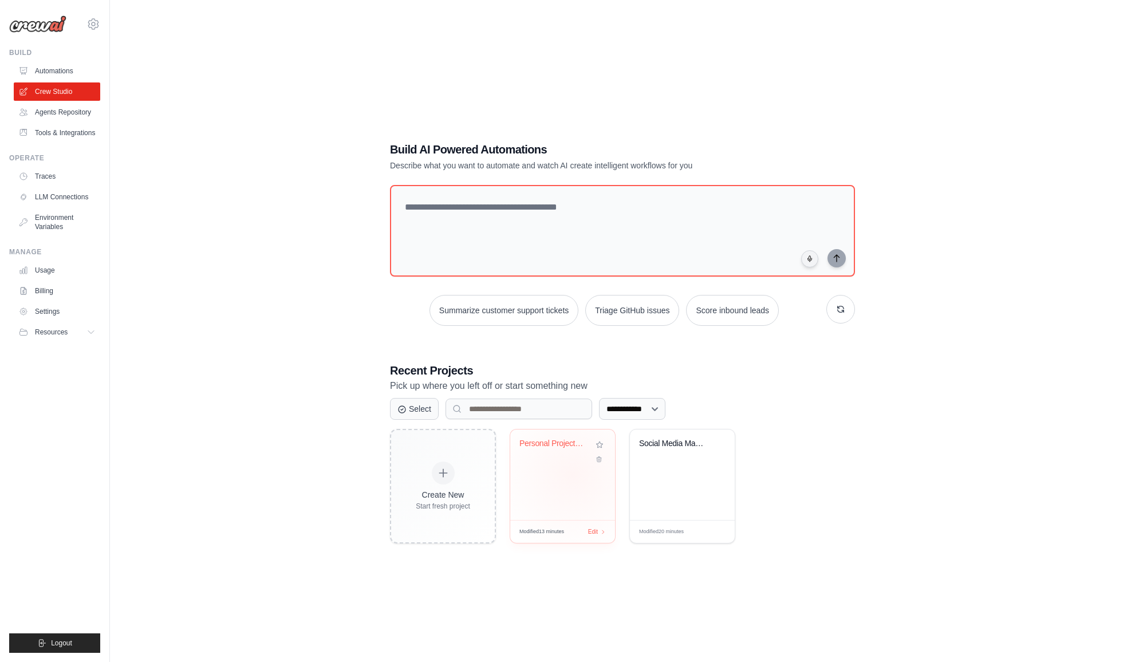
click at [573, 475] on div "Personal Project Management Assista..." at bounding box center [562, 475] width 105 height 90
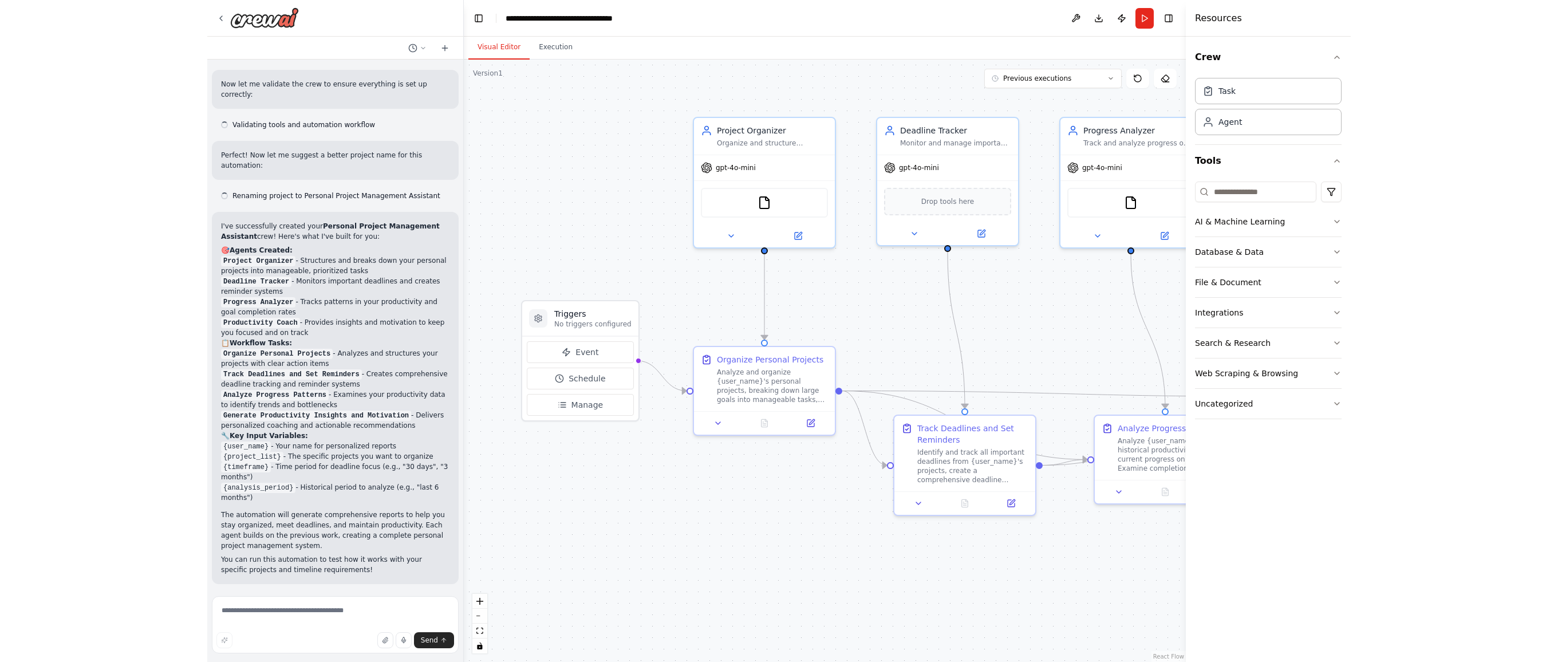
scroll to position [806, 0]
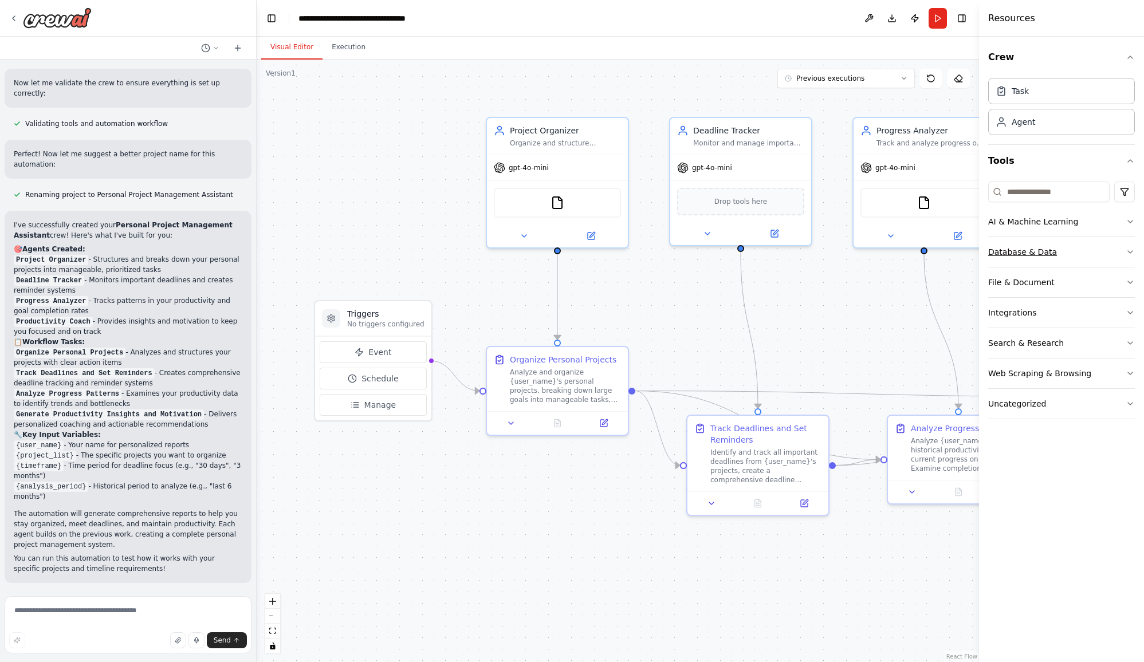
click at [1051, 258] on button "Database & Data" at bounding box center [1061, 252] width 147 height 30
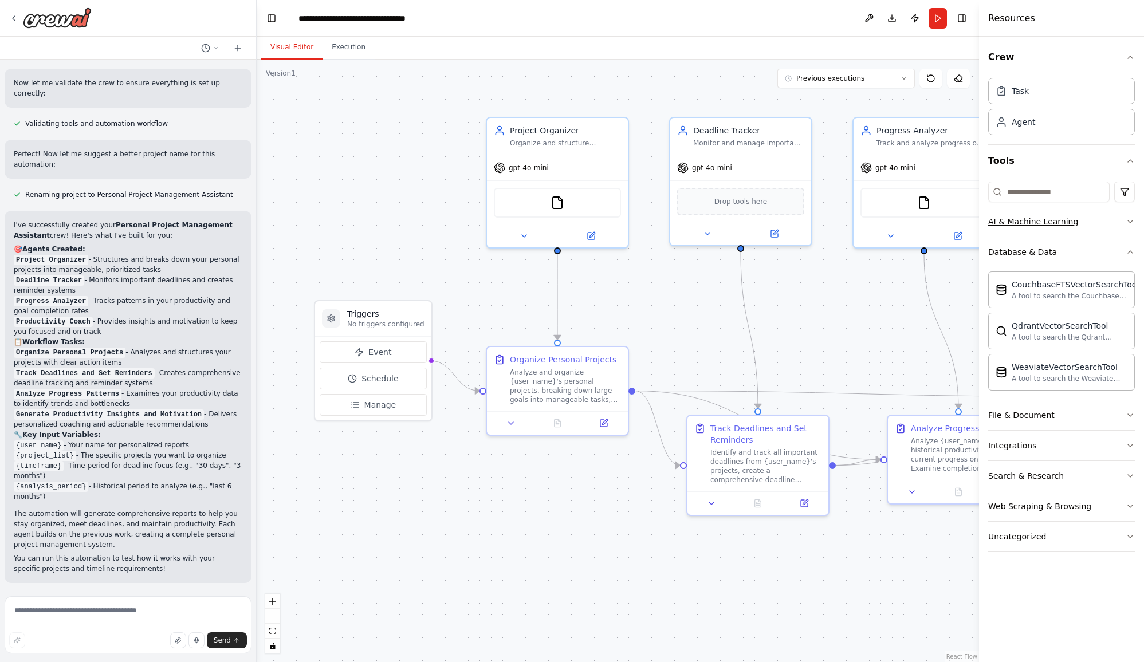
click at [1057, 228] on button "AI & Machine Learning" at bounding box center [1061, 222] width 147 height 30
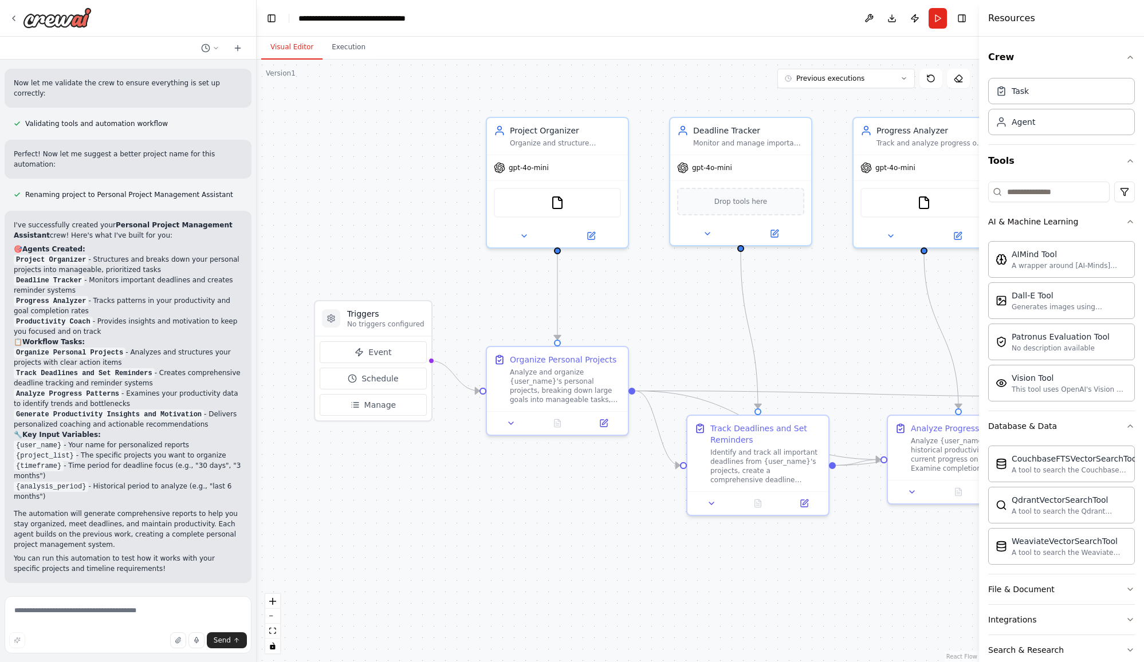
drag, startPoint x: 517, startPoint y: 316, endPoint x: 518, endPoint y: 301, distance: 15.0
click at [516, 316] on div ".deletable-edge-delete-btn { width: 20px; height: 20px; border: 0px solid #ffff…" at bounding box center [618, 361] width 722 height 602
click at [527, 237] on icon at bounding box center [523, 233] width 9 height 9
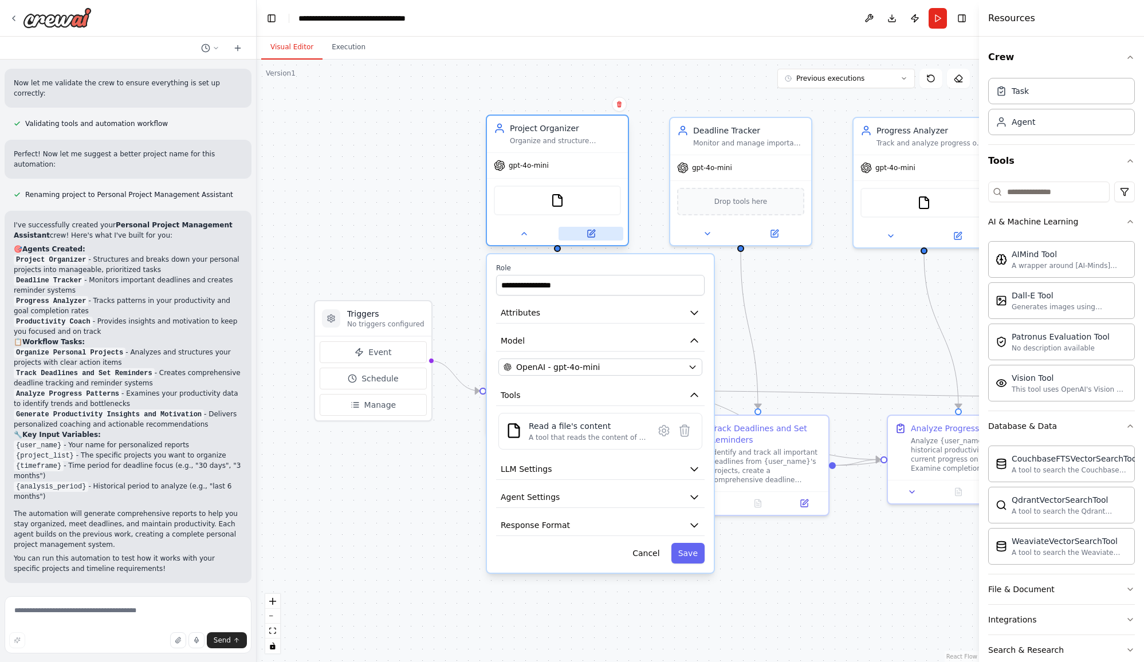
click at [600, 235] on button at bounding box center [590, 234] width 65 height 14
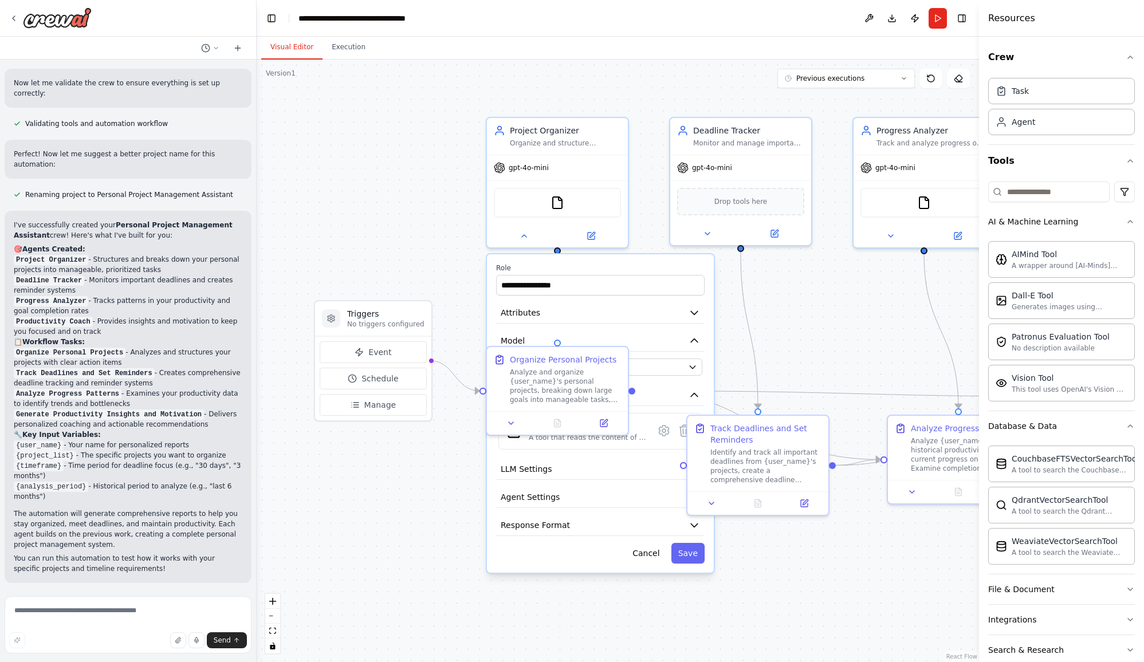
click at [392, 171] on div ".deletable-edge-delete-btn { width: 20px; height: 20px; border: 0px solid #ffff…" at bounding box center [618, 361] width 722 height 602
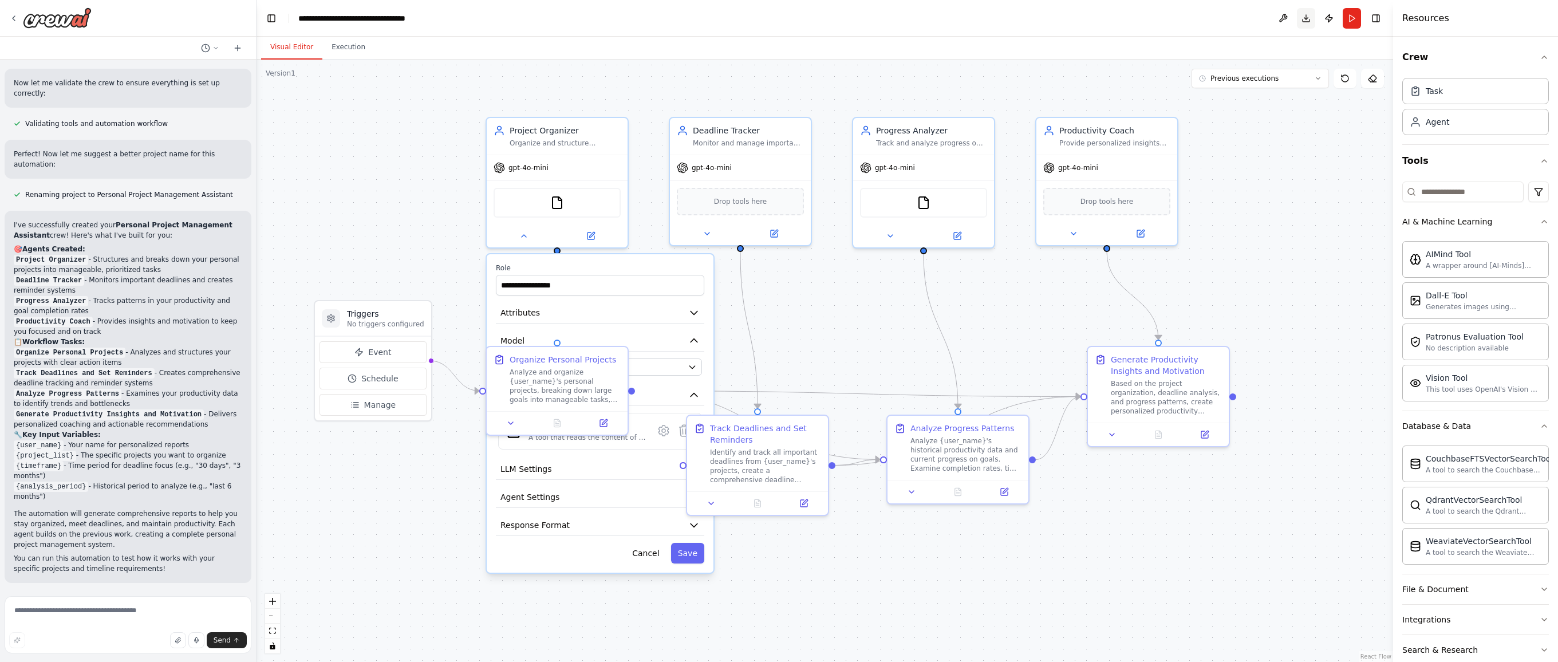
click at [1143, 16] on button "Download" at bounding box center [1306, 18] width 18 height 21
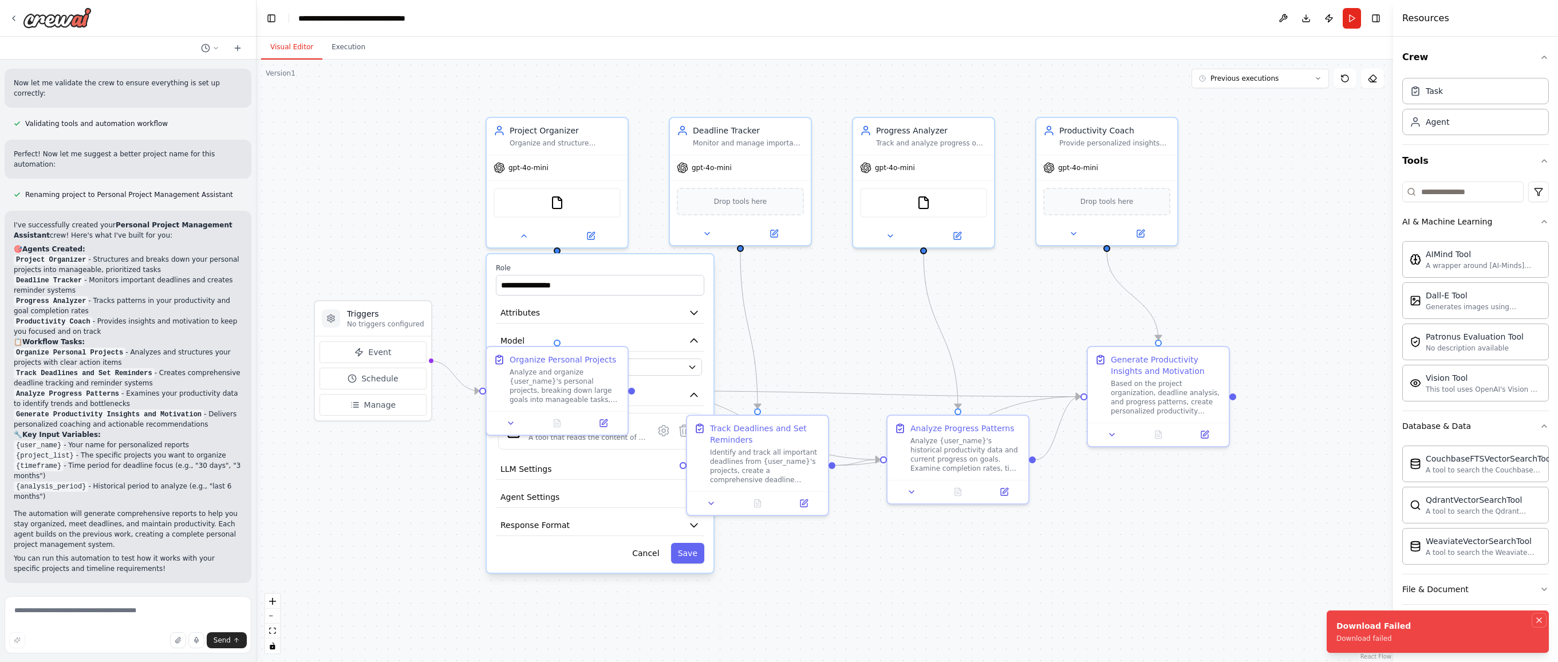
click at [1143, 617] on icon "Notifications (F8)" at bounding box center [1539, 620] width 9 height 9
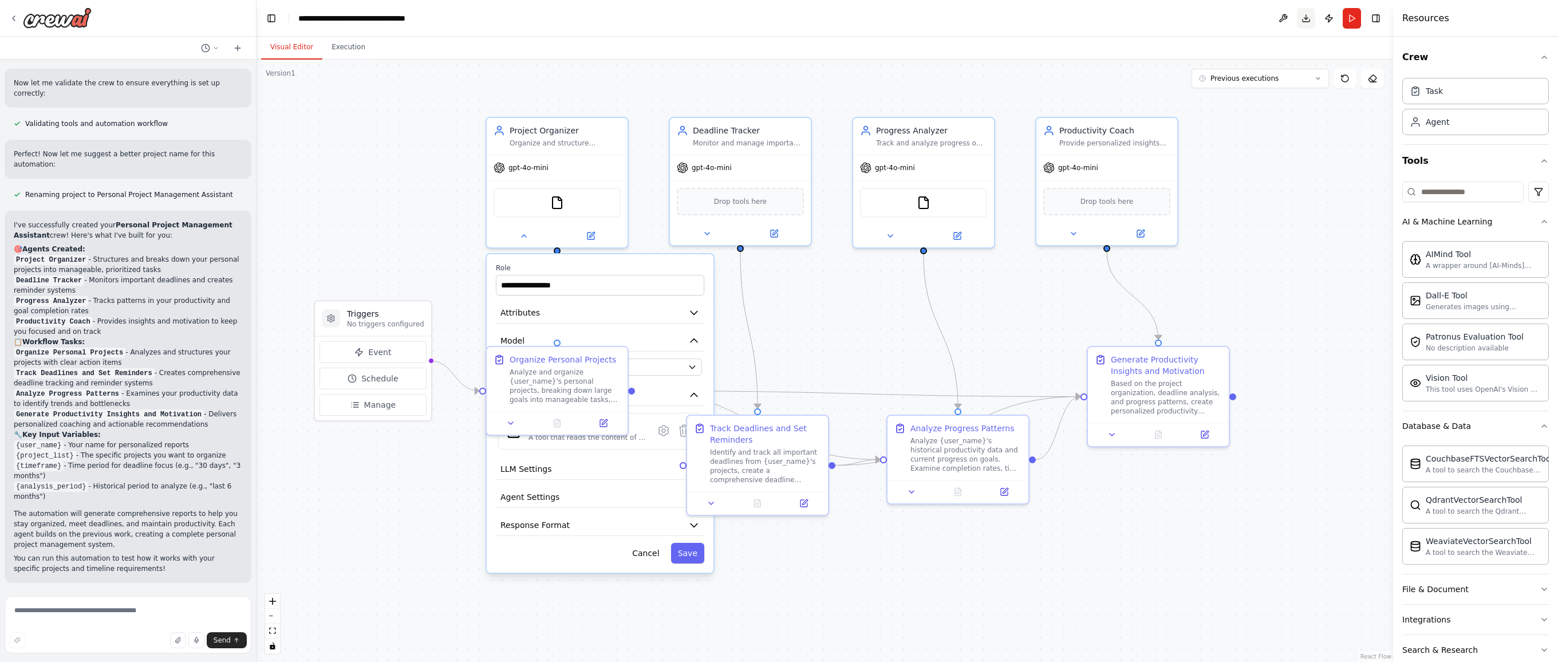
click at [1143, 22] on button "Download" at bounding box center [1306, 18] width 18 height 21
click at [1143, 21] on button "Download" at bounding box center [1306, 18] width 18 height 21
